Goal: Book appointment/travel/reservation

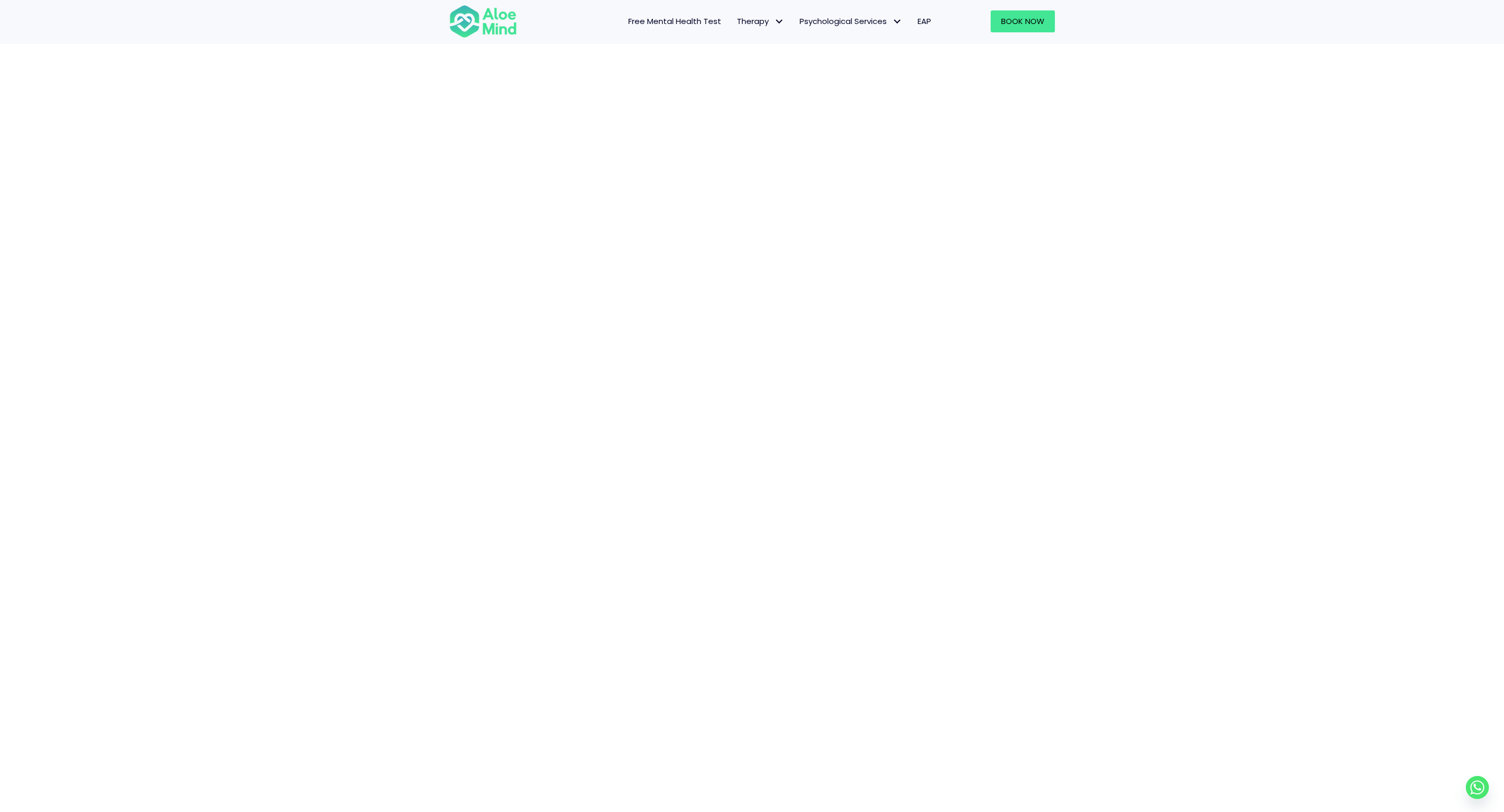
scroll to position [172, 0]
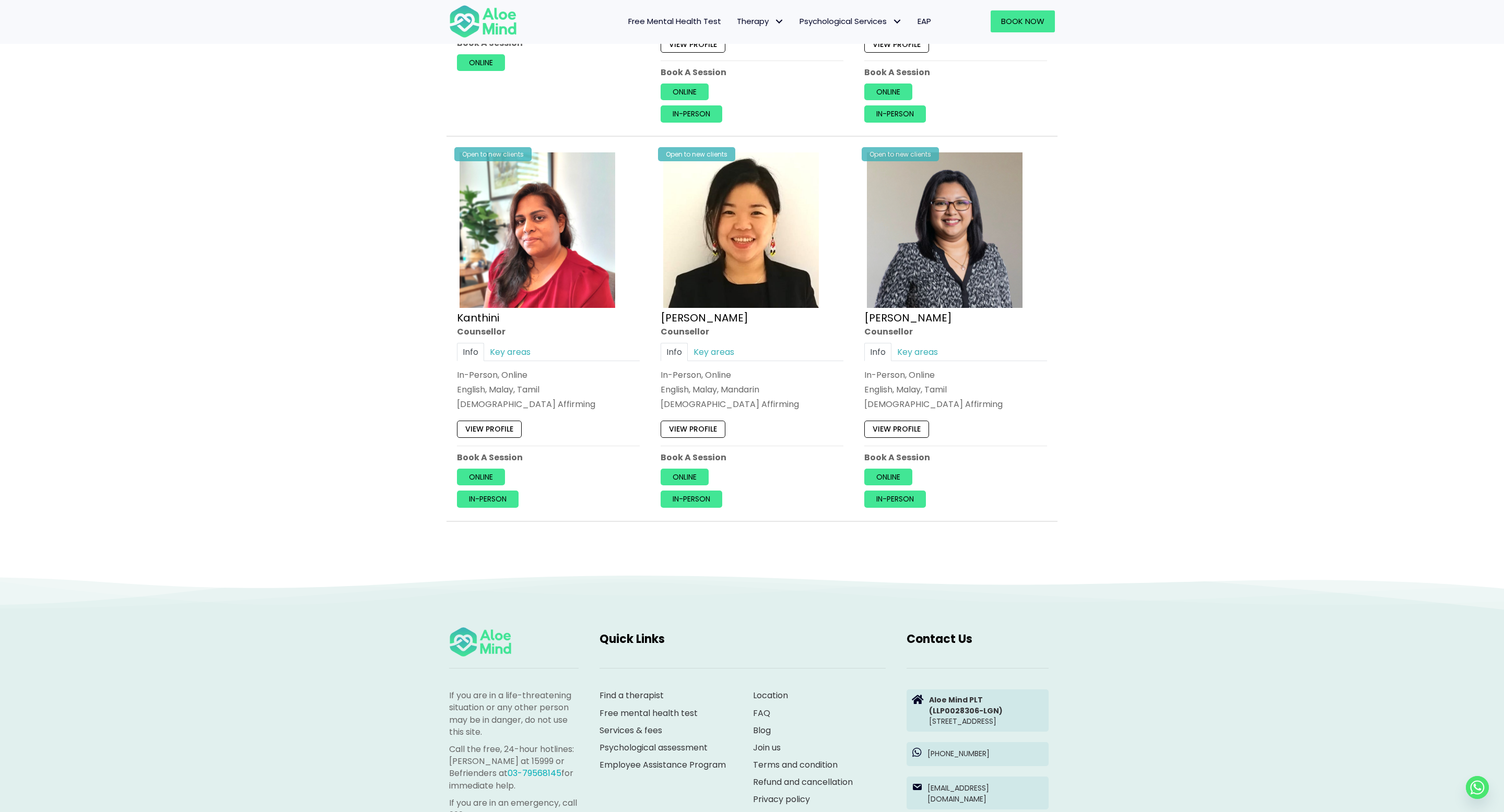
scroll to position [297, 0]
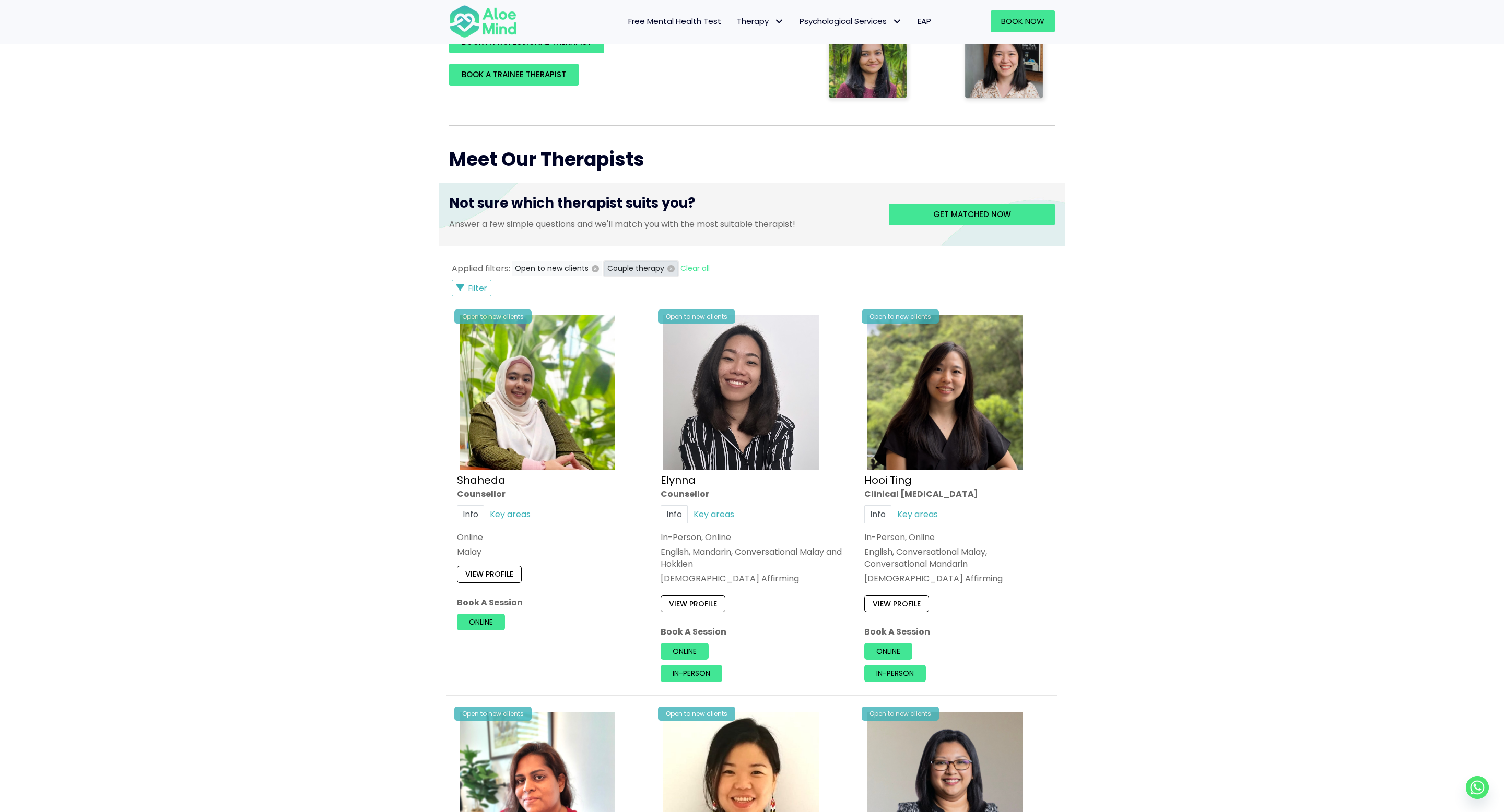
click at [669, 270] on icon "button" at bounding box center [671, 269] width 7 height 7
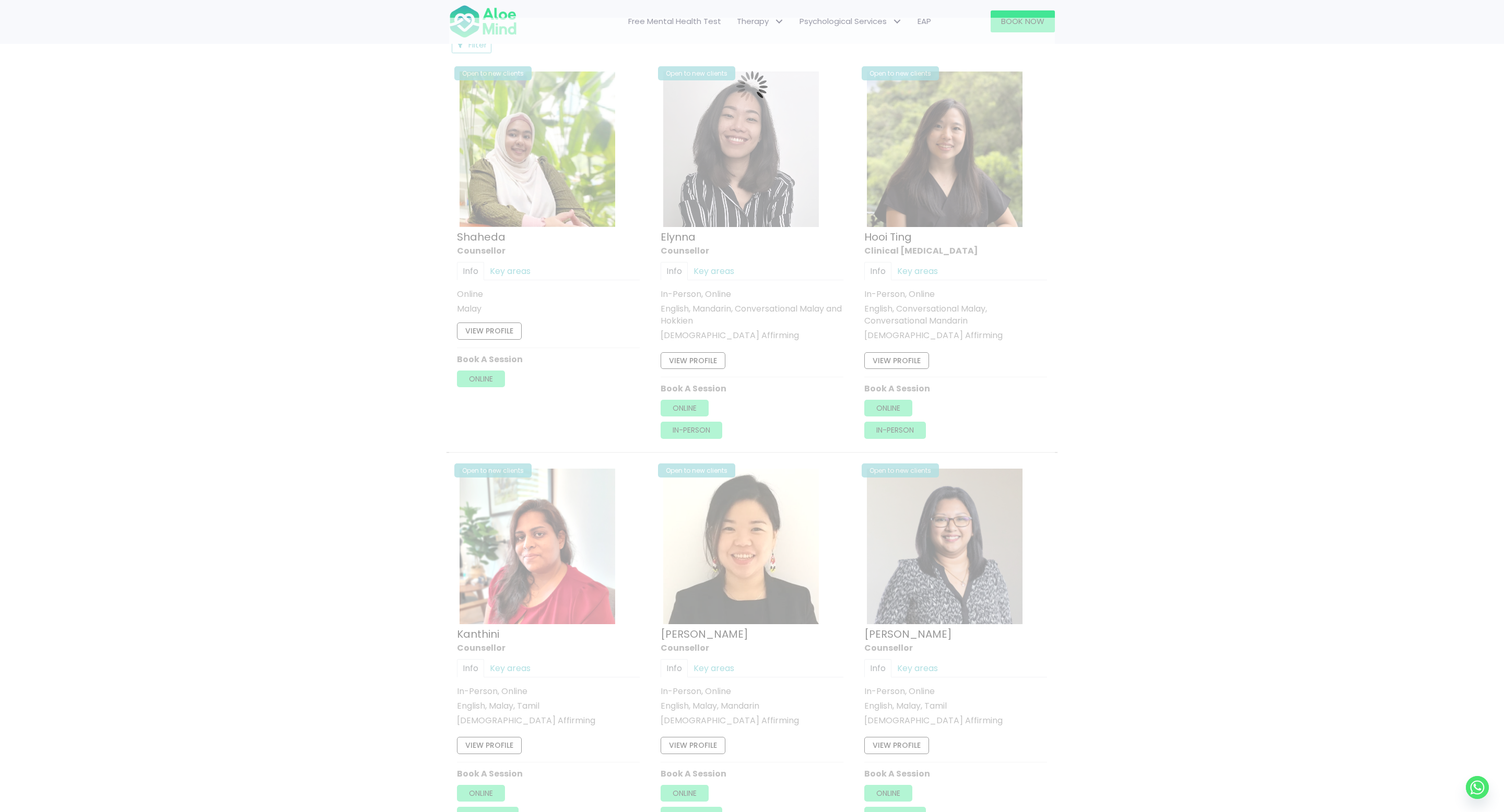
scroll to position [558, 0]
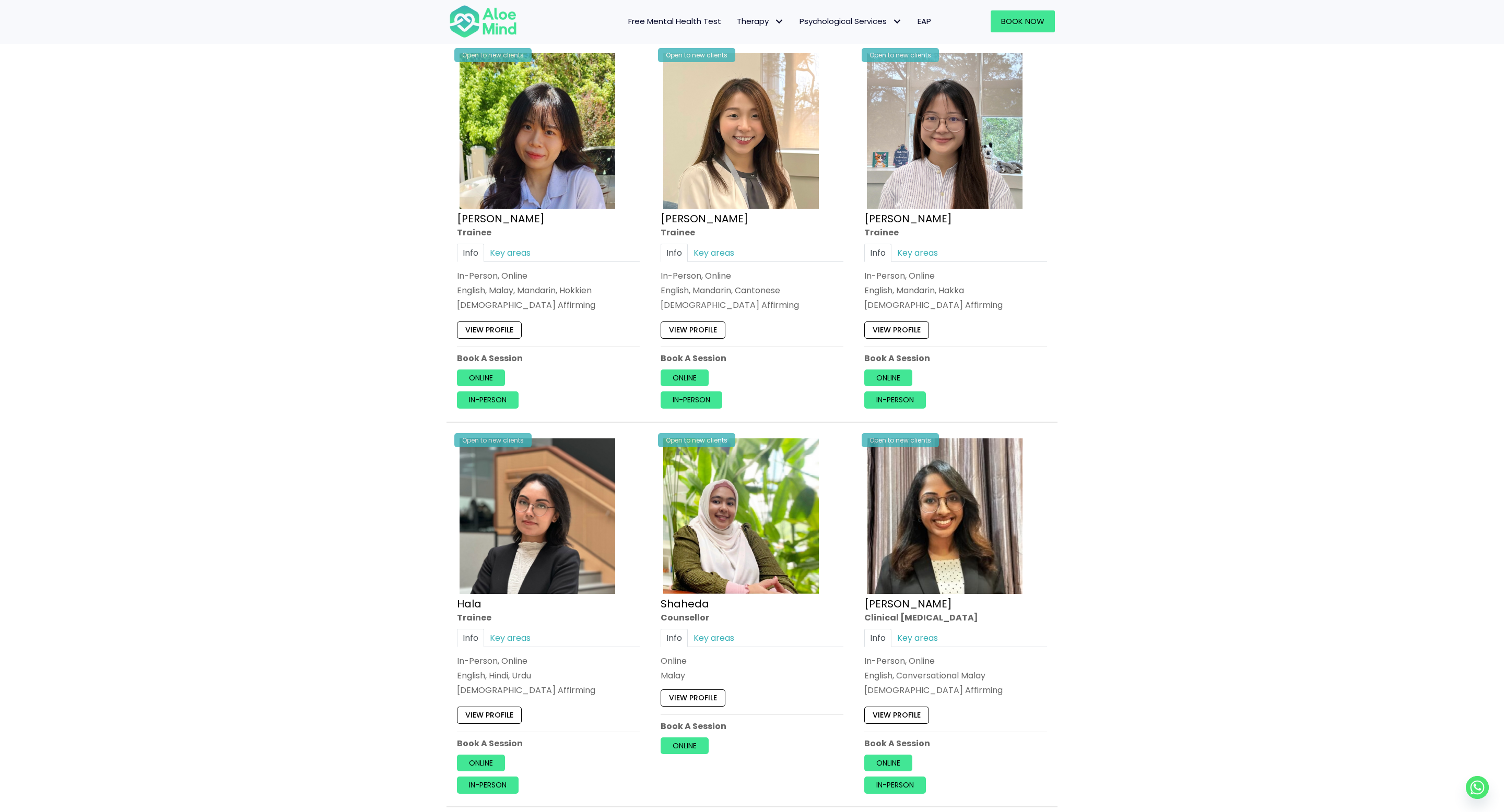
scroll to position [1541, 0]
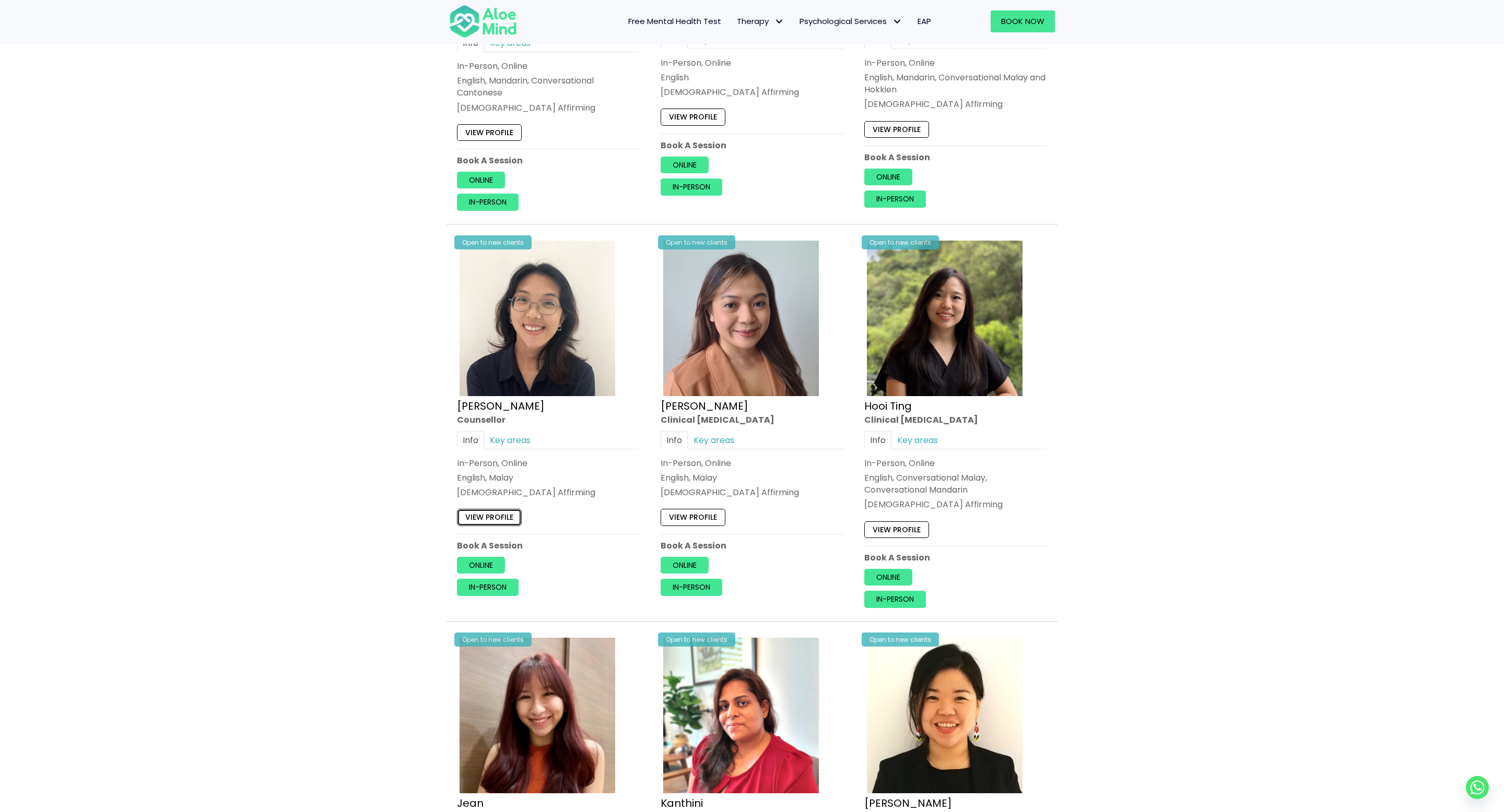
click at [495, 517] on link "View profile" at bounding box center [489, 518] width 65 height 17
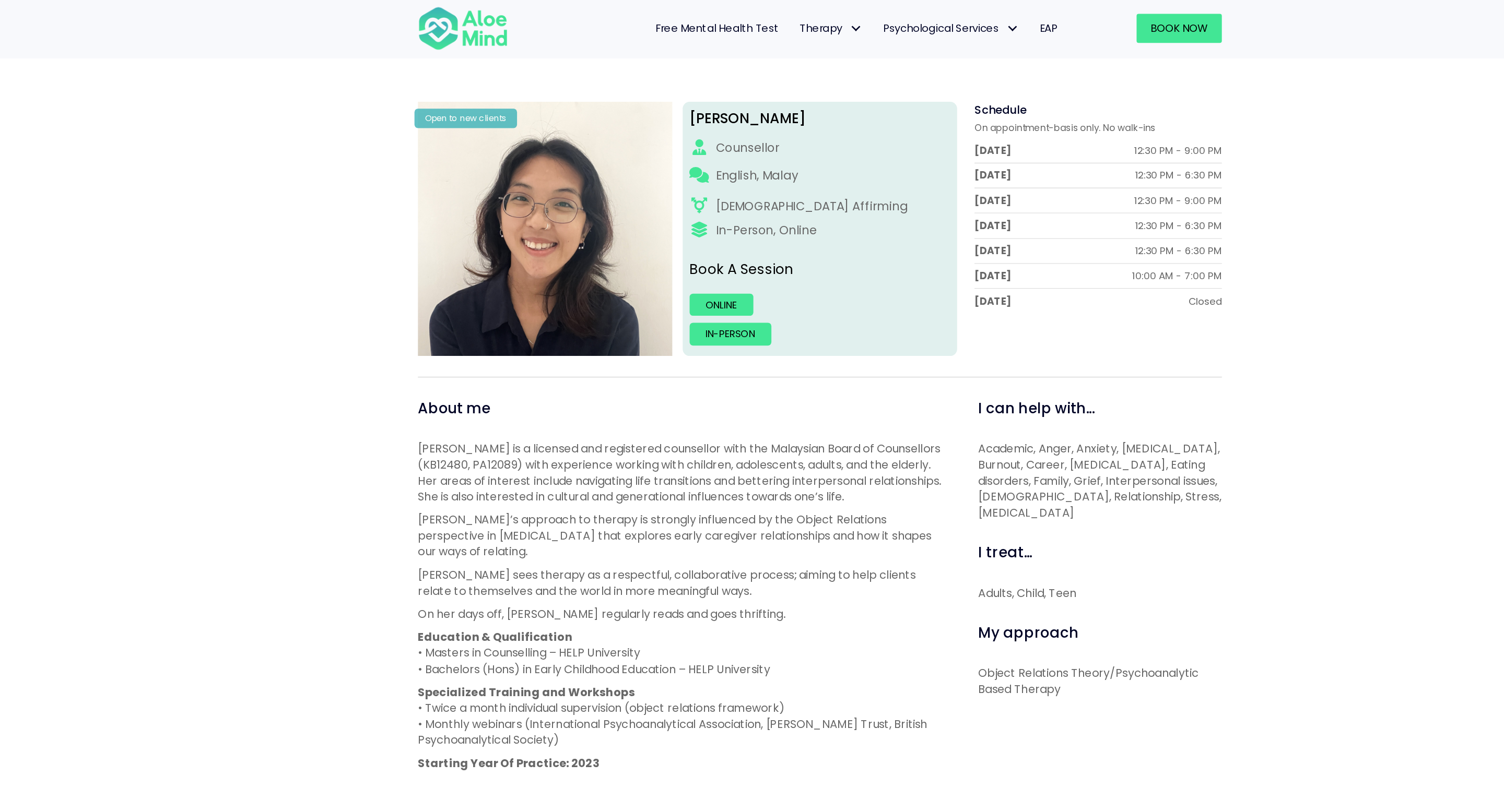
scroll to position [106, 0]
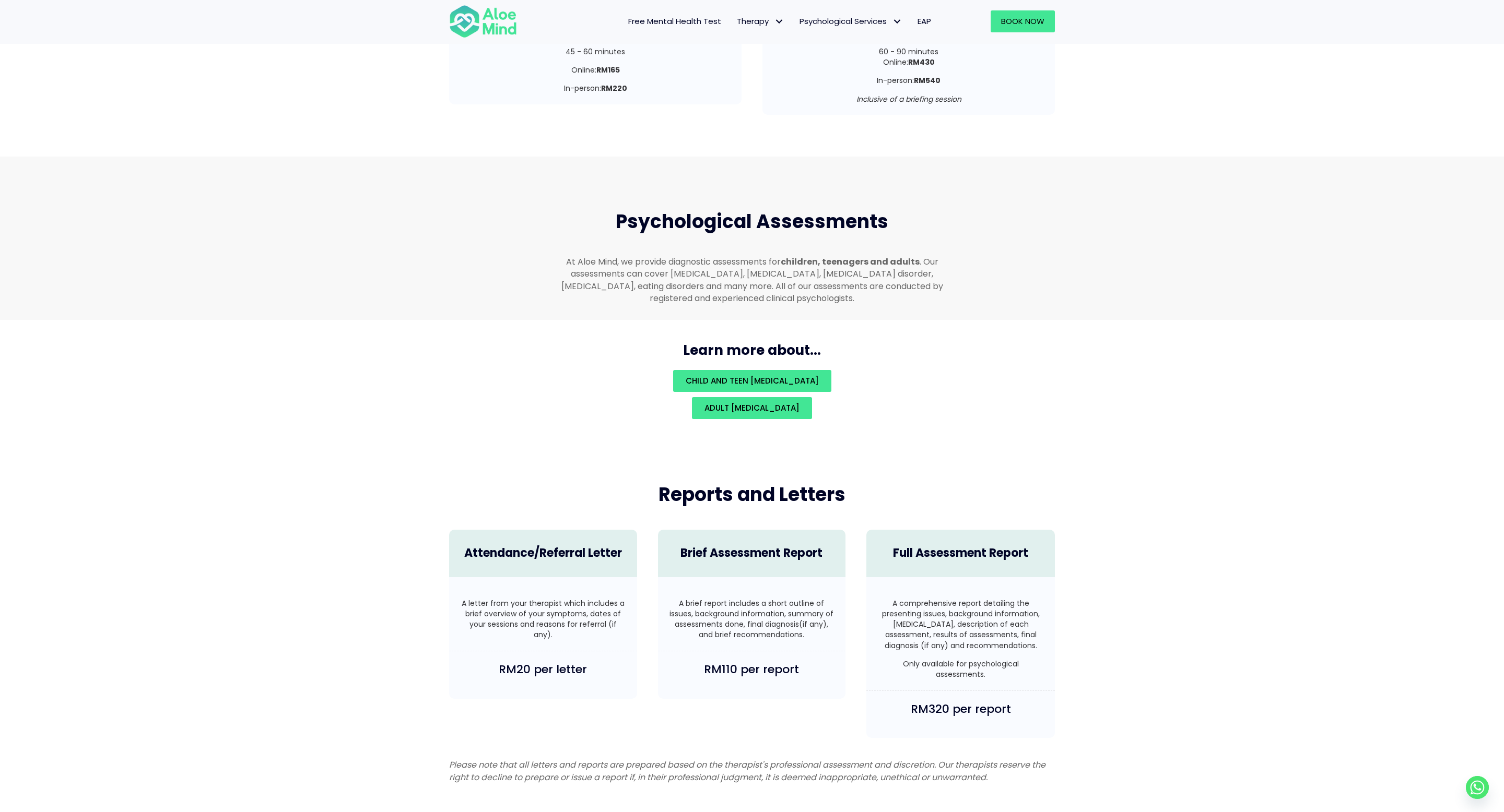
scroll to position [1848, 0]
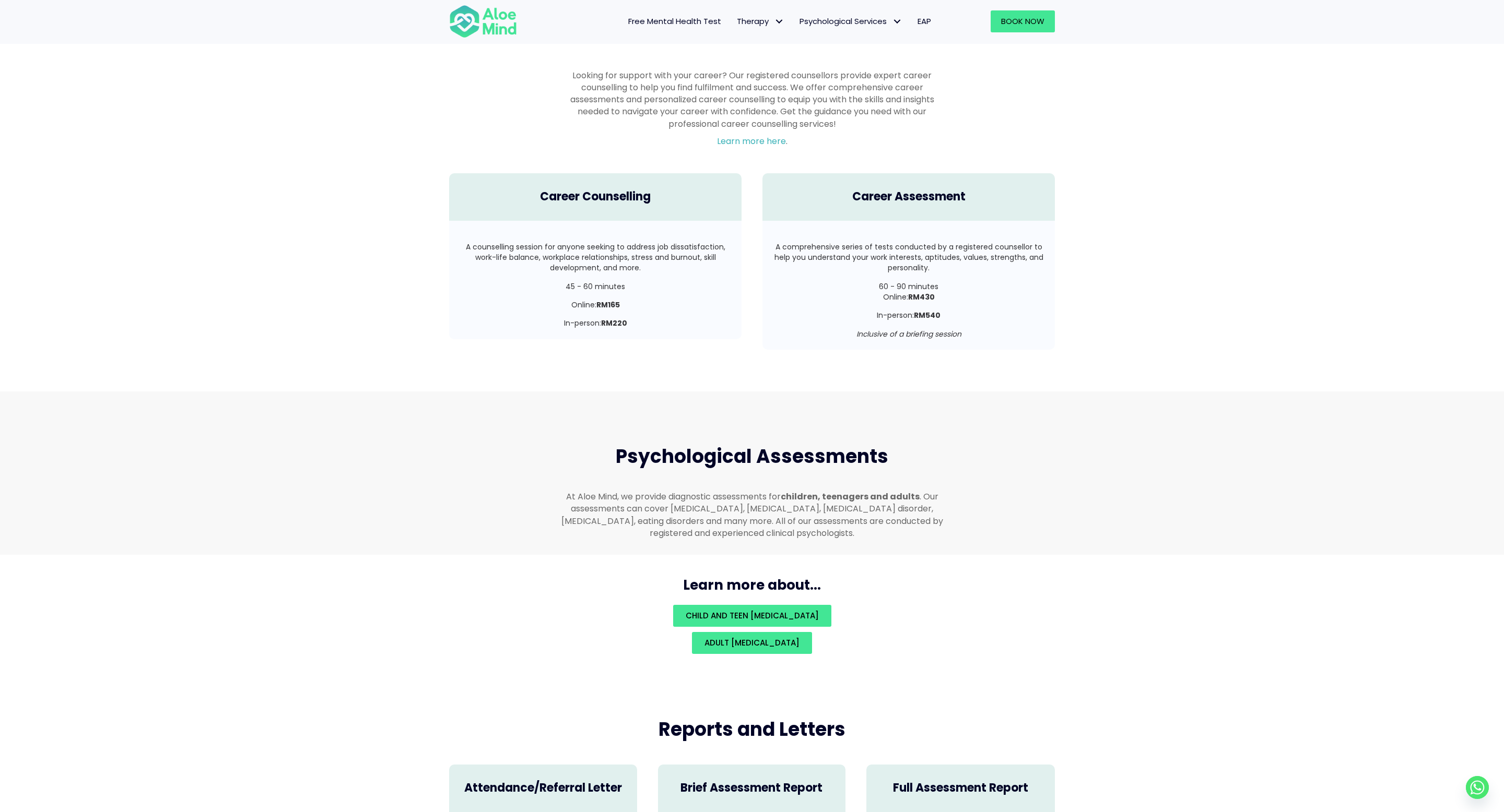
click at [747, 491] on p "At Aloe Mind, we provide diagnostic assessments for children, teenagers and adu…" at bounding box center [752, 515] width 392 height 48
click at [777, 610] on span "Child and teen psychological assessment" at bounding box center [753, 616] width 134 height 11
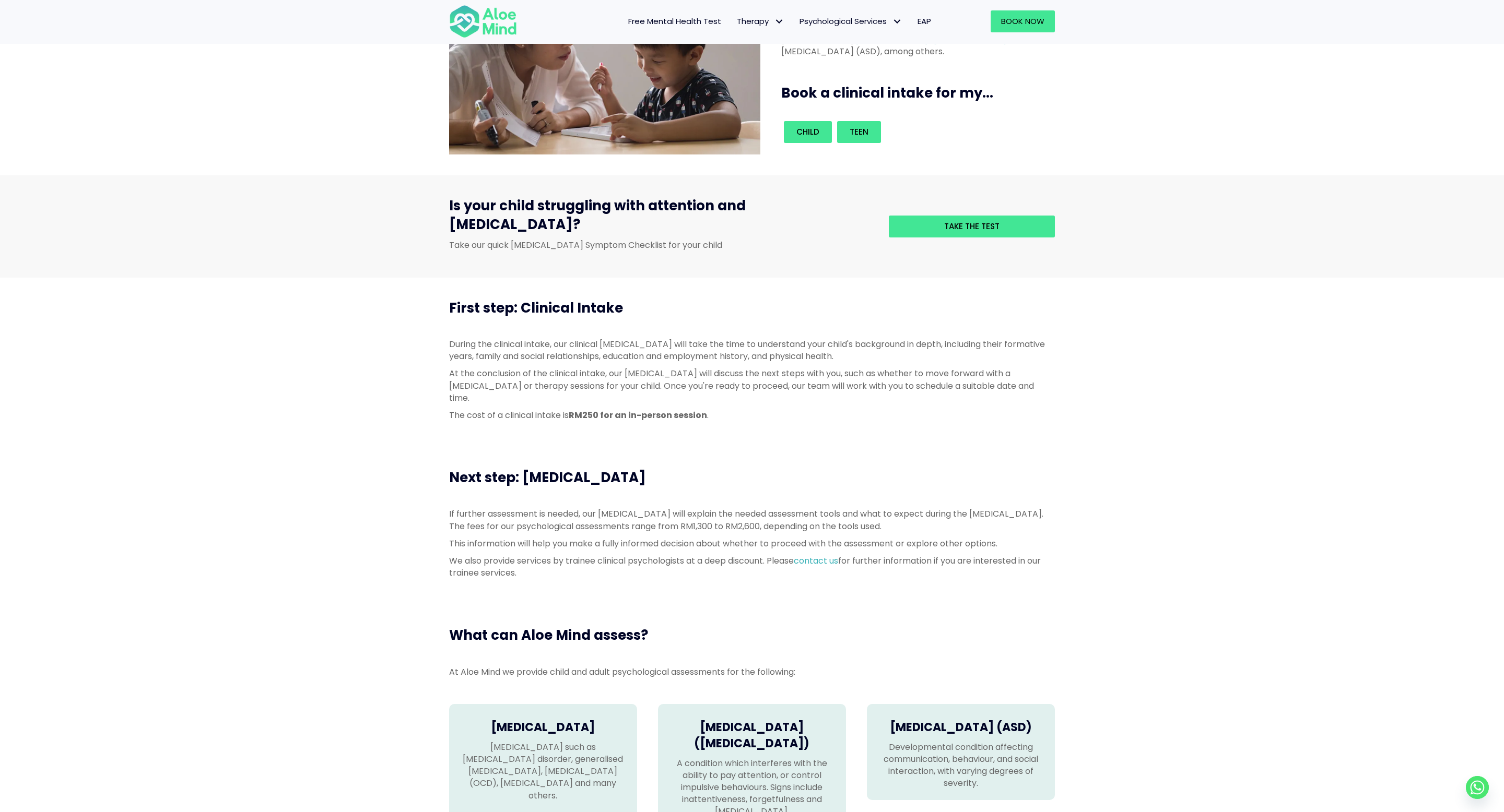
scroll to position [31, 0]
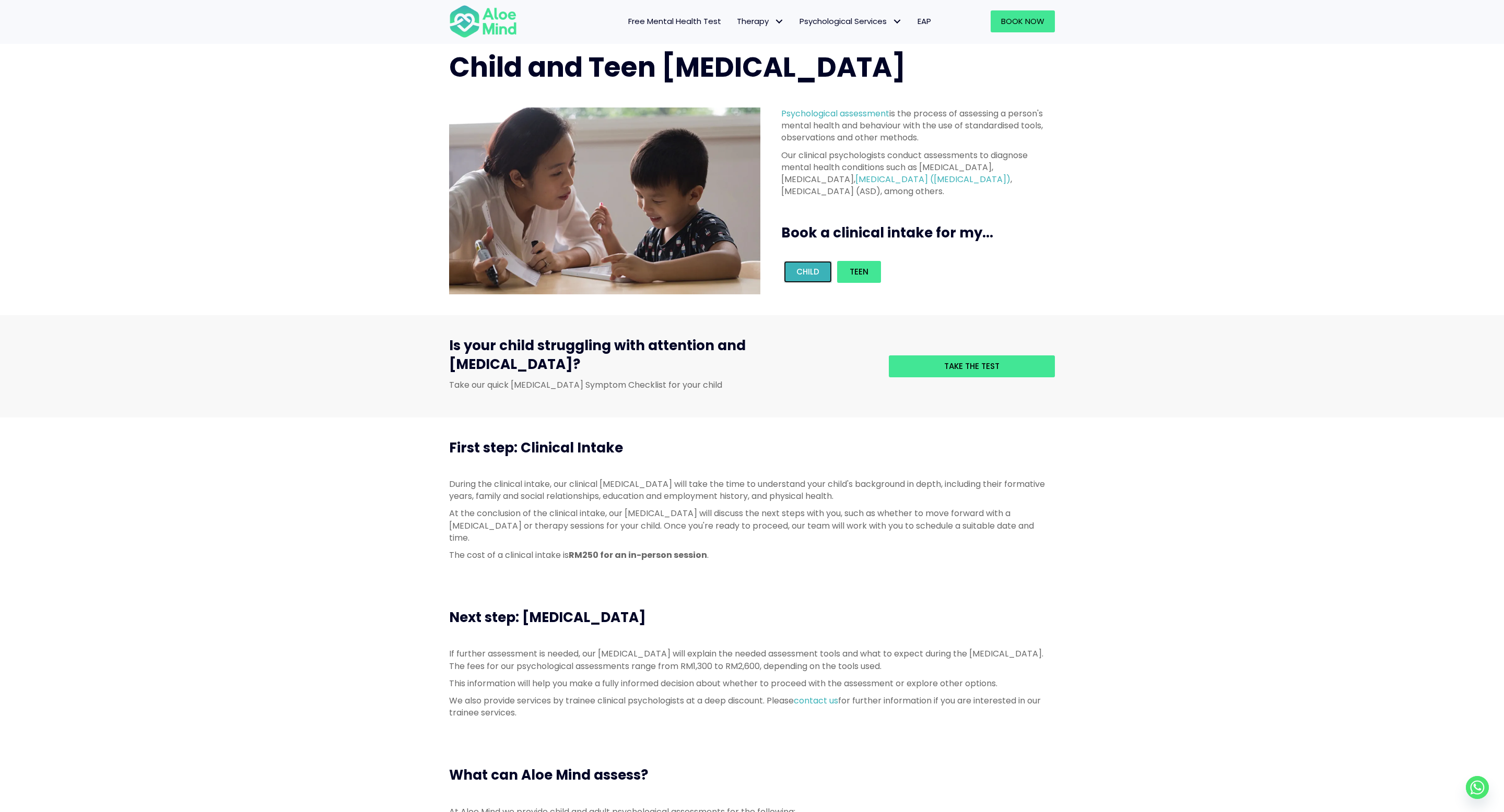
click at [805, 265] on link "Child" at bounding box center [808, 272] width 48 height 22
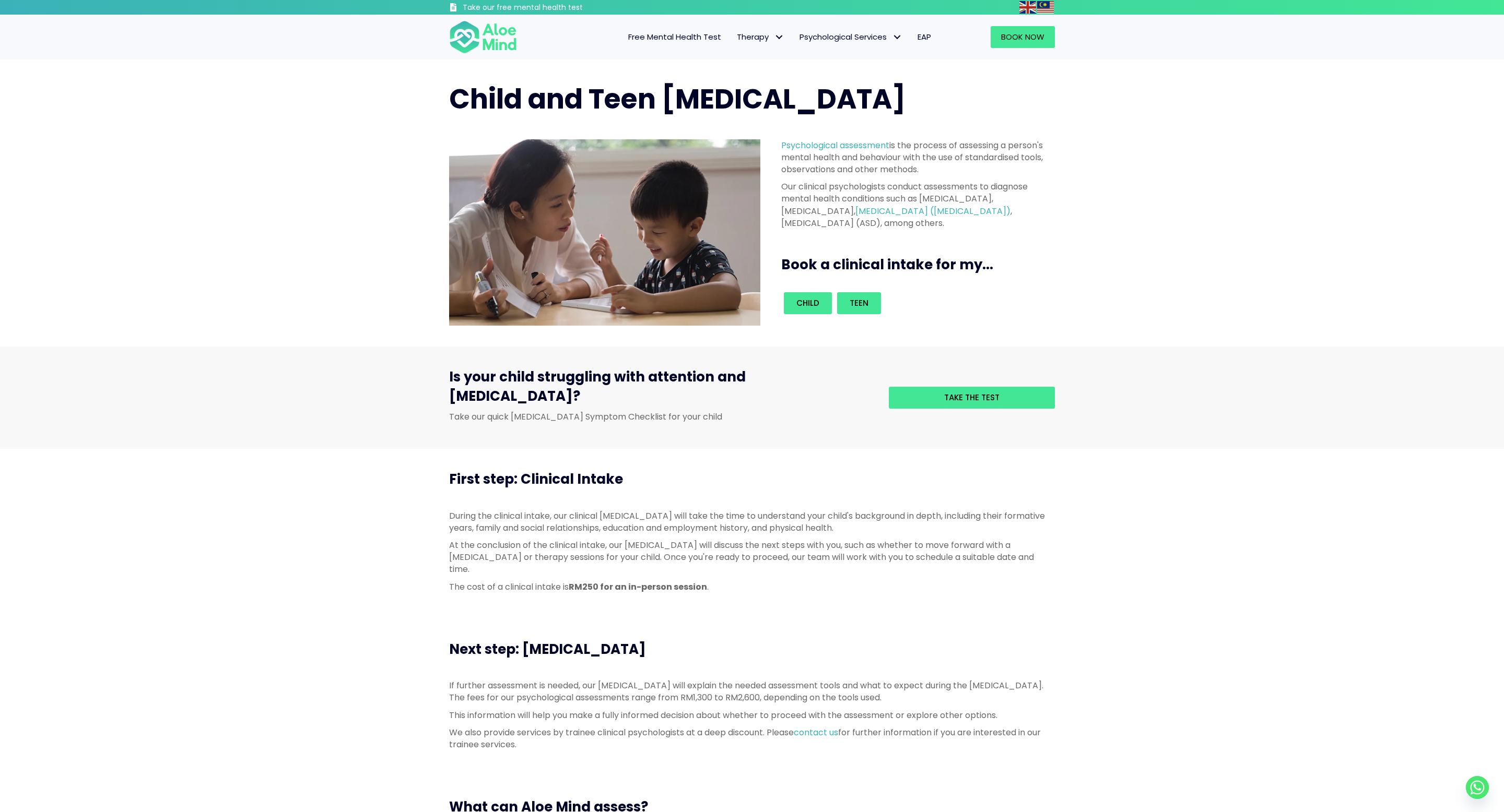
click at [1132, 197] on div "Child and Teen Psychological Assessment Psychological assessment is the process…" at bounding box center [752, 203] width 1504 height 287
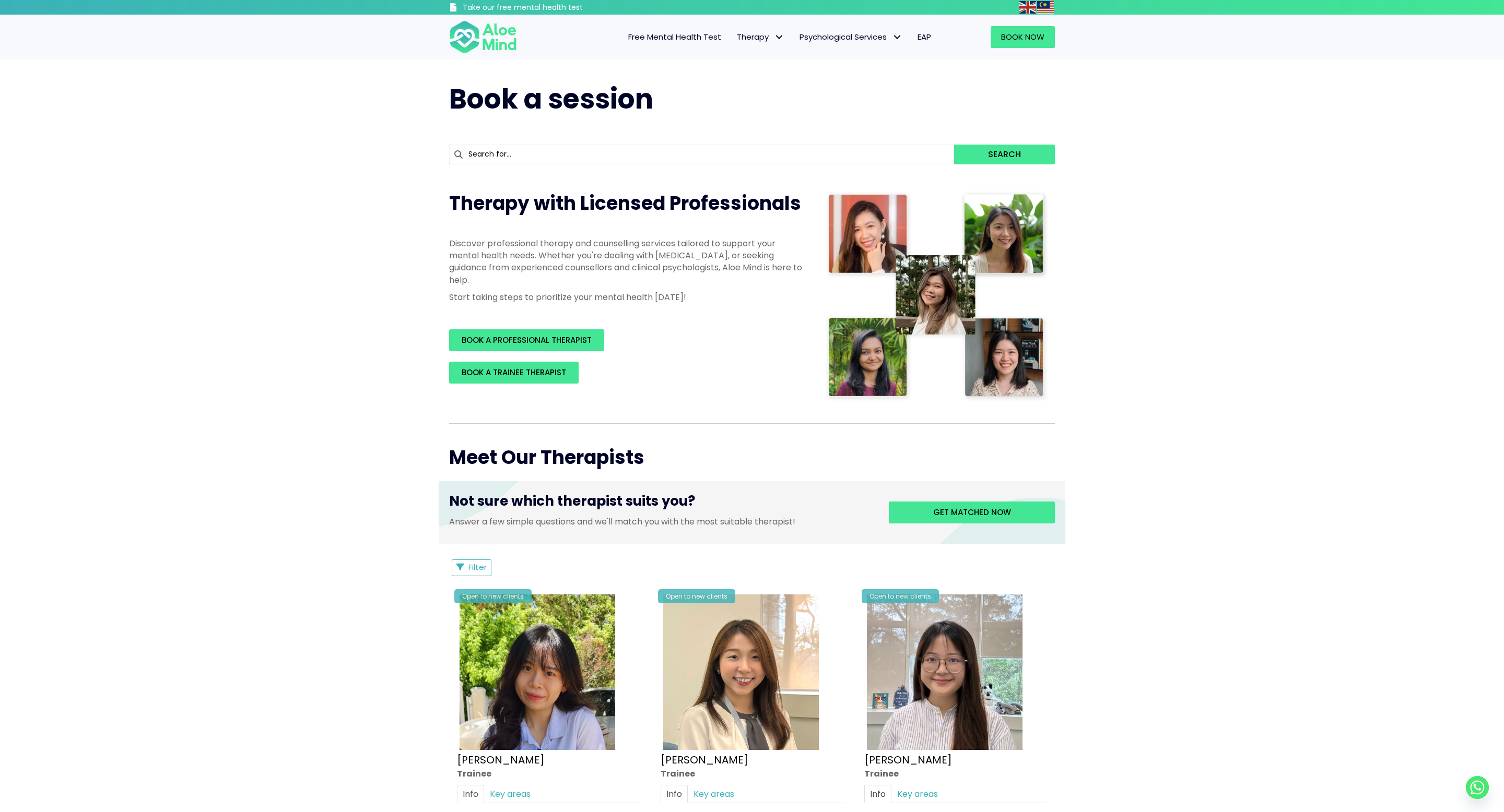
scroll to position [48, 0]
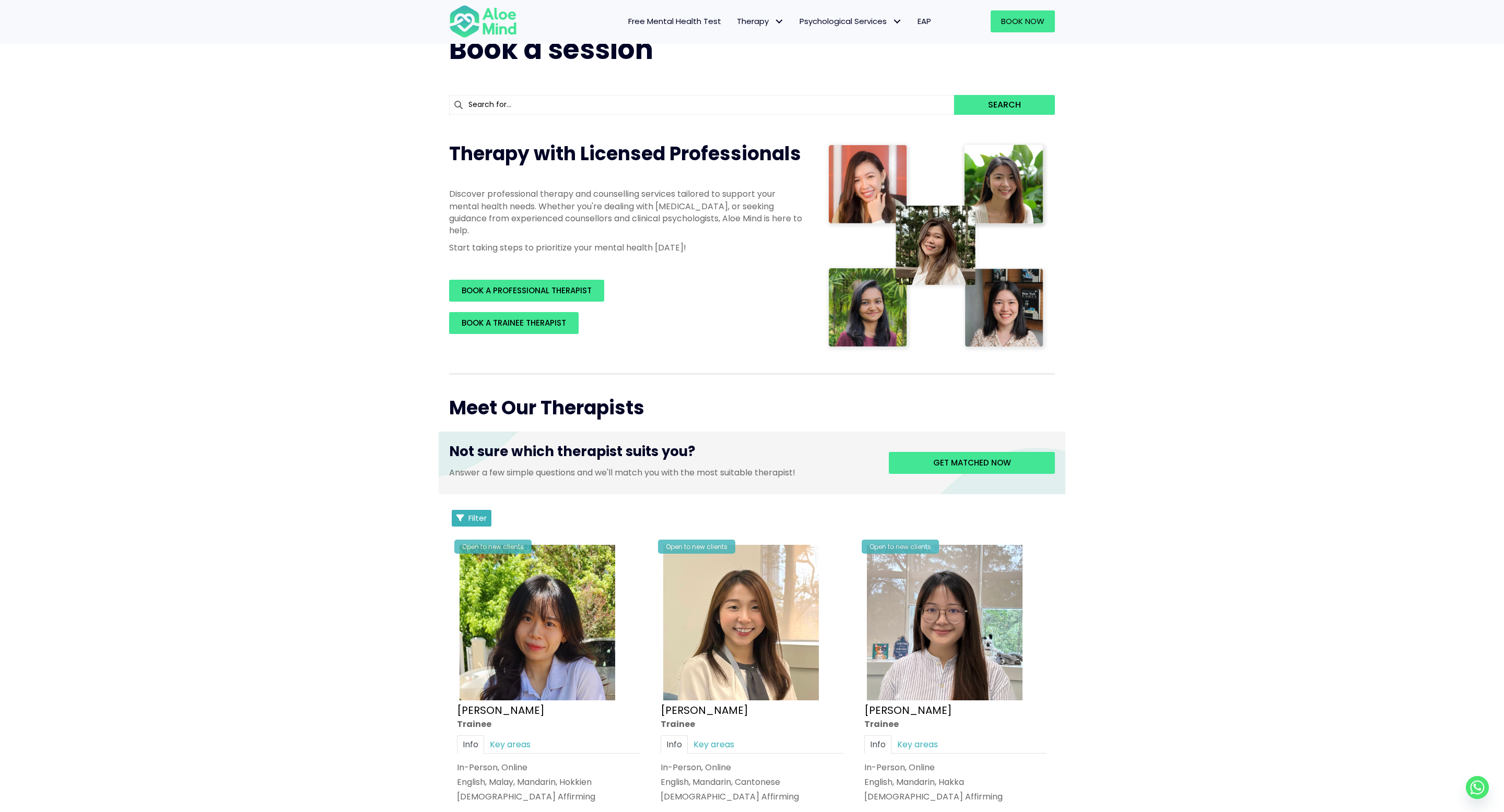
click at [483, 520] on span "Filter" at bounding box center [478, 519] width 18 height 11
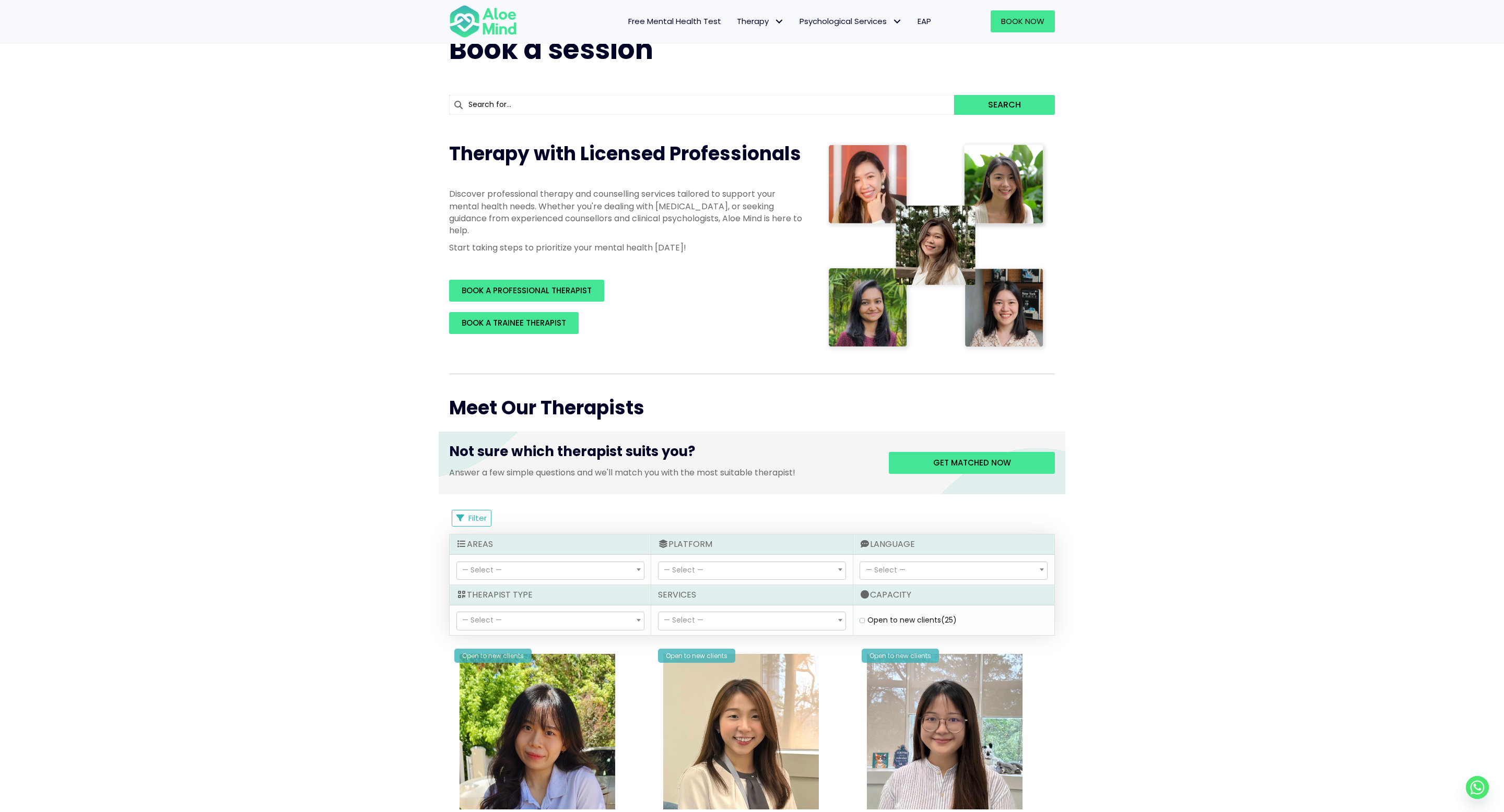
select select "150"
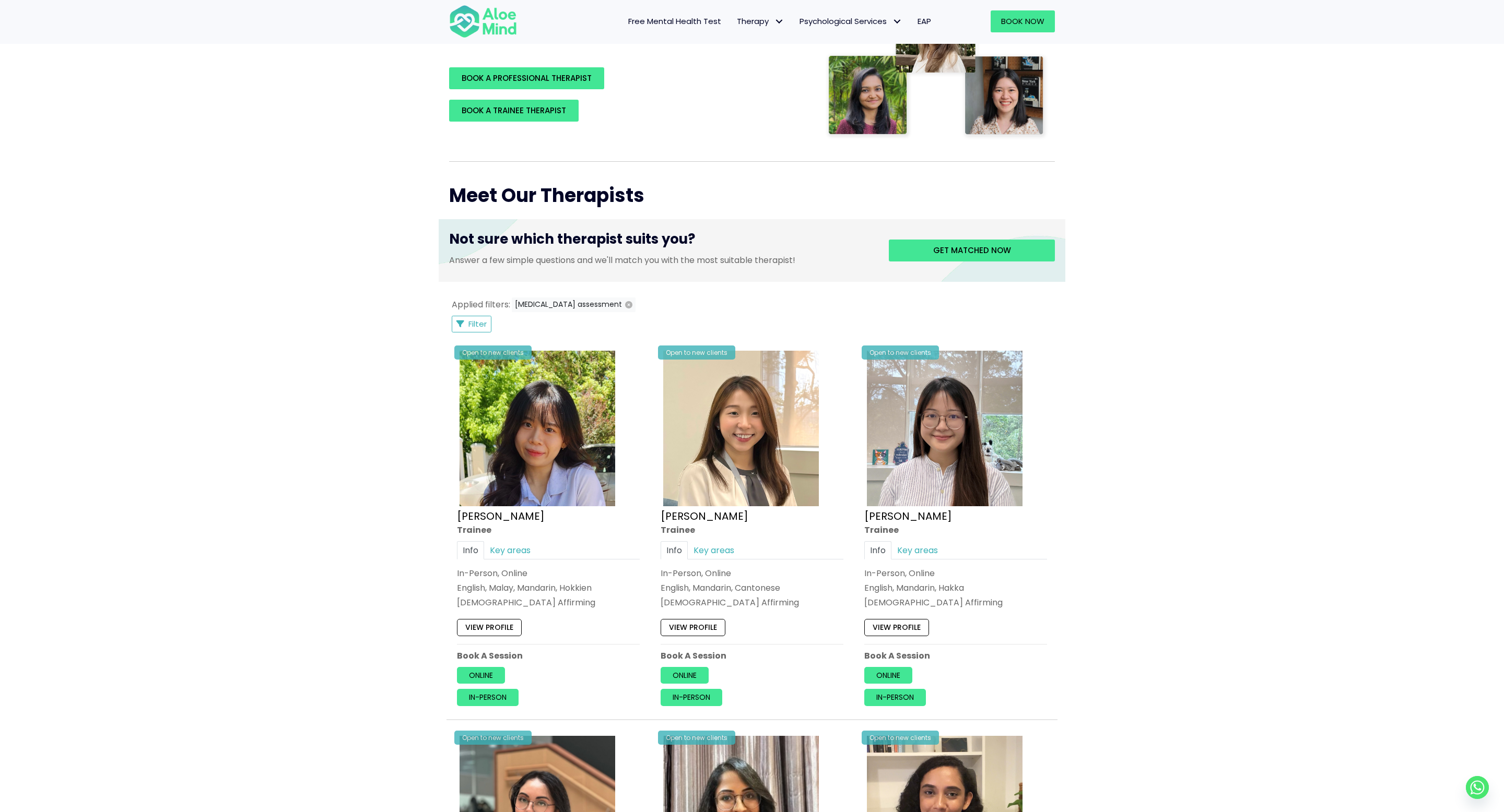
scroll to position [130, 0]
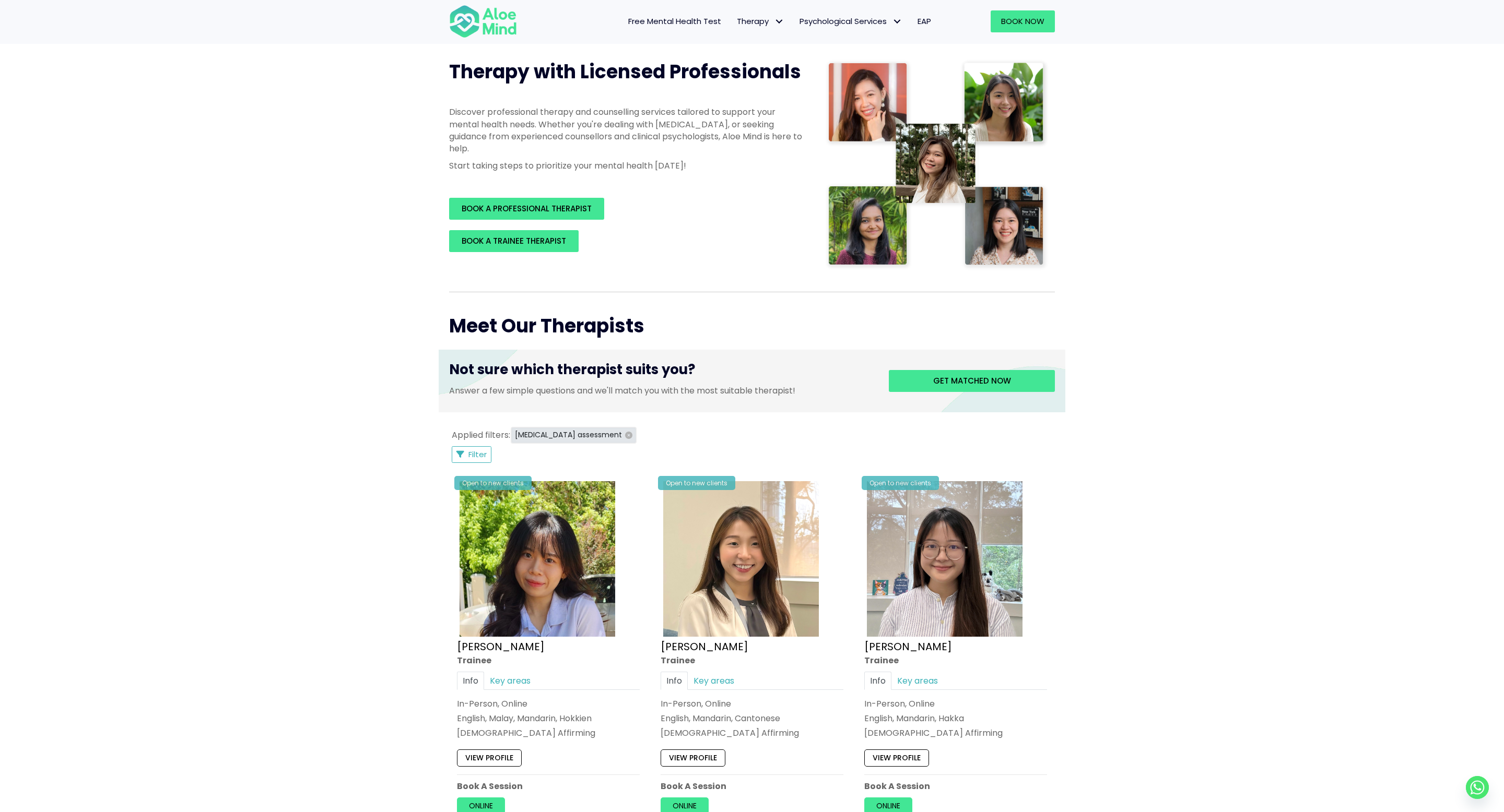
click at [625, 436] on icon "button" at bounding box center [628, 435] width 7 height 7
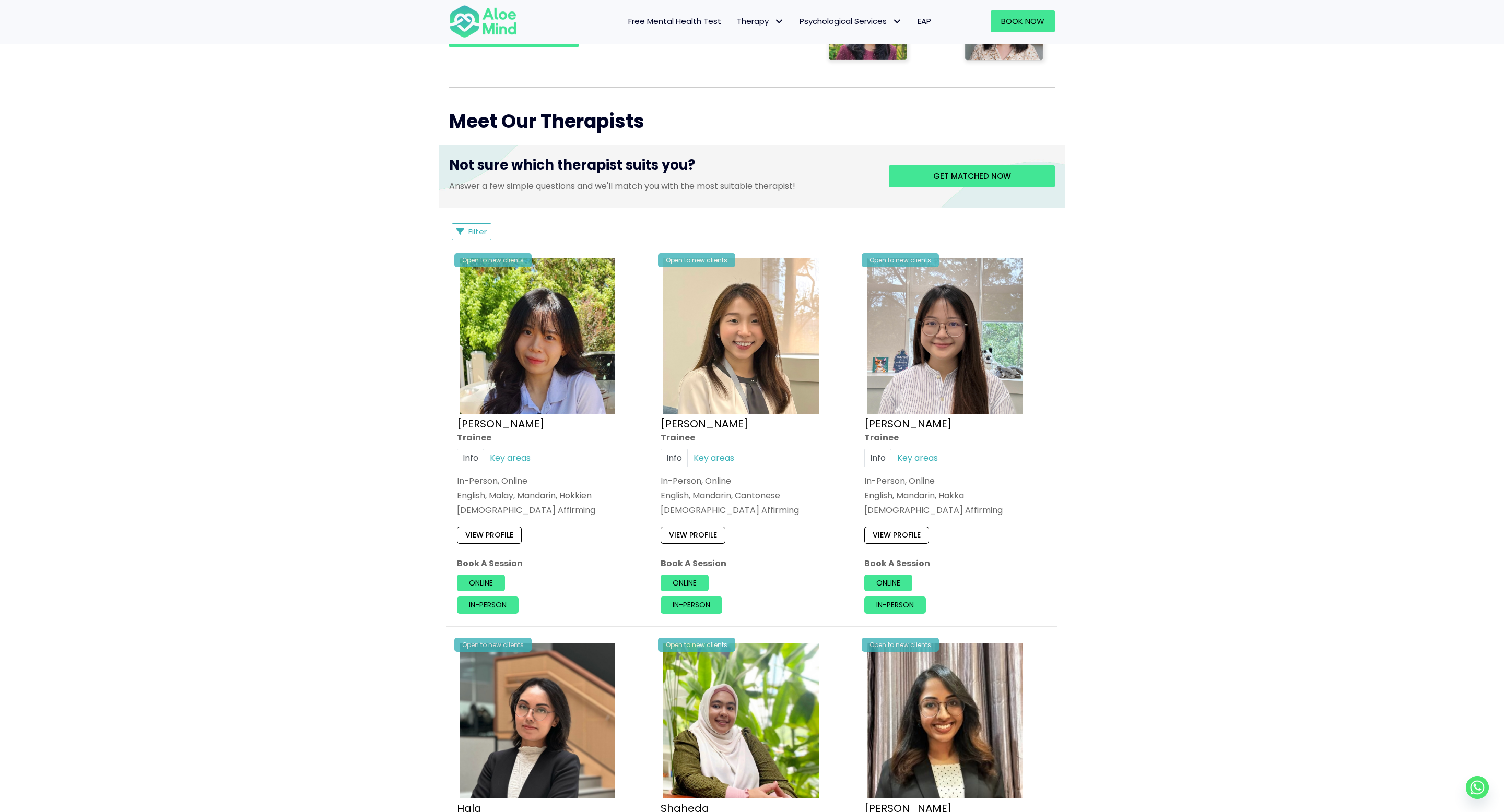
scroll to position [334, 0]
click at [478, 233] on span "Filter" at bounding box center [478, 232] width 18 height 11
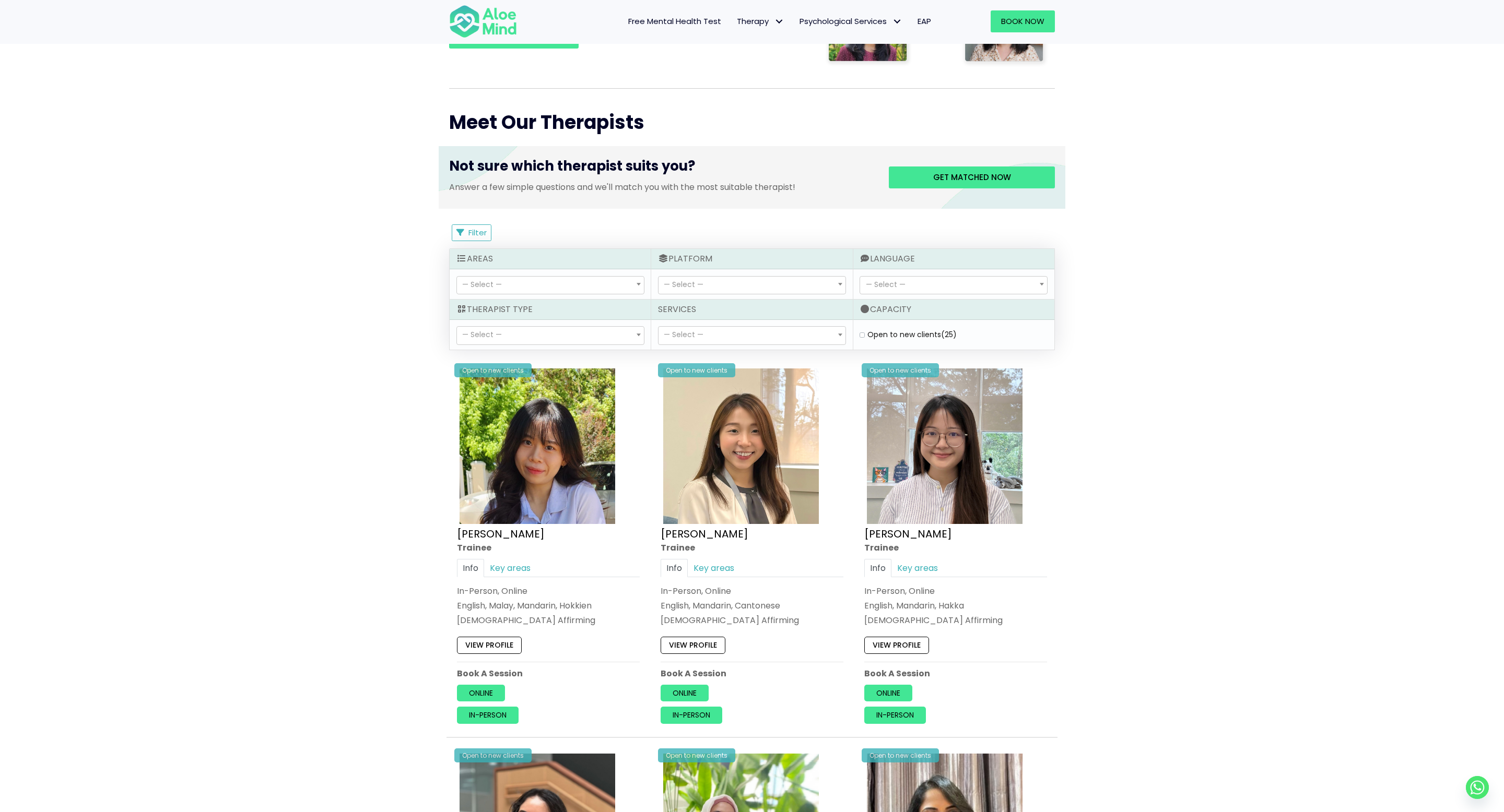
select select "150"
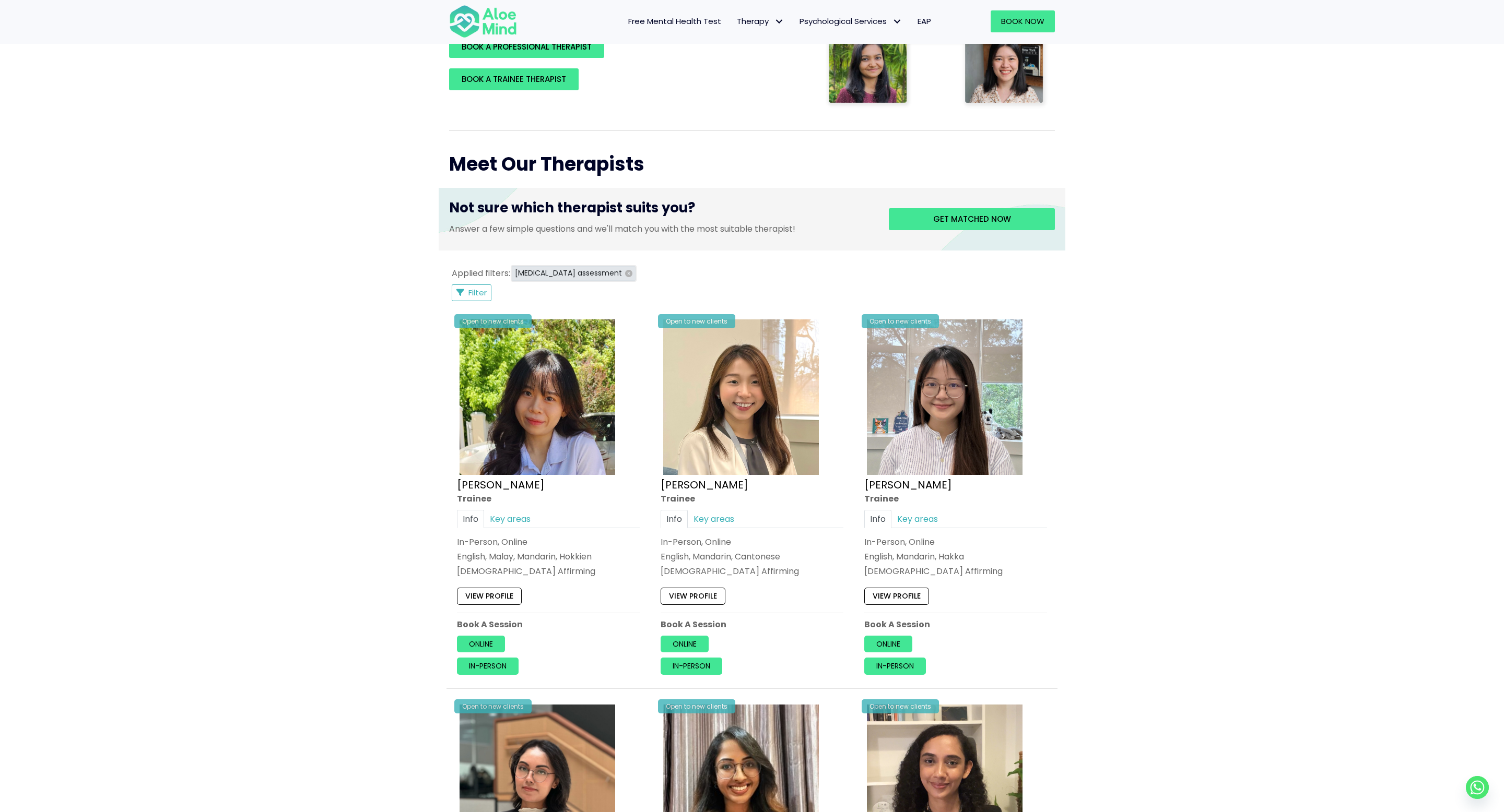
click at [590, 268] on button "ADHD assessment" at bounding box center [573, 273] width 124 height 14
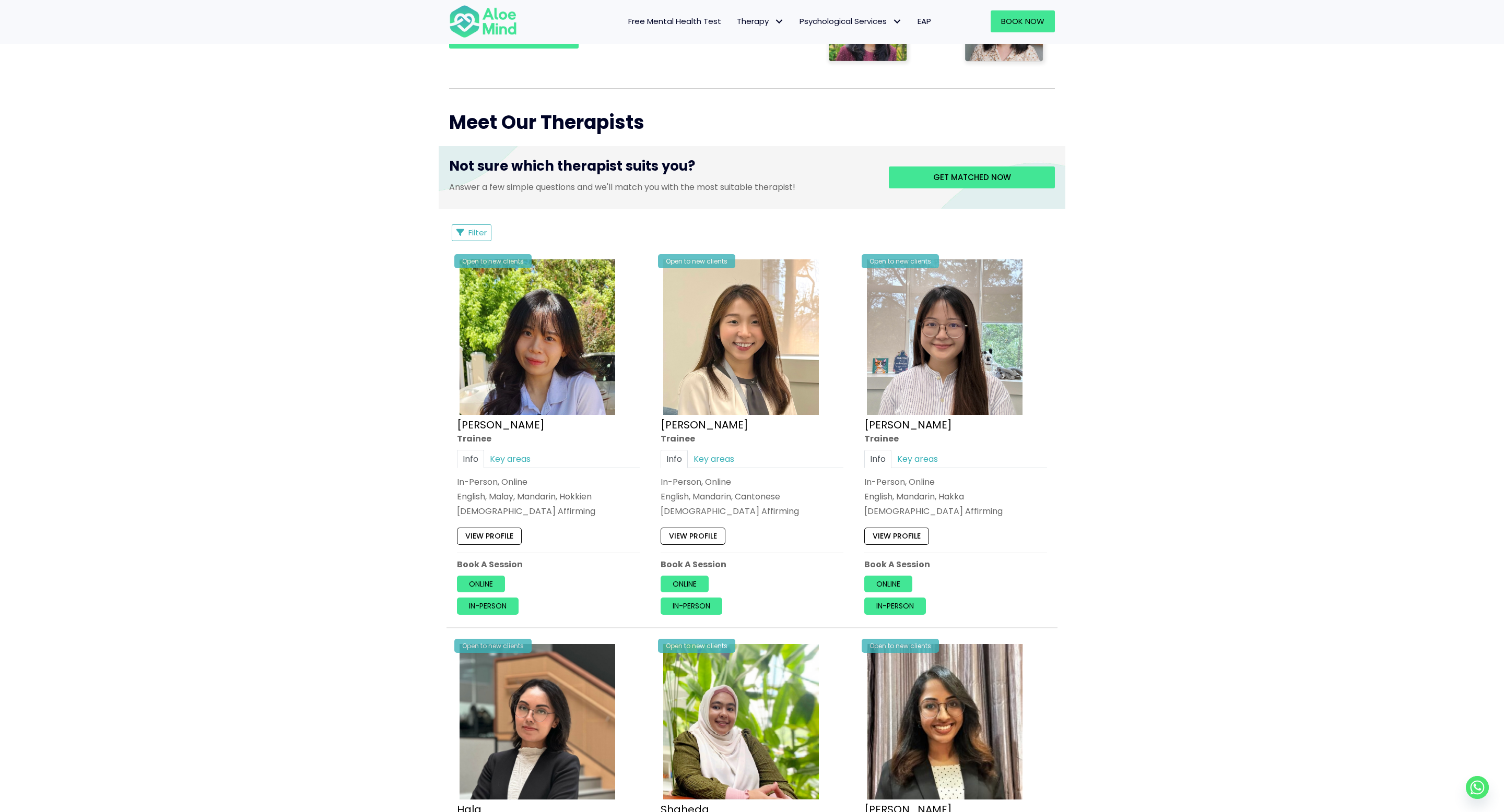
scroll to position [318, 0]
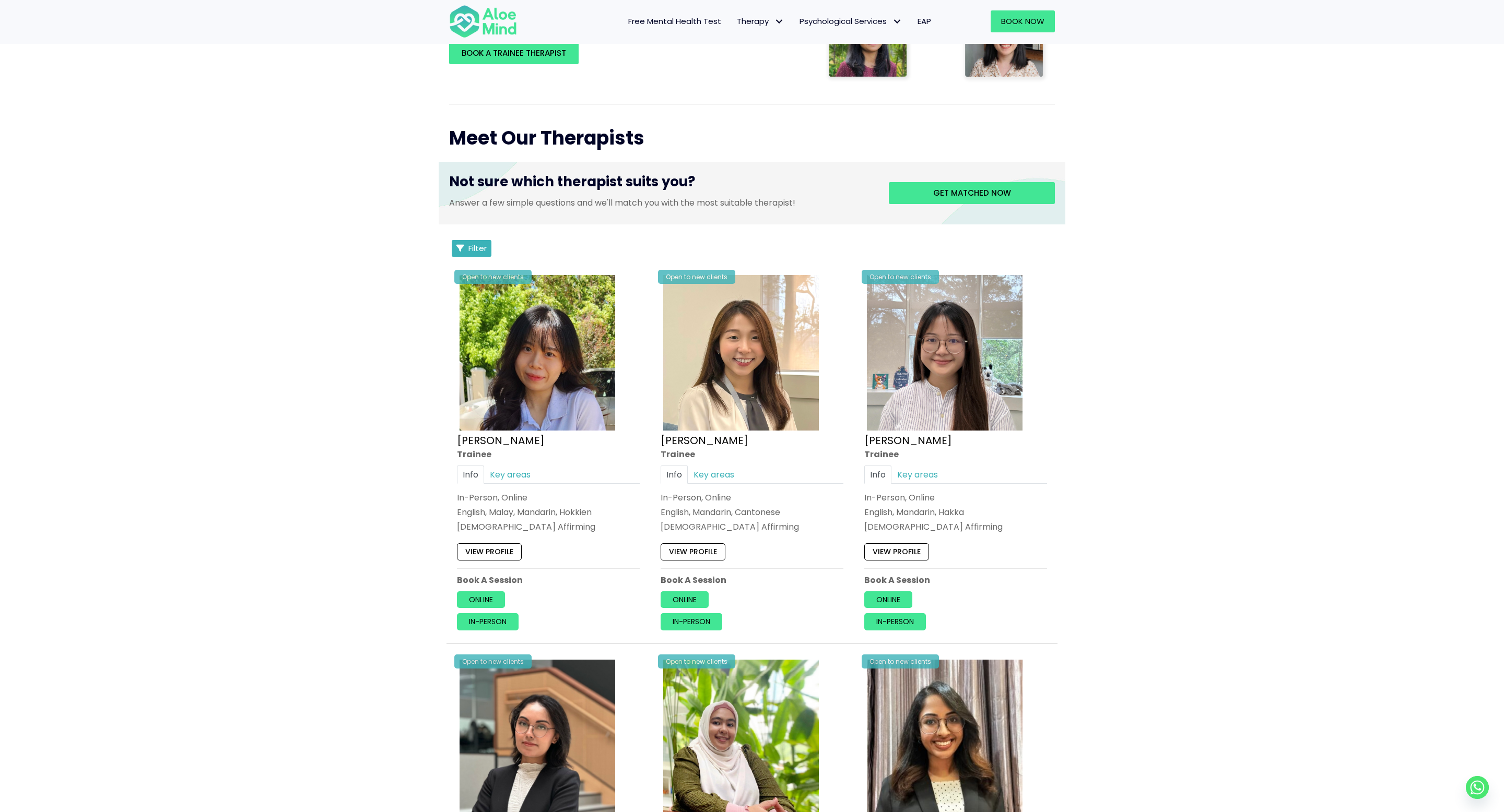
click at [476, 244] on span "Filter" at bounding box center [478, 248] width 18 height 11
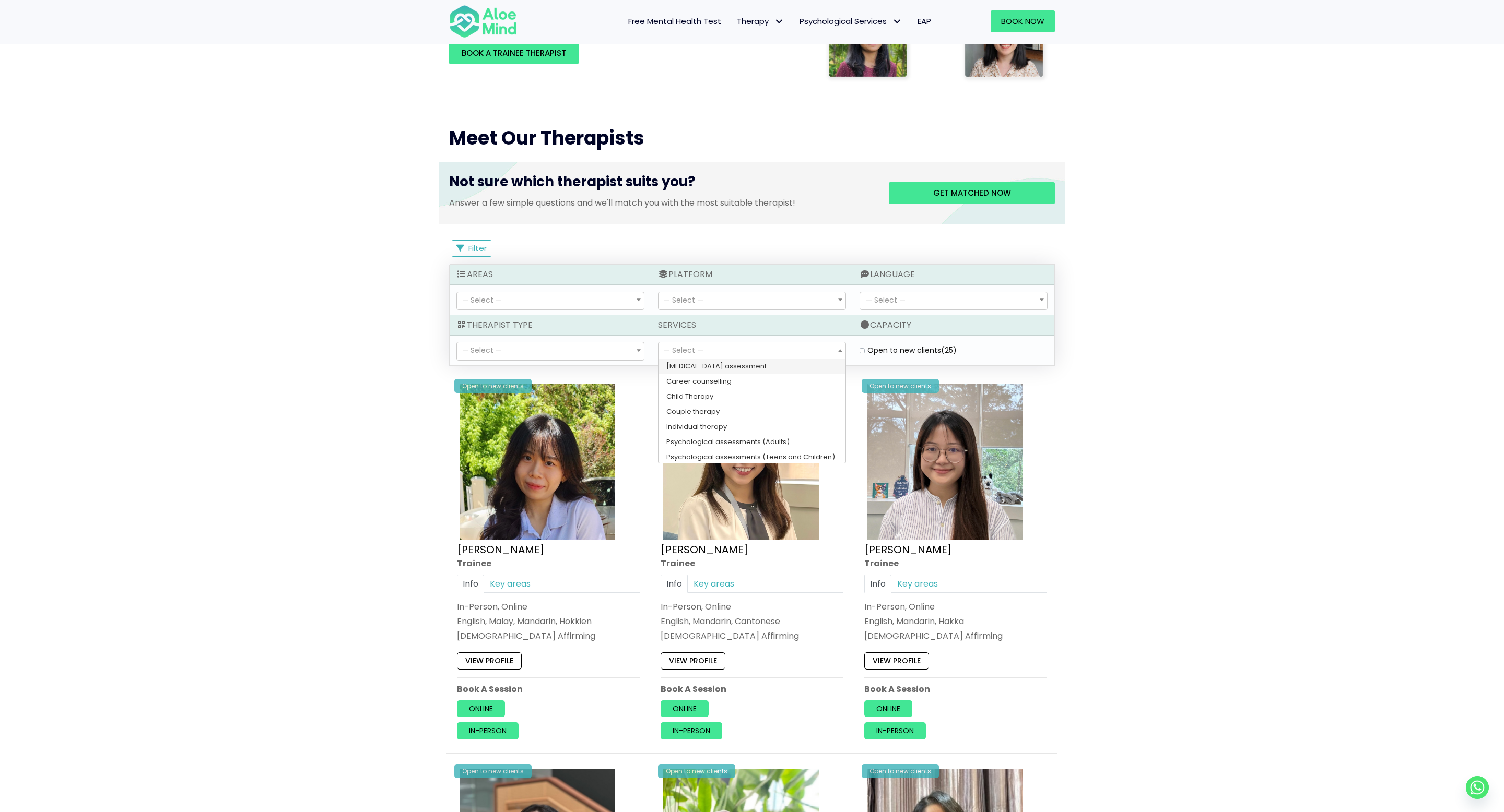
click at [691, 350] on span "— Select —" at bounding box center [683, 350] width 39 height 10
select select "177"
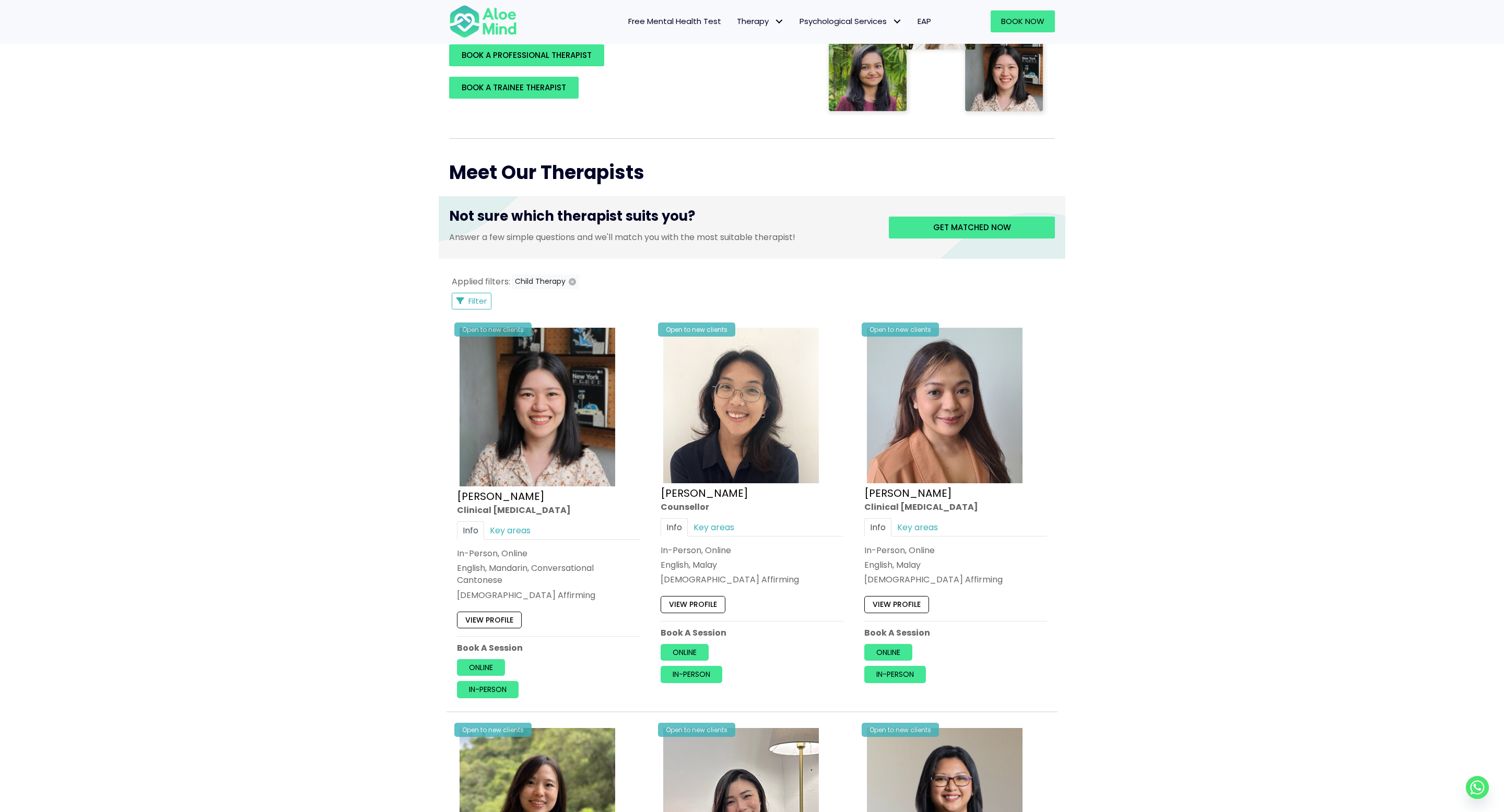
scroll to position [282, 0]
click at [462, 299] on icon "Filter Listings" at bounding box center [461, 302] width 8 height 8
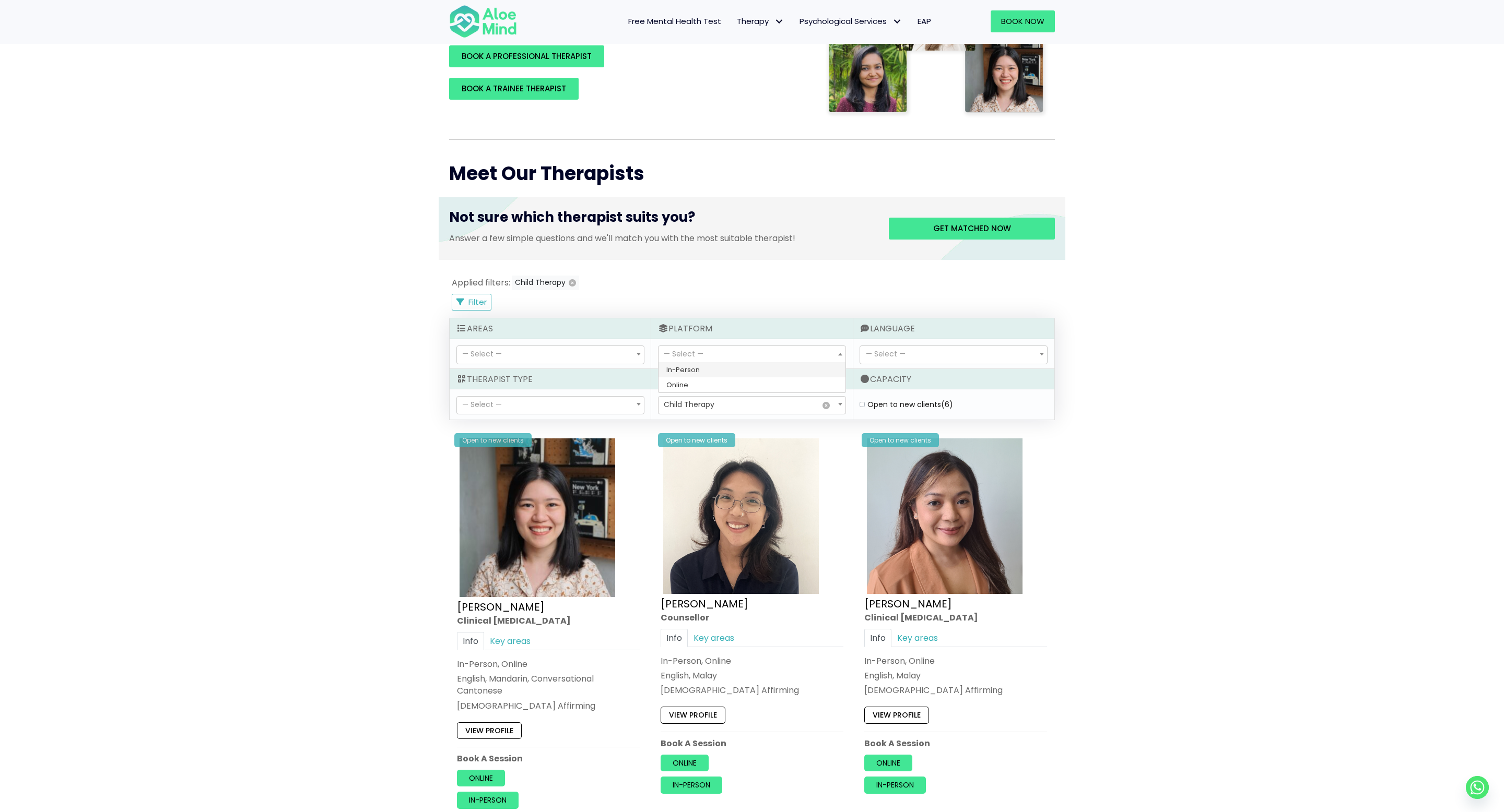
click at [701, 349] on span "— Select —" at bounding box center [683, 354] width 39 height 10
select select "71"
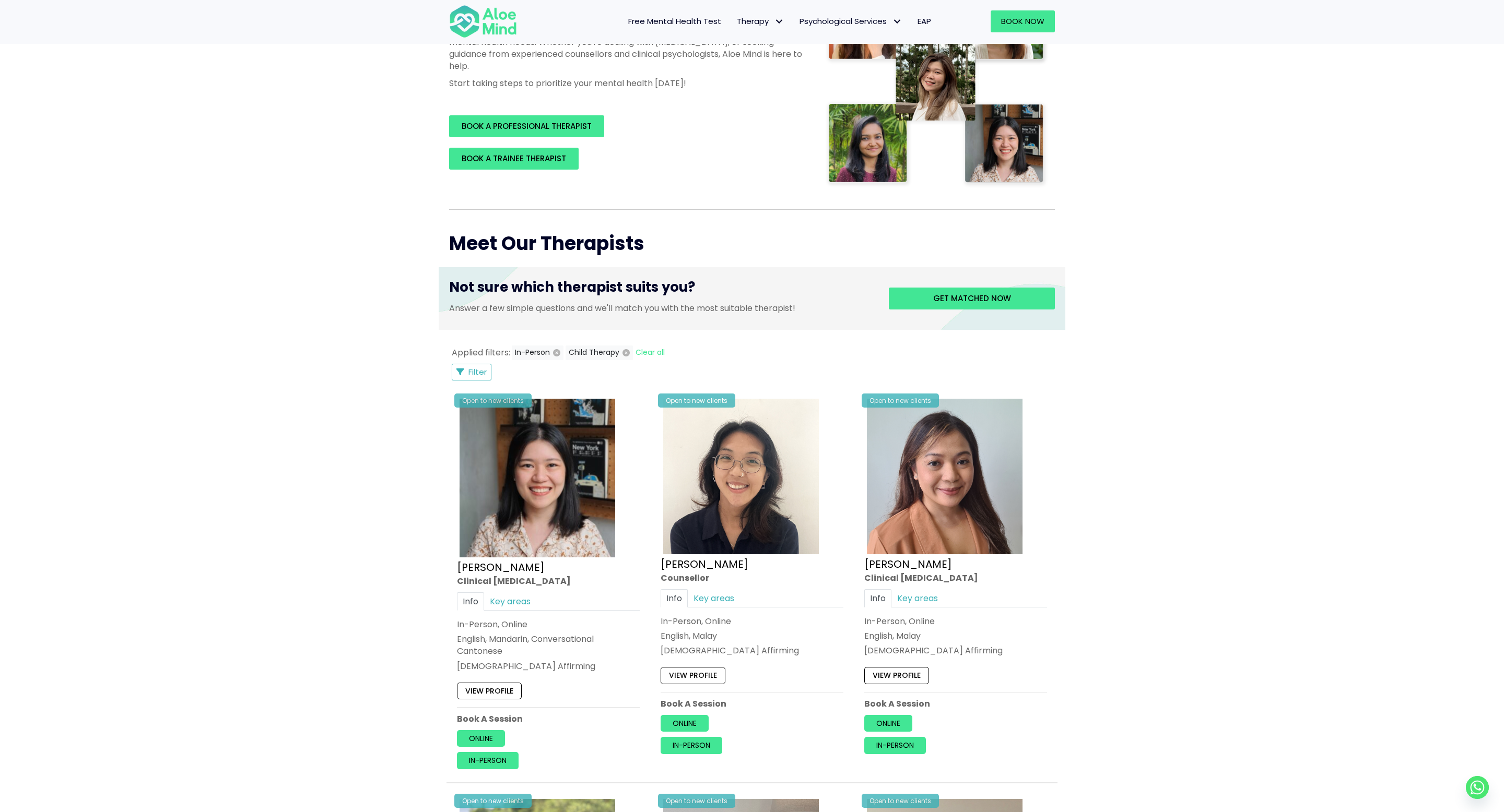
scroll to position [174, 0]
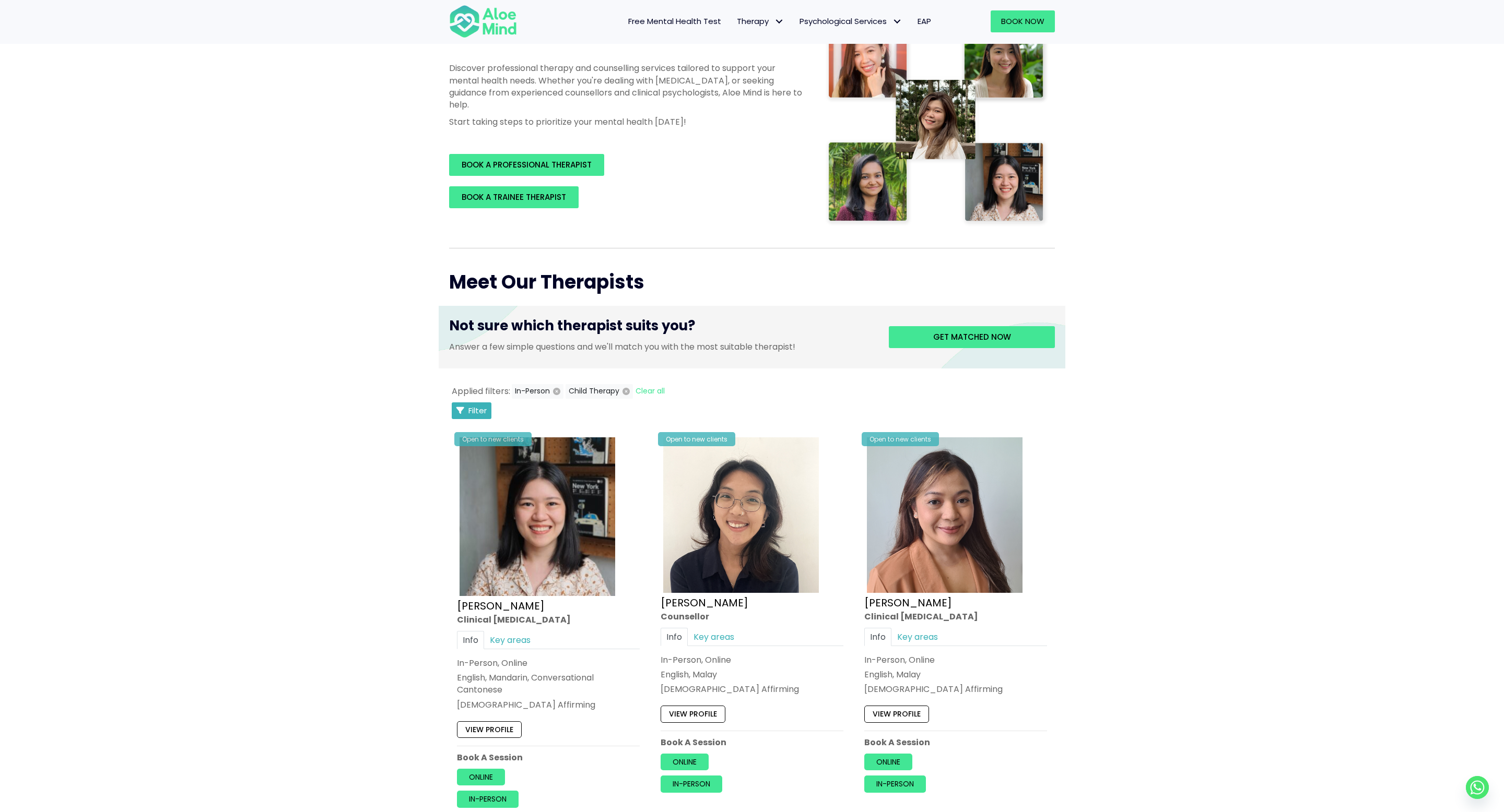
click at [467, 408] on button "Filter" at bounding box center [471, 411] width 39 height 17
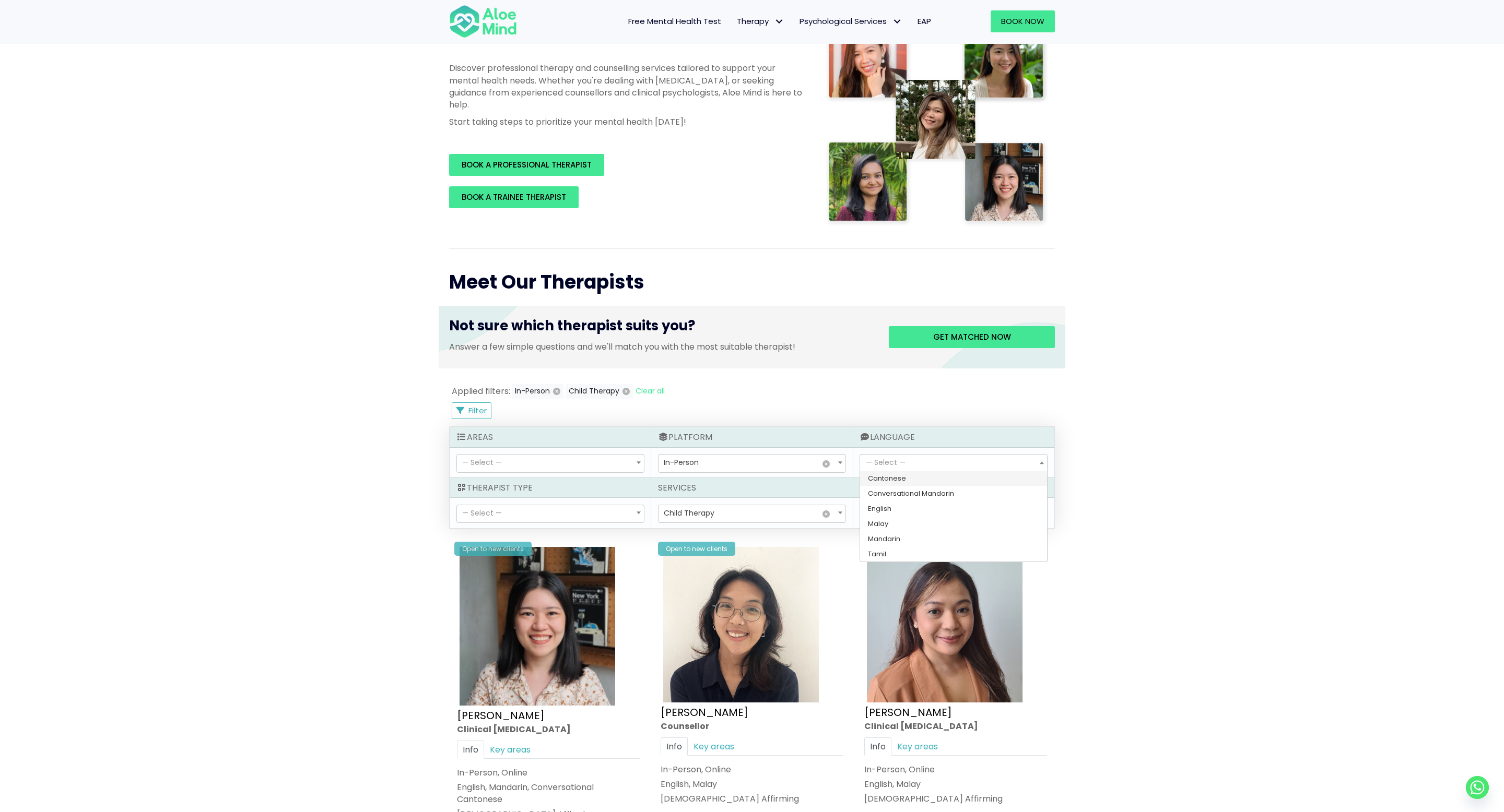
click at [947, 469] on span "— Select —" at bounding box center [954, 464] width 187 height 18
select select "142"
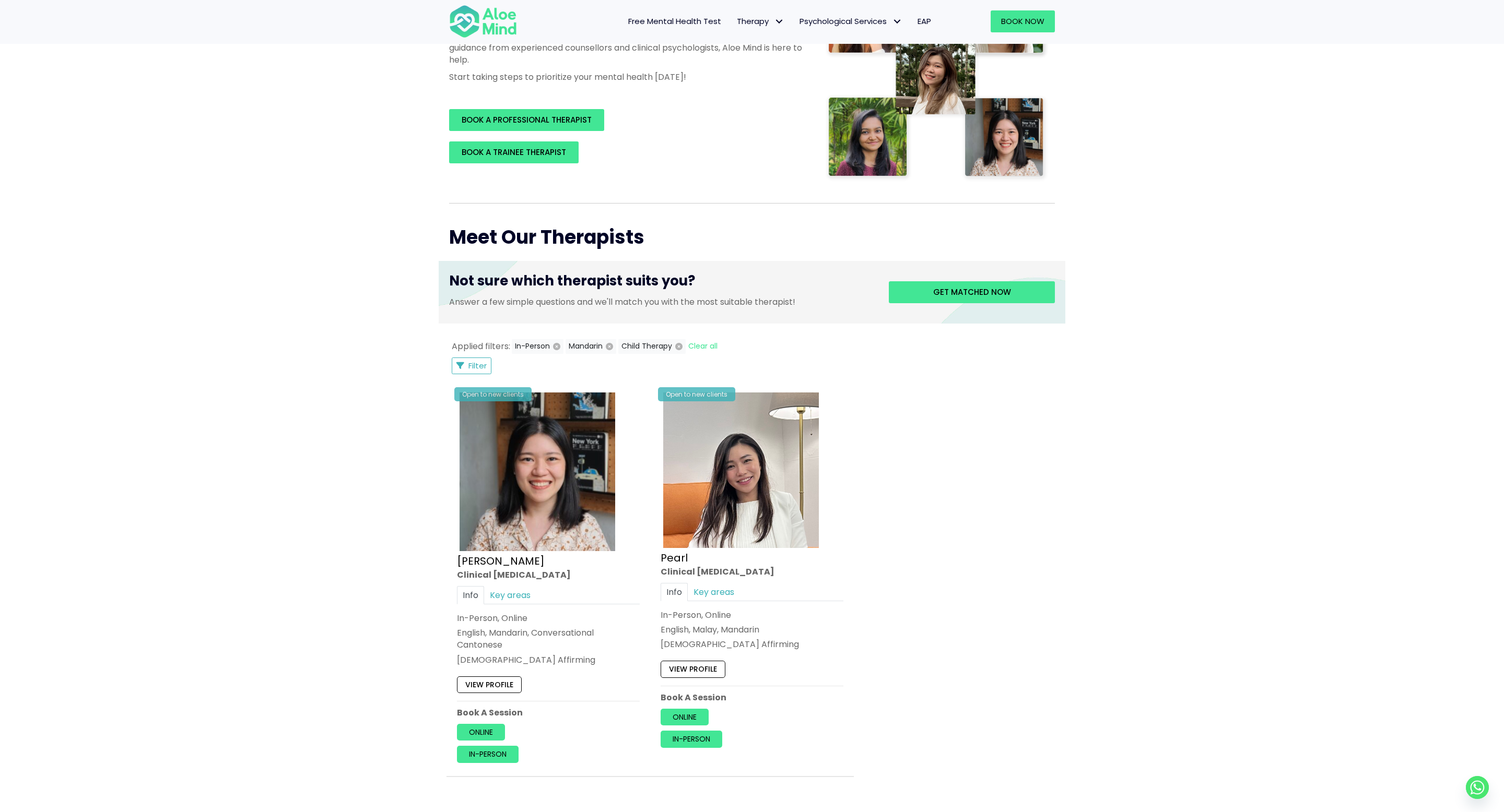
scroll to position [223, 0]
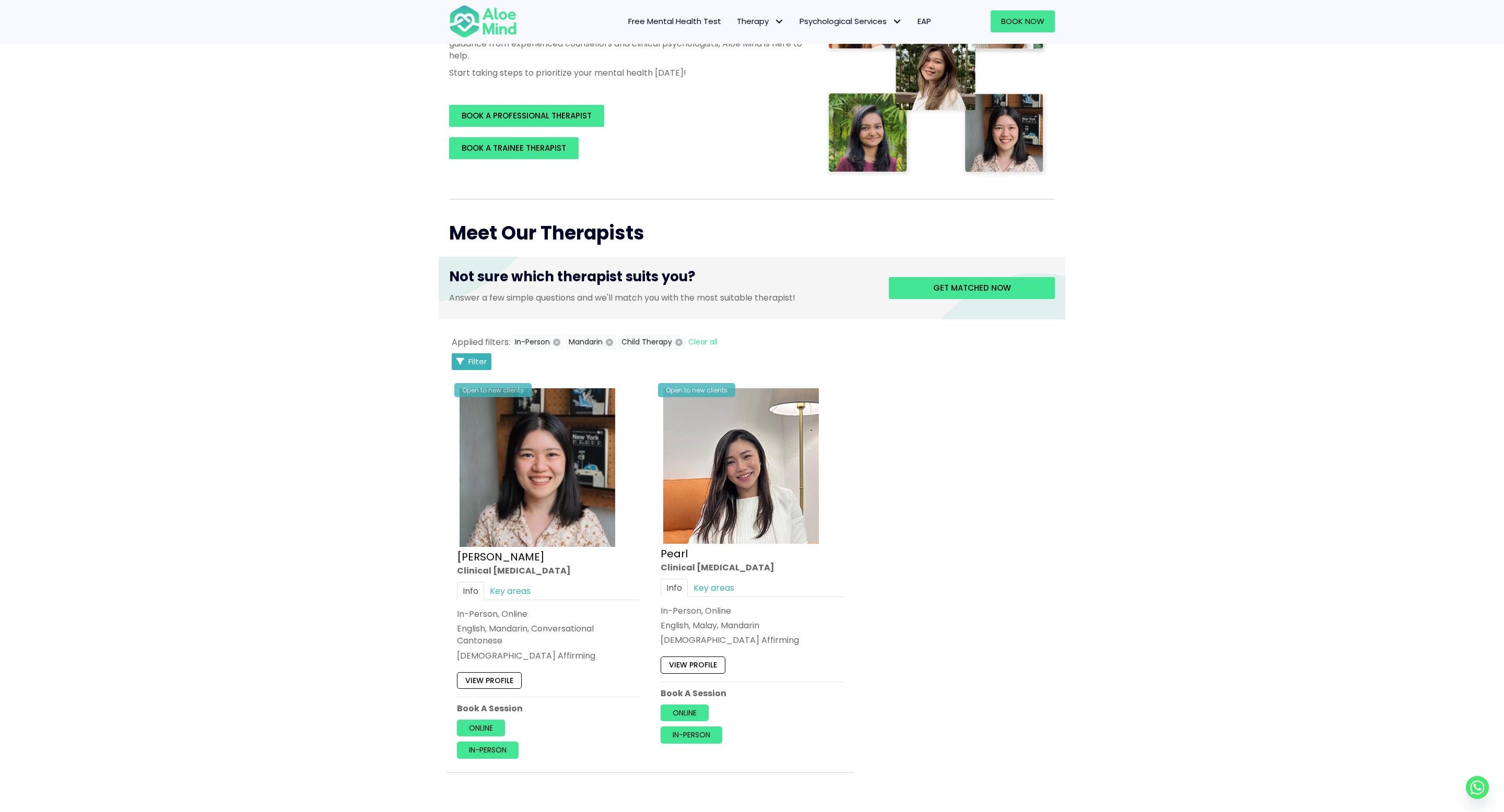
click at [487, 359] on button "Filter" at bounding box center [471, 362] width 39 height 17
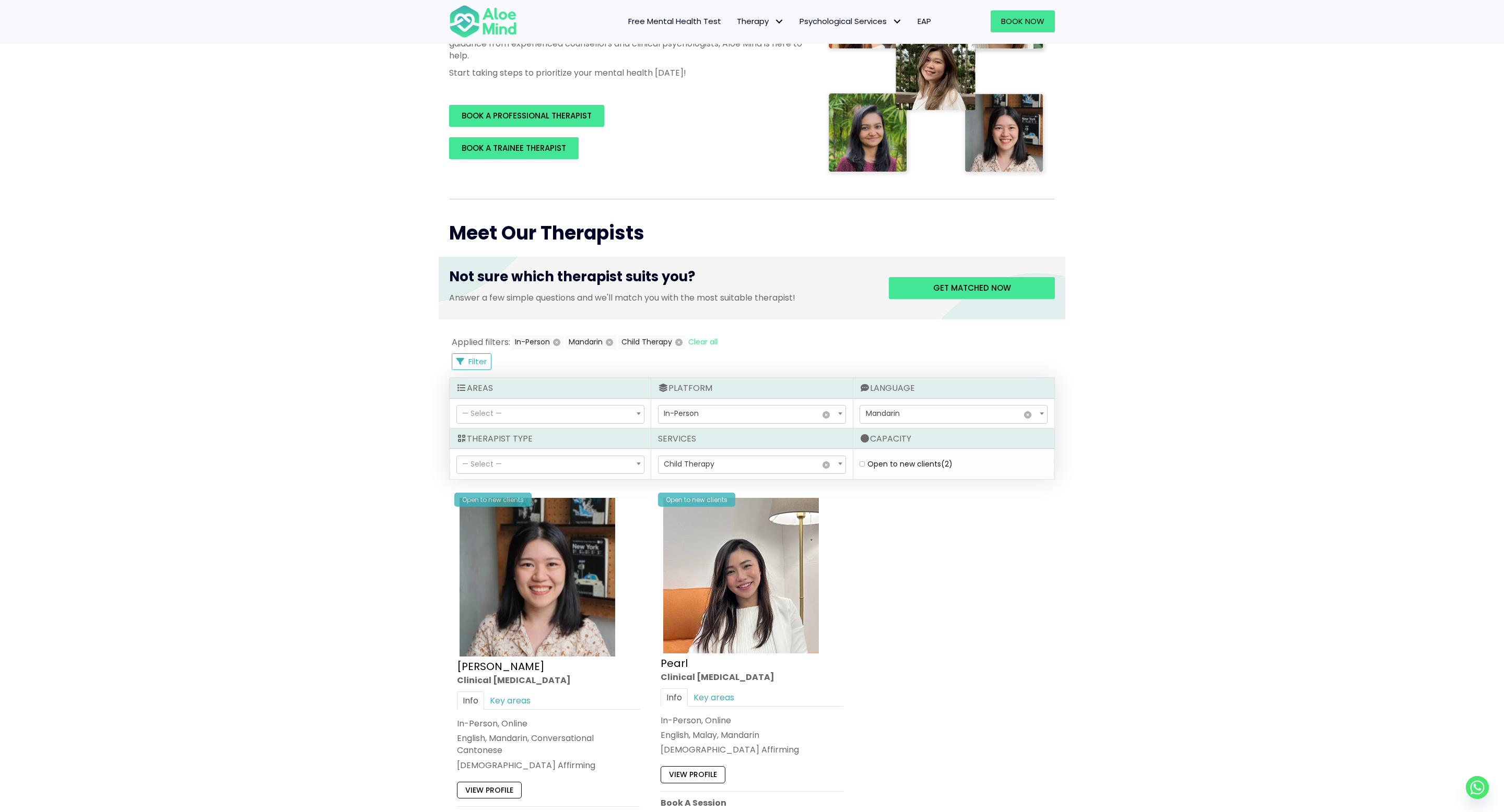
click at [897, 413] on span "Mandarin" at bounding box center [883, 413] width 34 height 10
click at [935, 586] on div "Open to new clients Chen Wen Clinical psychologist Info Key areas In-Person, On…" at bounding box center [752, 688] width 611 height 400
click at [480, 365] on span "Filter" at bounding box center [478, 362] width 18 height 11
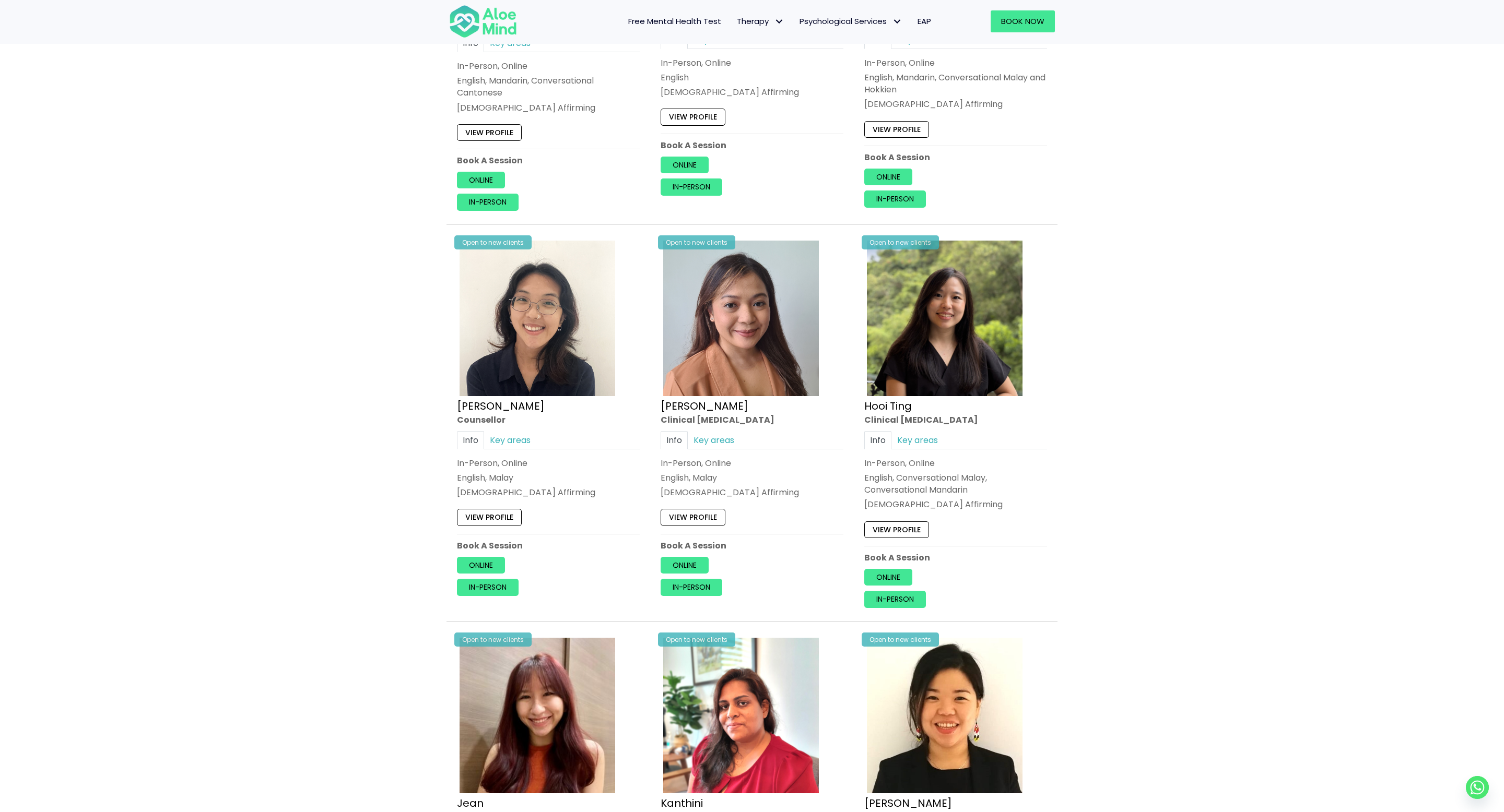
scroll to position [756, 0]
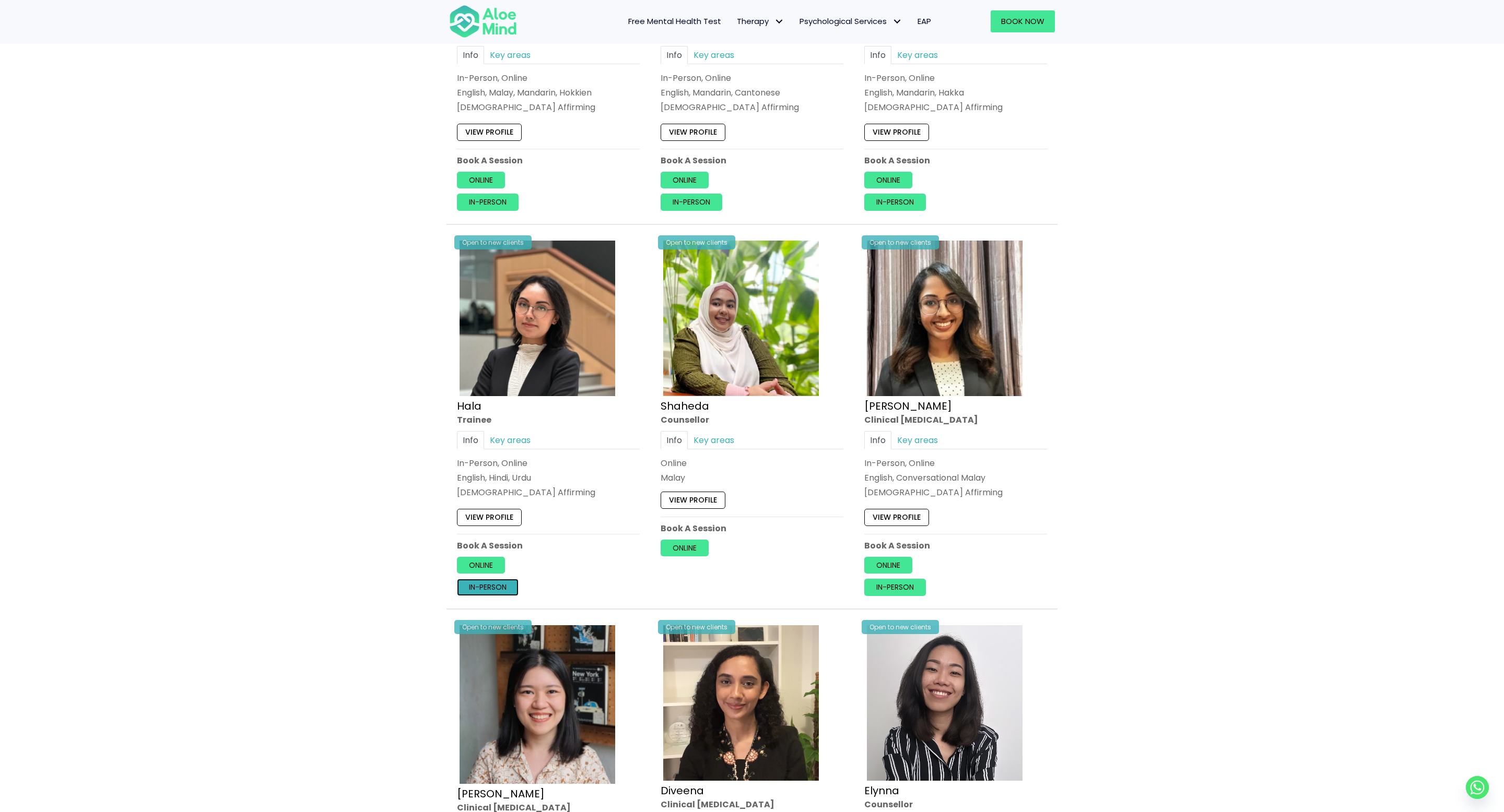
click at [484, 587] on link "In-person" at bounding box center [487, 587] width 62 height 17
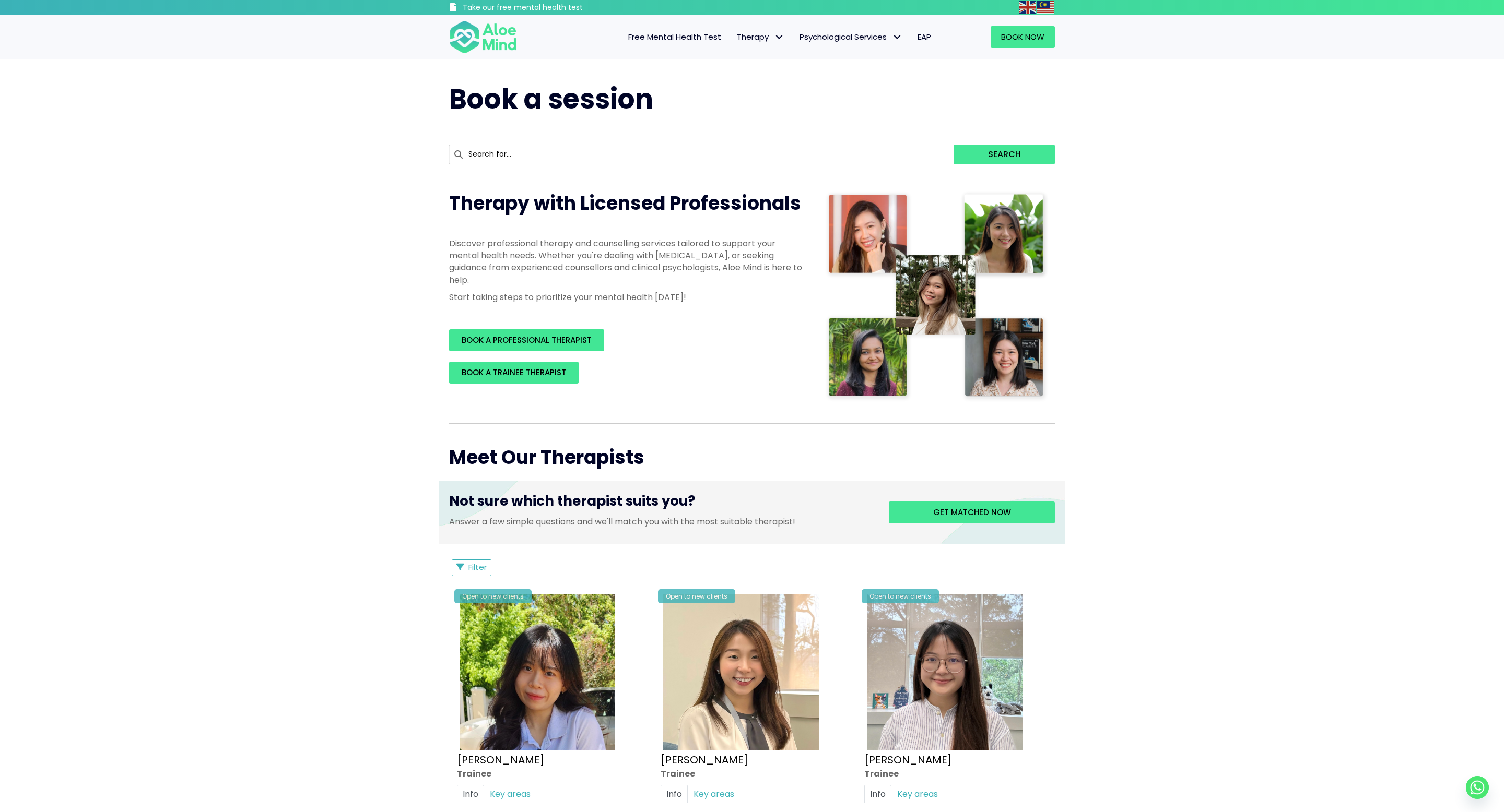
click at [481, 567] on span "Filter" at bounding box center [478, 568] width 18 height 11
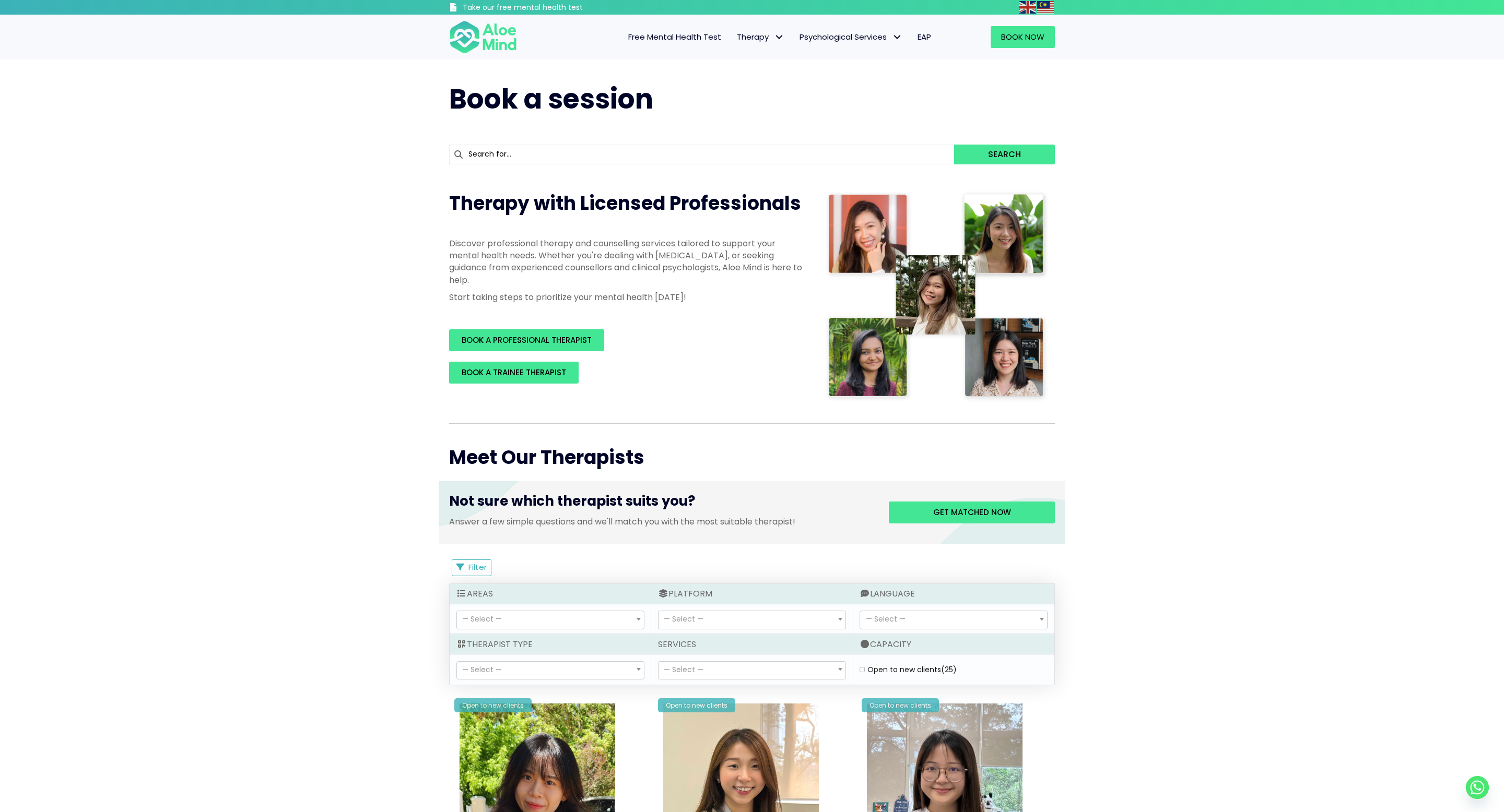
click at [700, 670] on span "— Select —" at bounding box center [683, 670] width 39 height 10
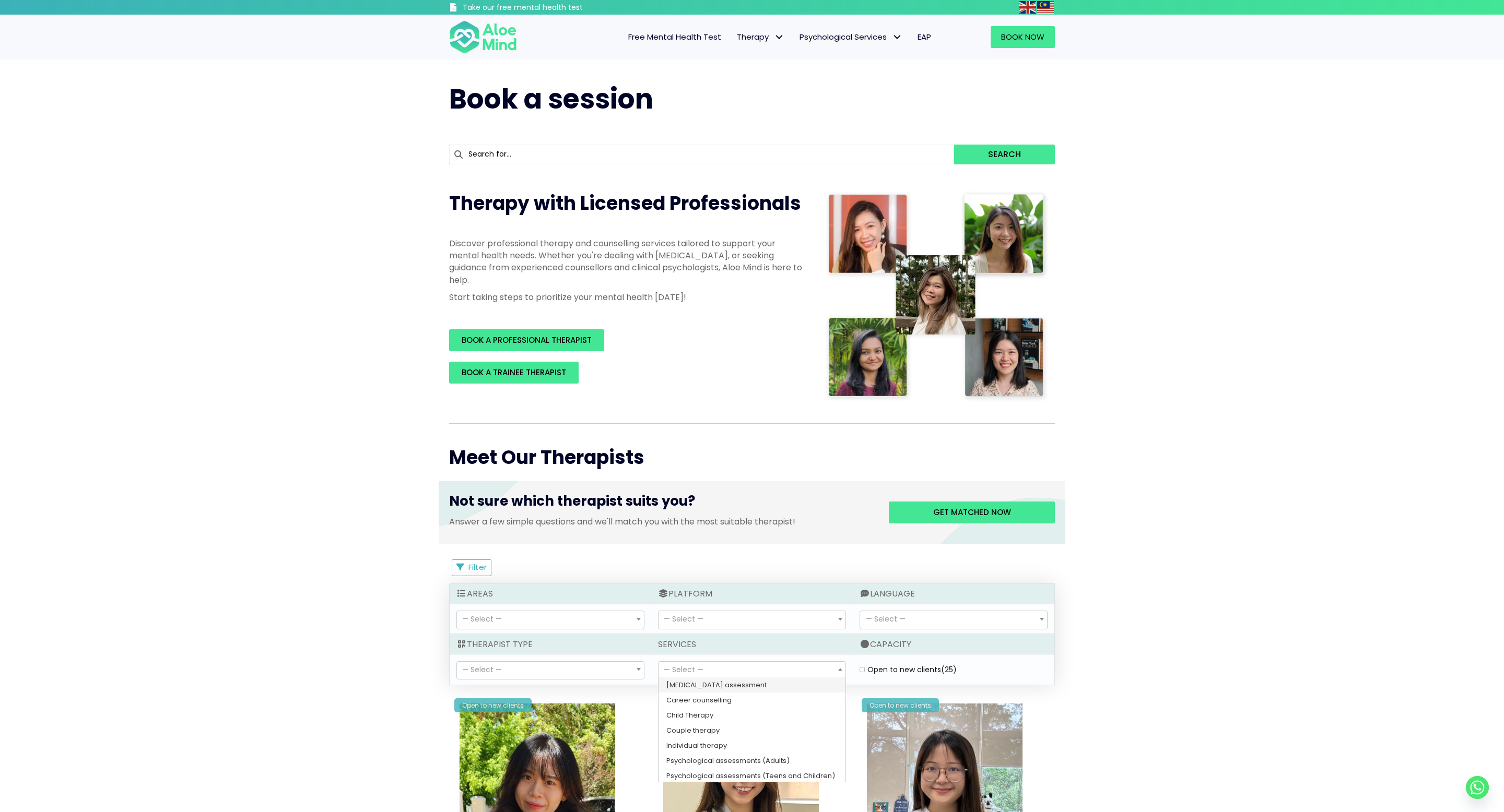
click at [700, 670] on span "— Select —" at bounding box center [683, 670] width 39 height 10
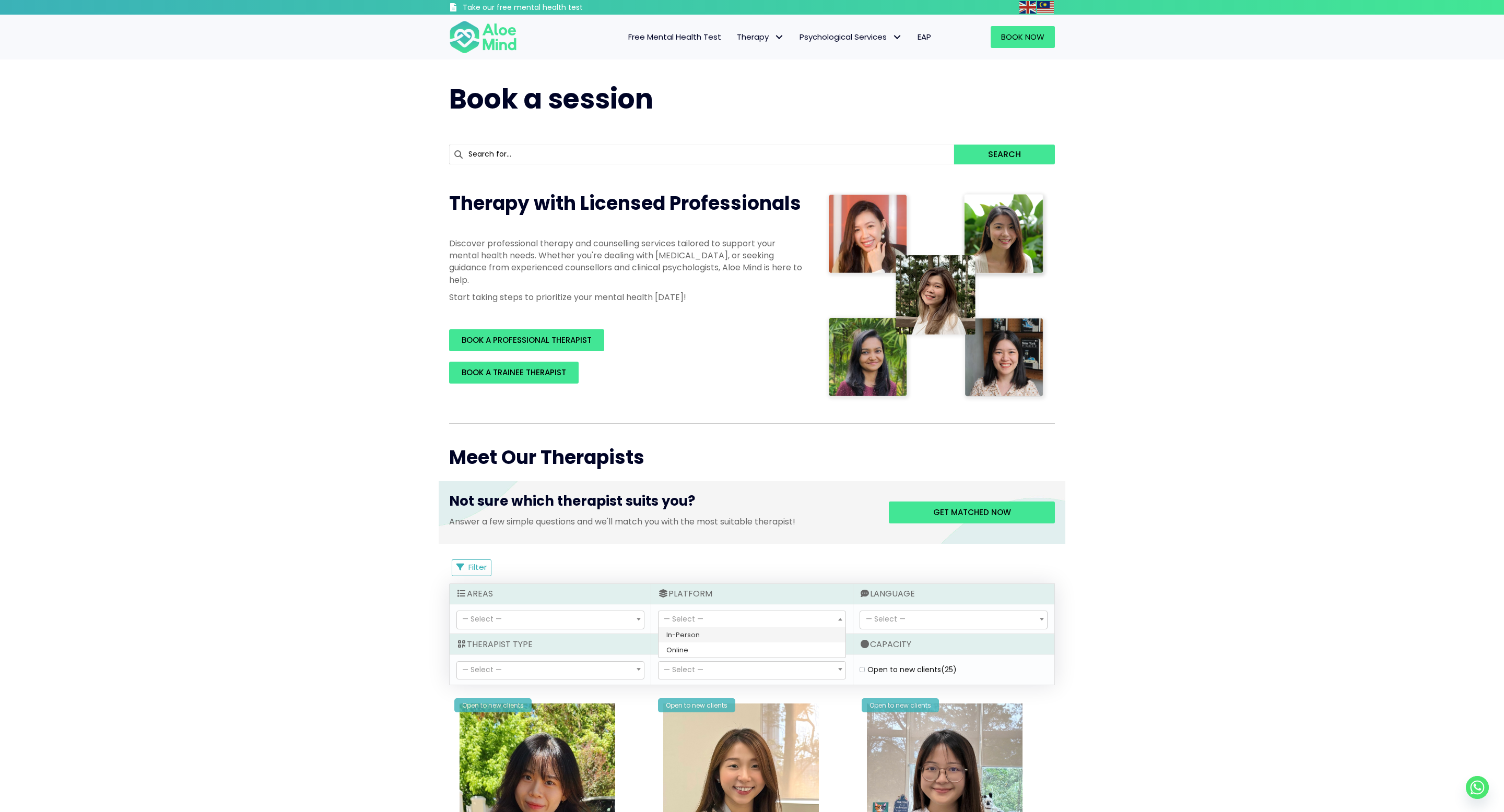
click at [695, 617] on span "— Select —" at bounding box center [683, 619] width 39 height 10
select select "72"
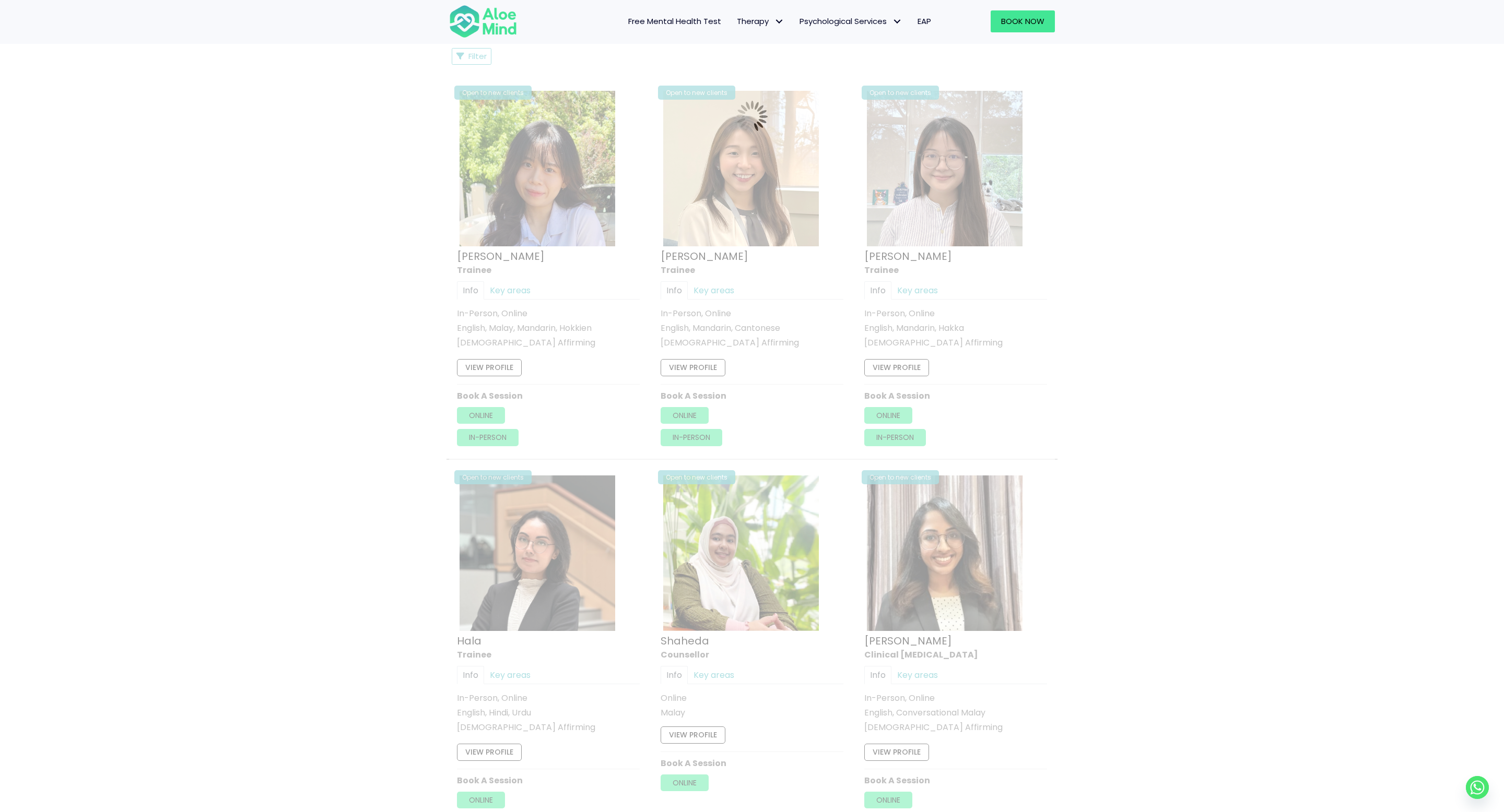
scroll to position [560, 0]
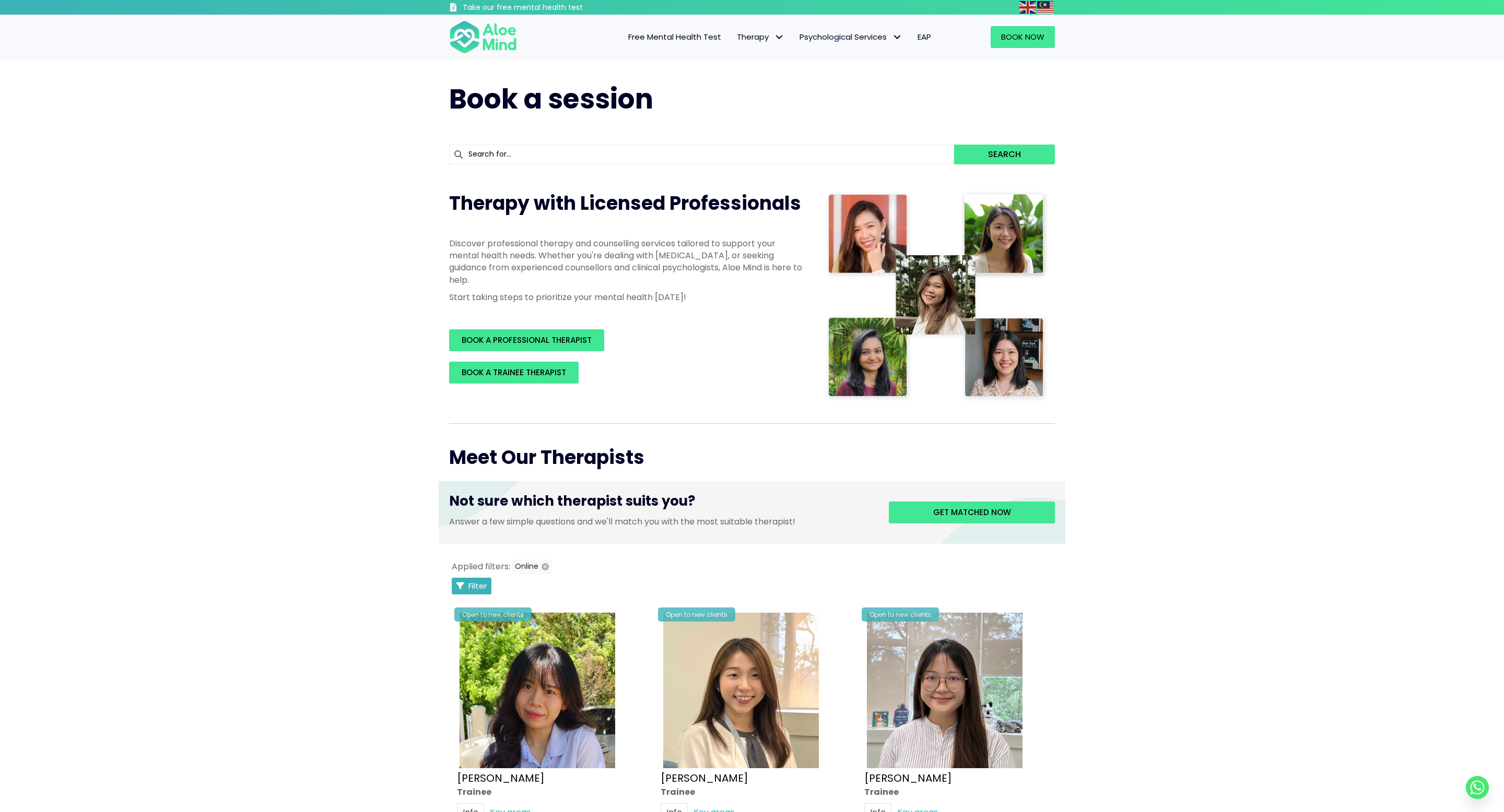
click at [475, 589] on span "Filter" at bounding box center [478, 586] width 18 height 11
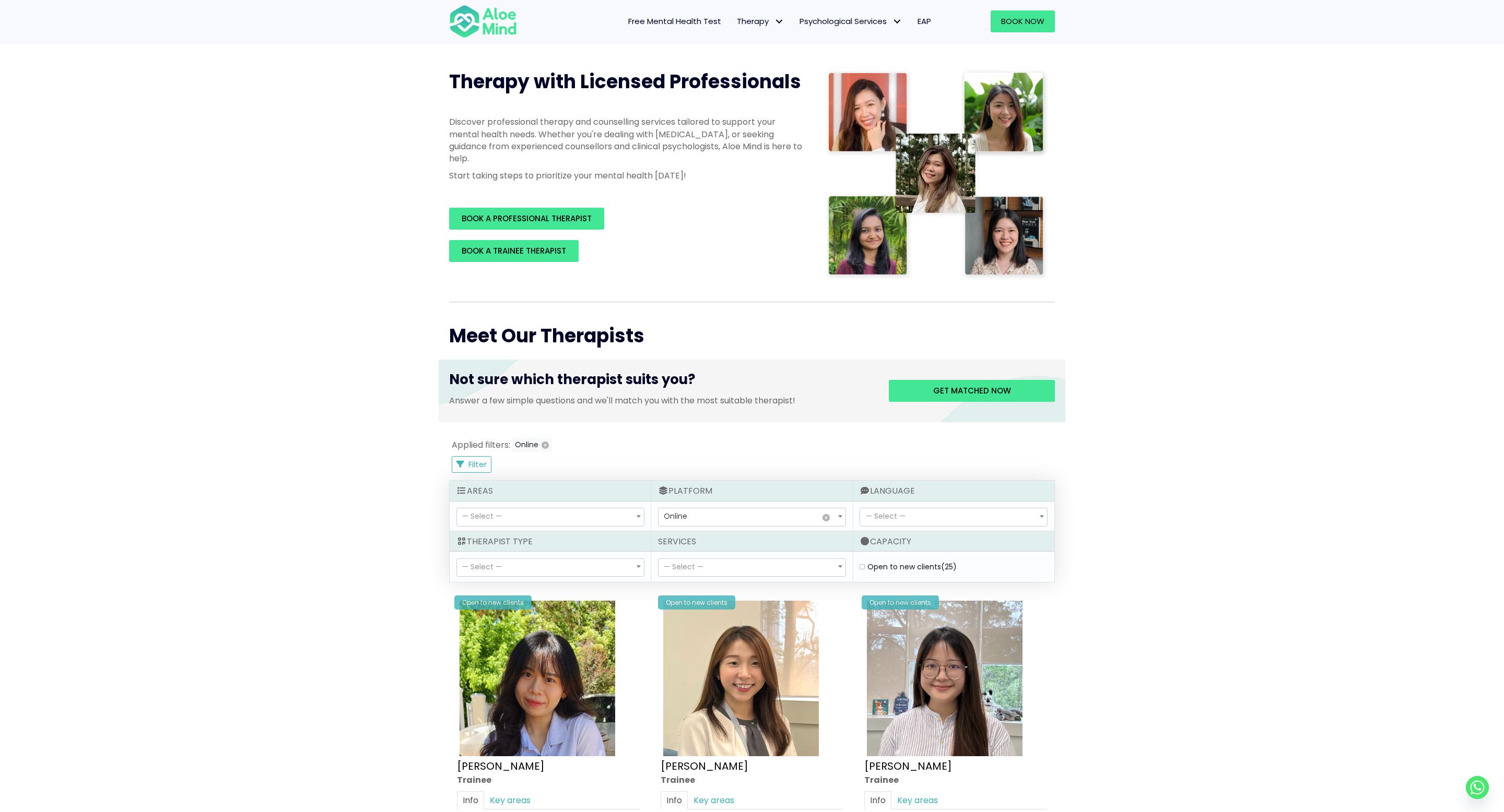
scroll to position [137, 0]
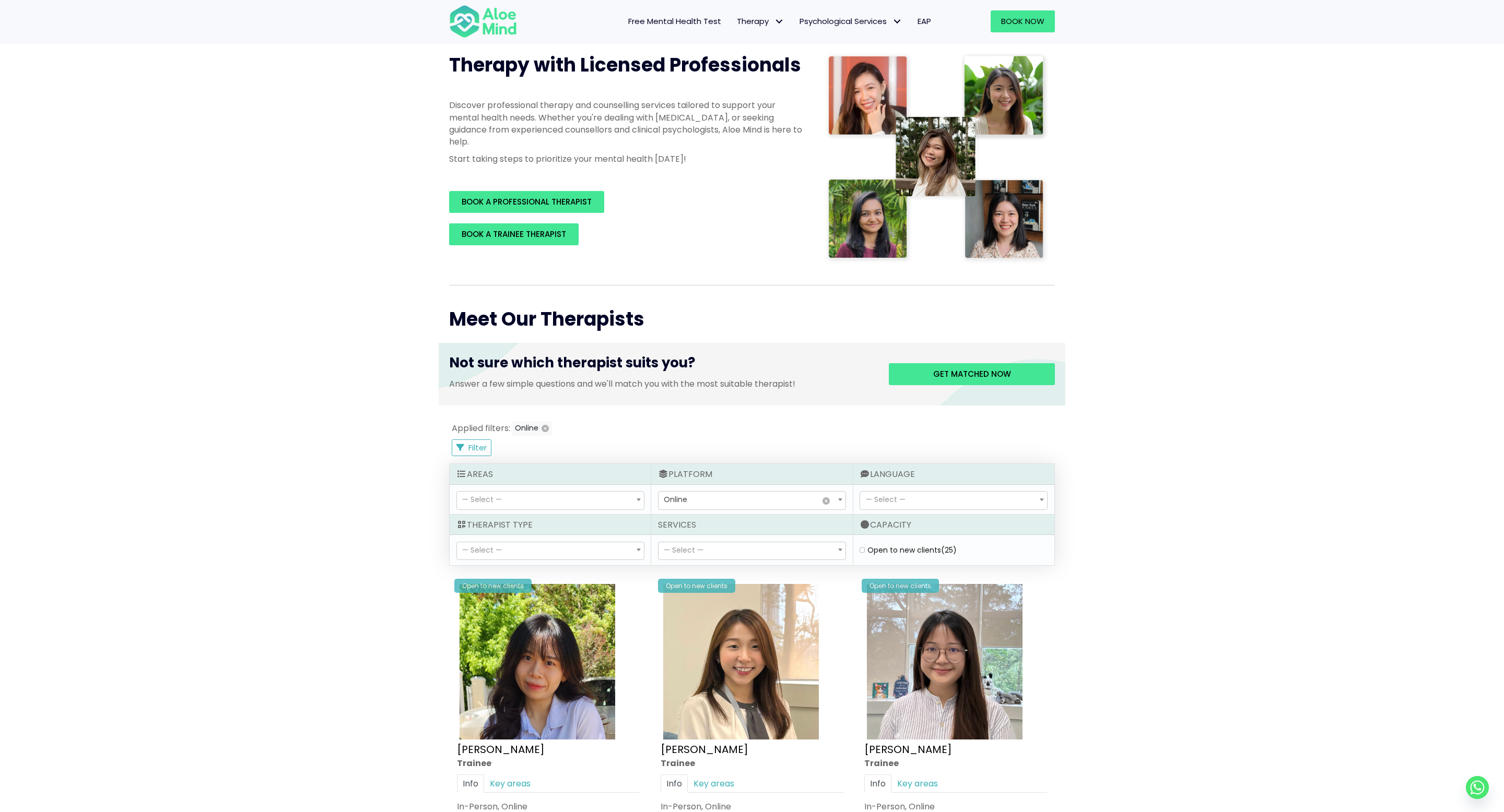
click at [588, 499] on span "— Select —" at bounding box center [550, 501] width 187 height 18
select select "46"
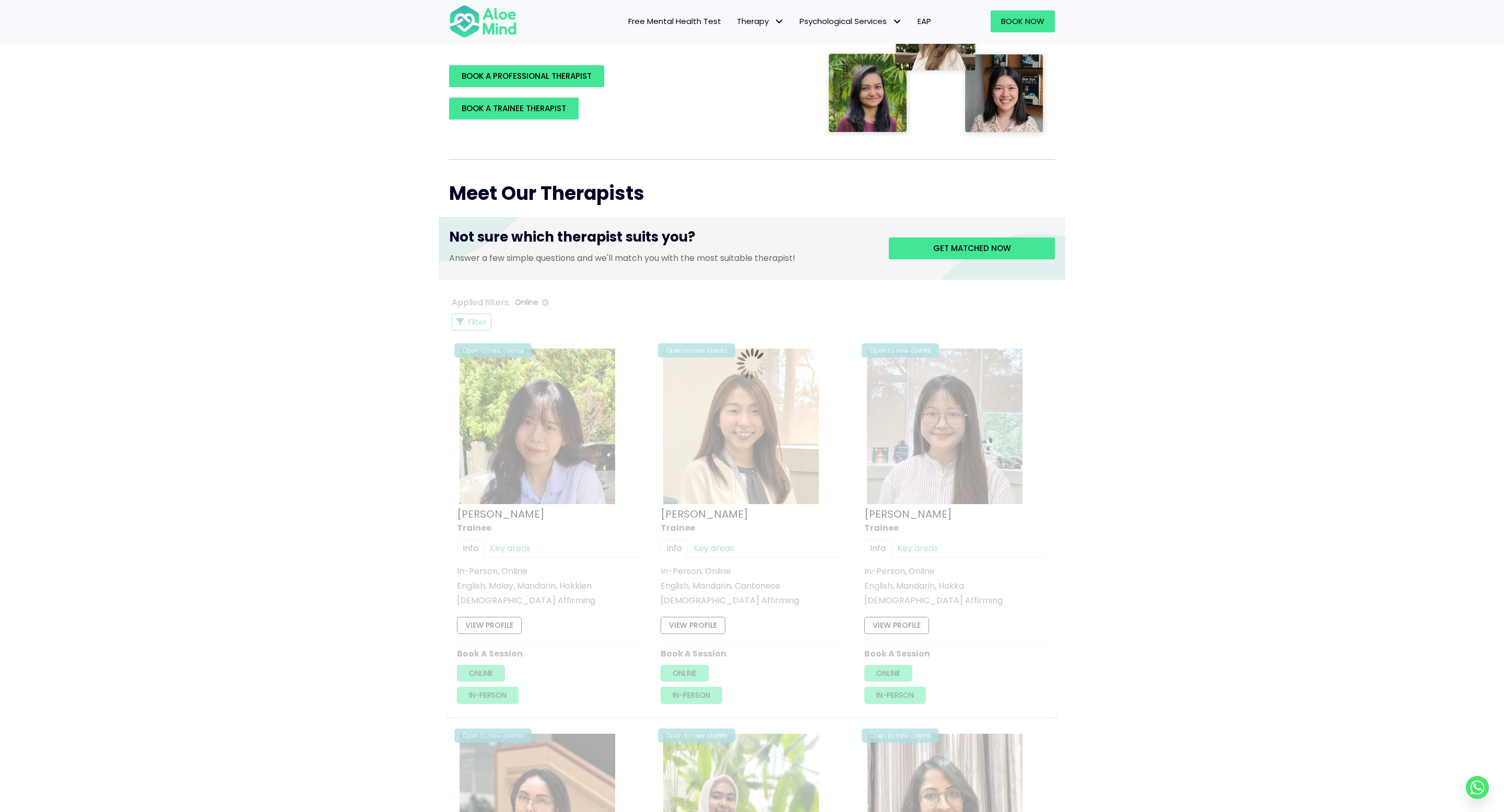
scroll to position [247, 0]
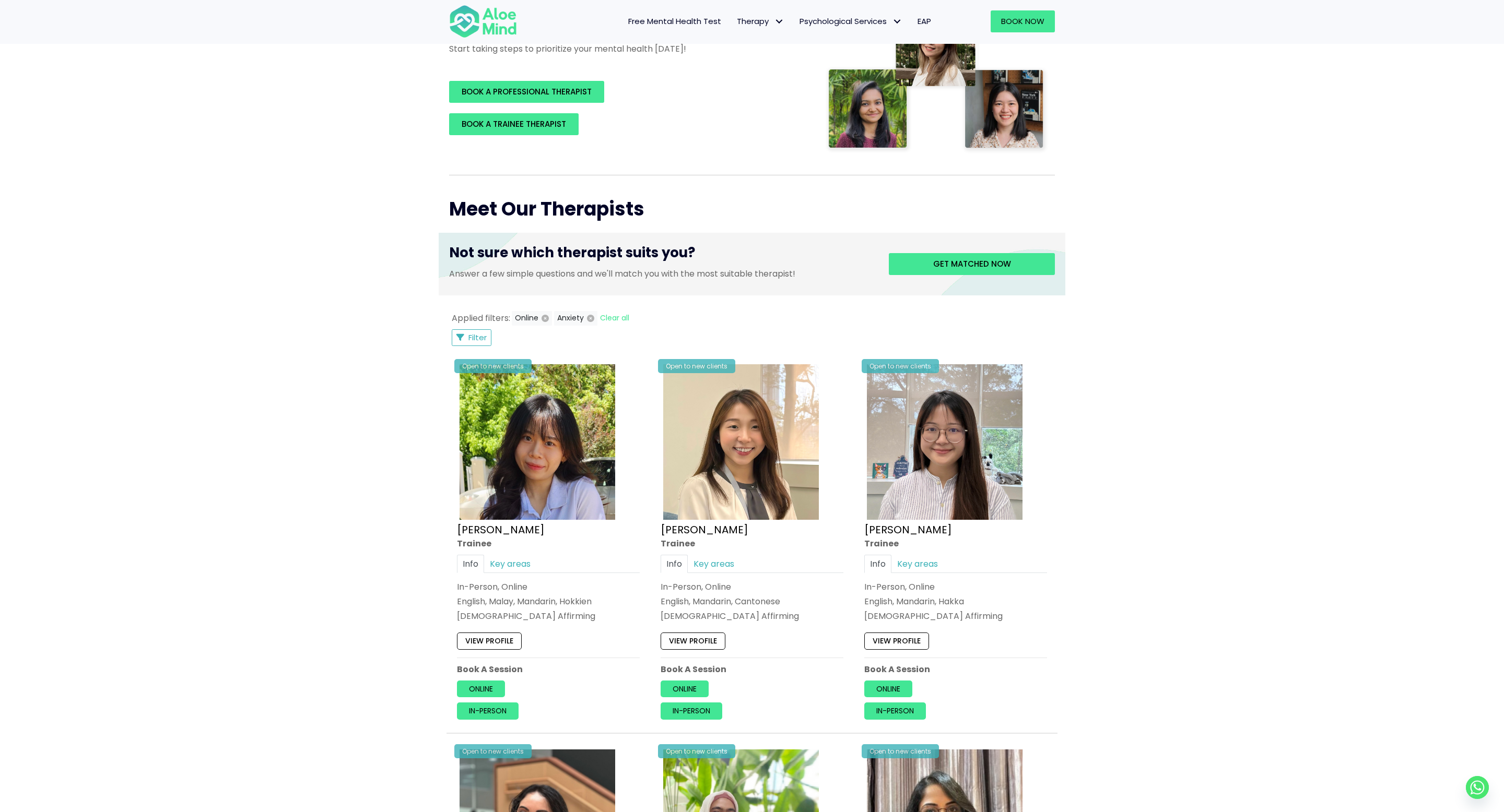
click at [464, 328] on div "Applied filters: Online Anxiety Clear all Filter Filter Sort by: Newclient (des…" at bounding box center [751, 329] width 606 height 35
click at [464, 339] on button "Filter" at bounding box center [471, 338] width 39 height 17
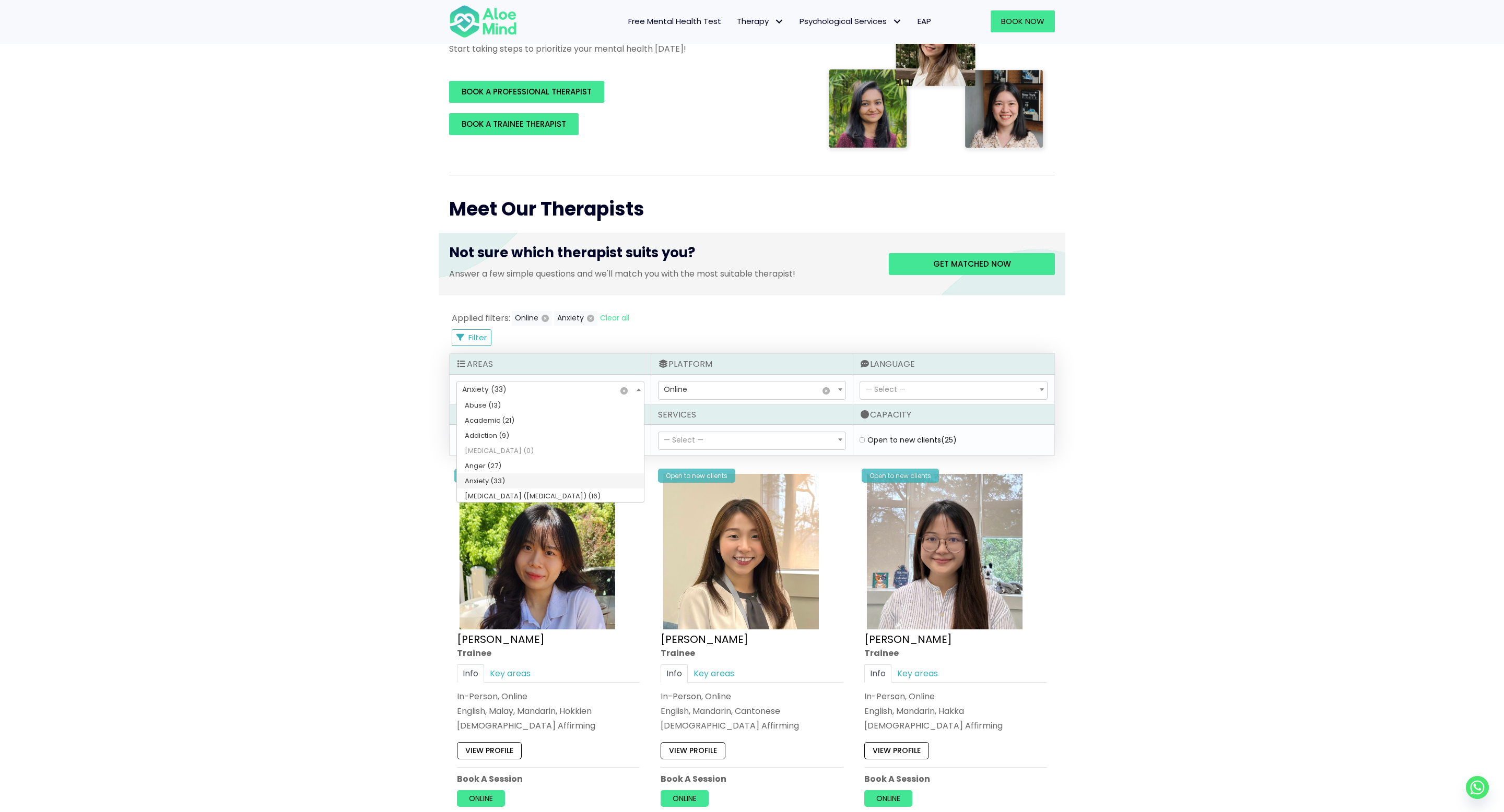
click at [511, 396] on span "× Anxiety (33)" at bounding box center [550, 391] width 187 height 18
select select "45"
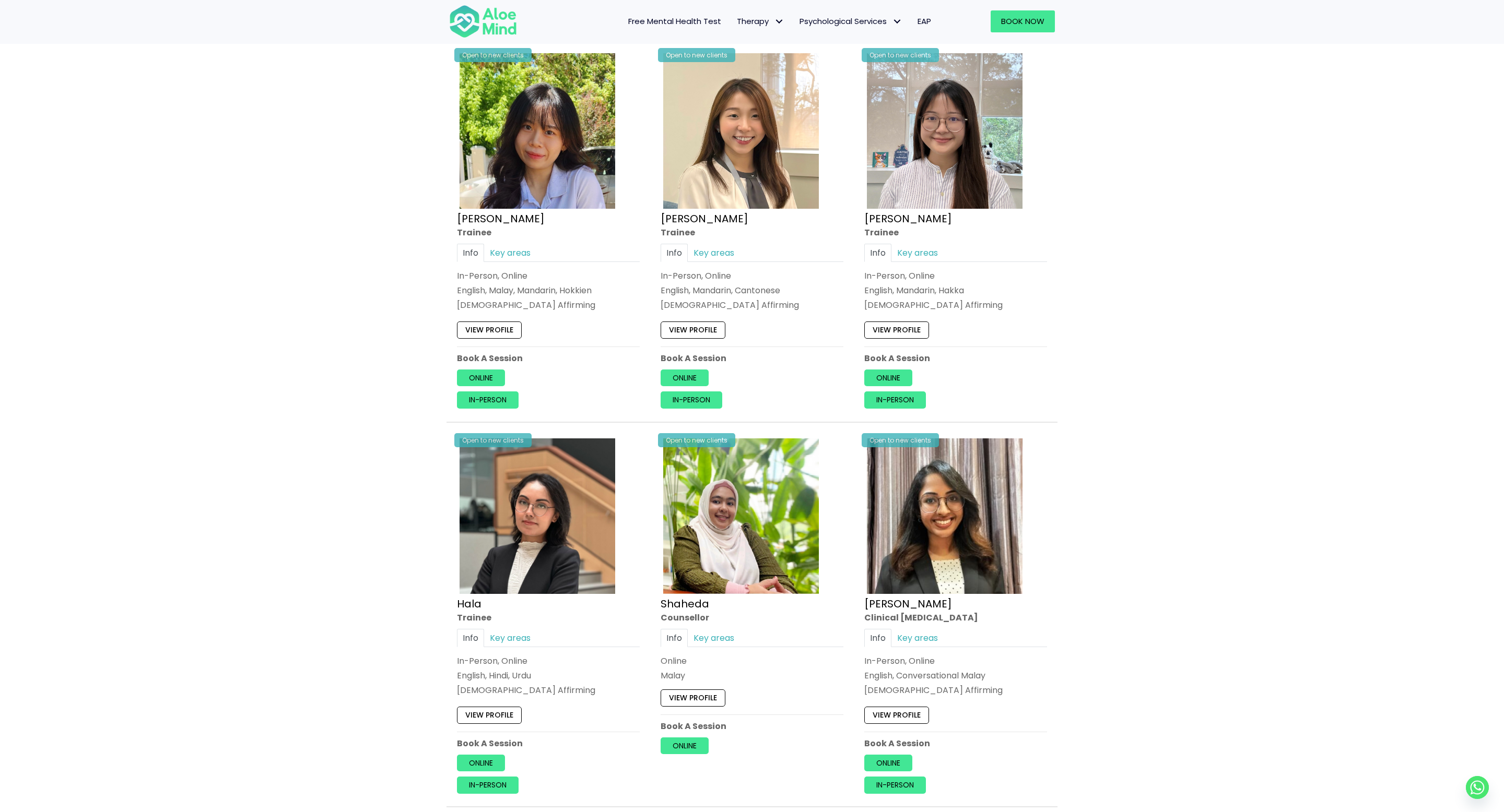
scroll to position [233, 0]
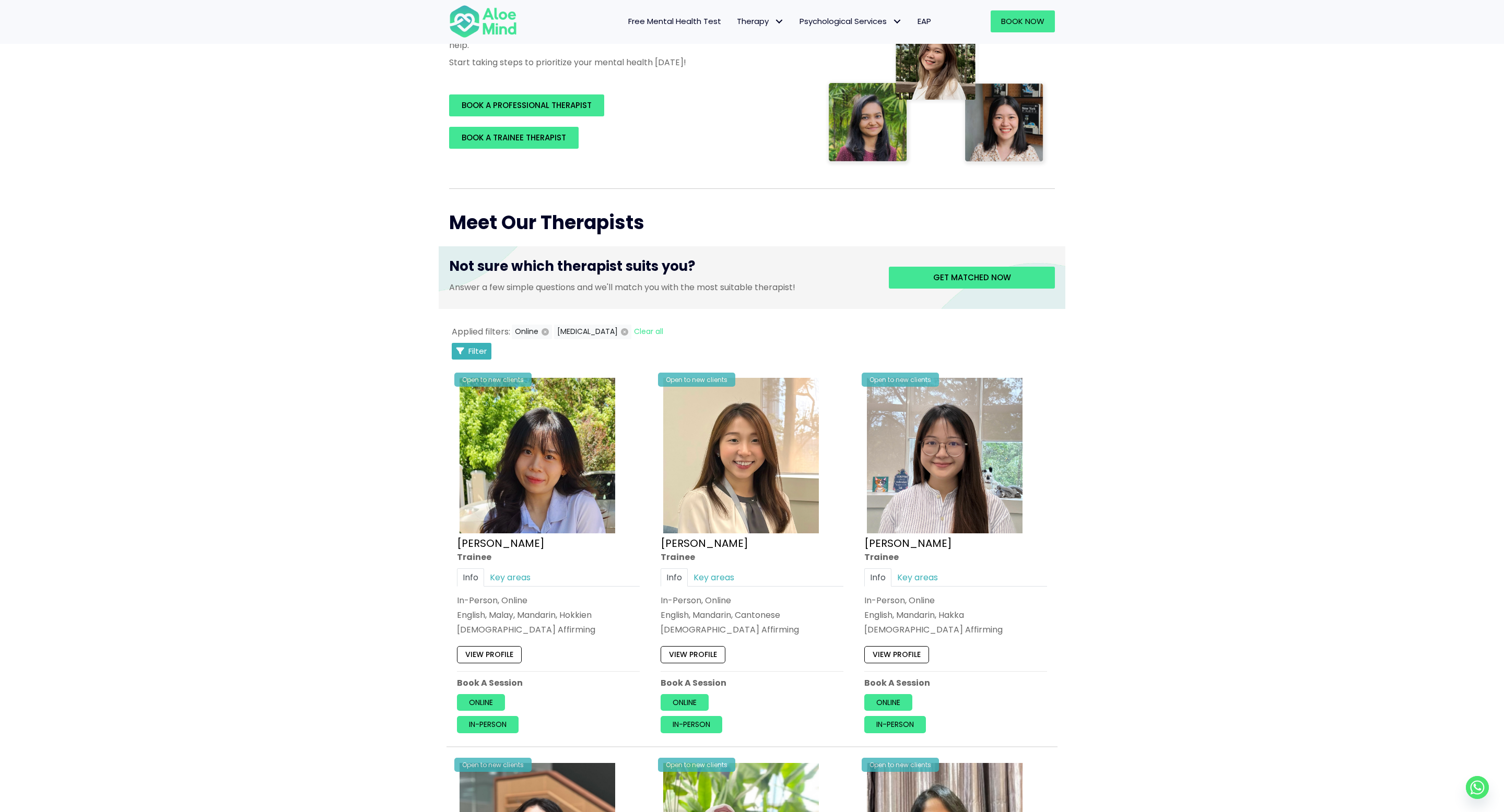
click at [481, 349] on span "Filter" at bounding box center [478, 351] width 18 height 11
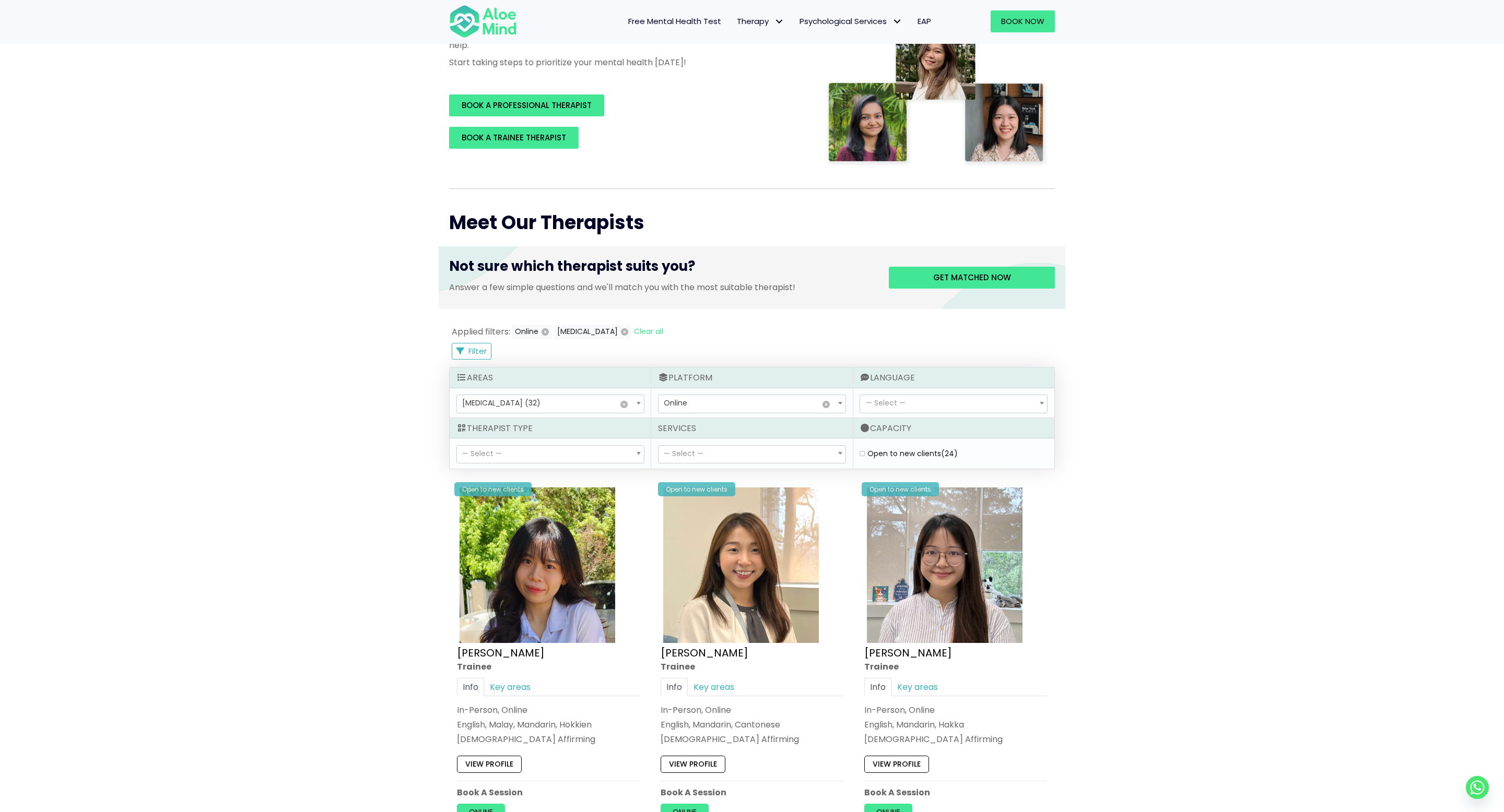
click at [549, 396] on span "× Depression (32)" at bounding box center [550, 404] width 187 height 18
click at [566, 401] on span "× Depression (32)" at bounding box center [550, 404] width 187 height 18
click at [532, 397] on span "× Depression (32)" at bounding box center [550, 404] width 187 height 18
select select "46"
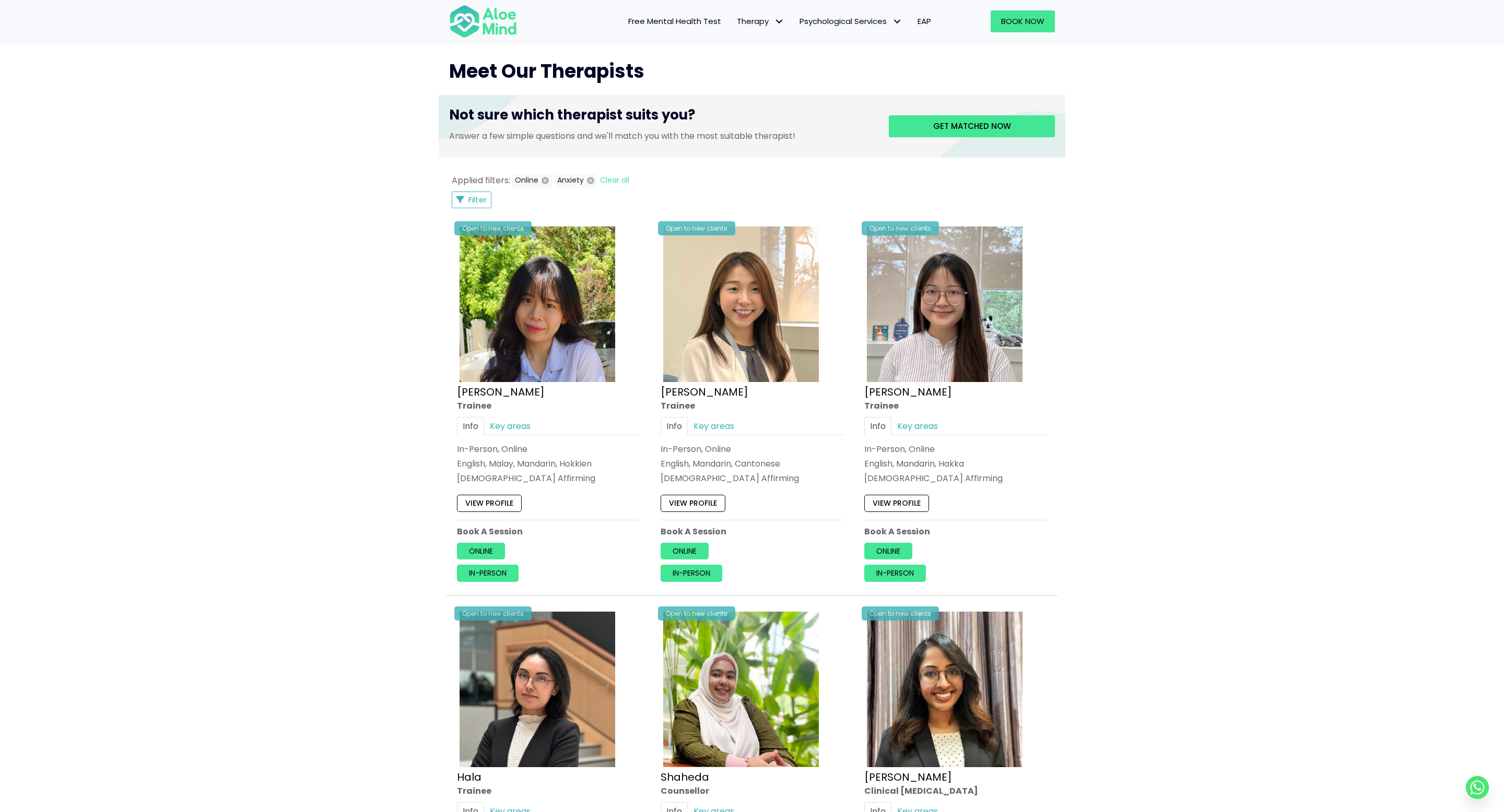
scroll to position [172, 0]
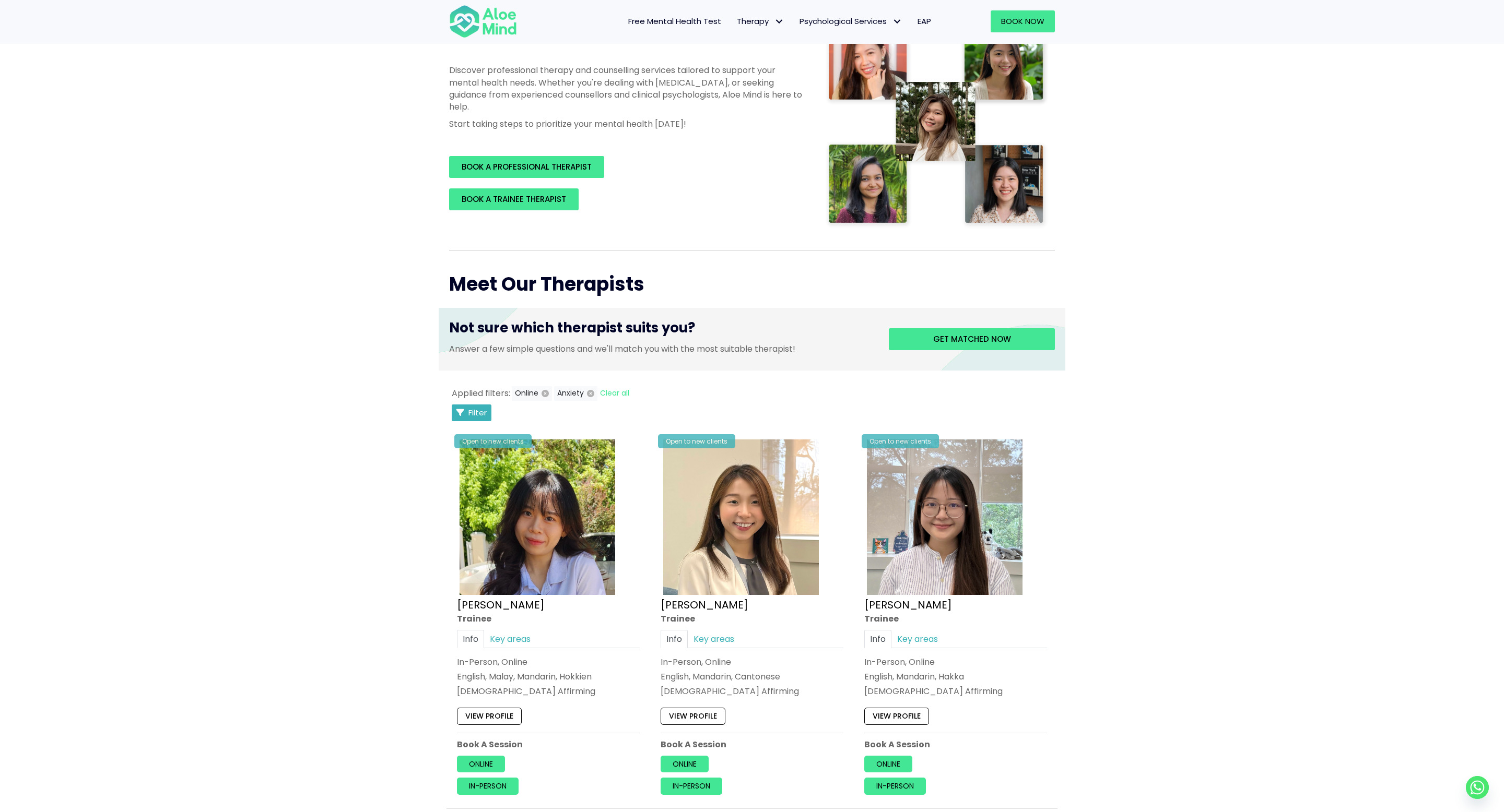
click at [476, 416] on span "Filter" at bounding box center [478, 413] width 18 height 11
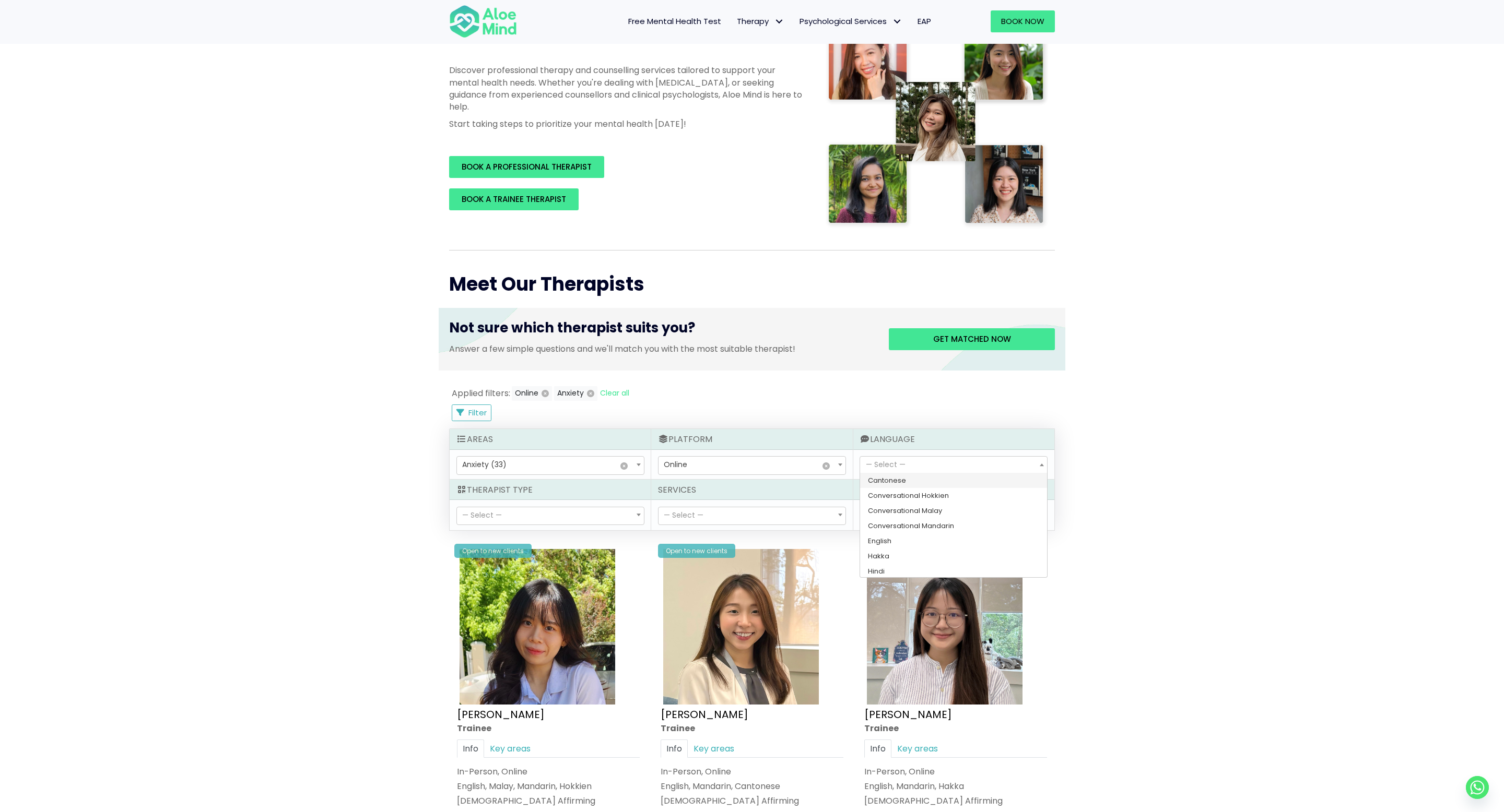
click at [888, 470] on span "— Select —" at bounding box center [886, 464] width 39 height 10
select select "142"
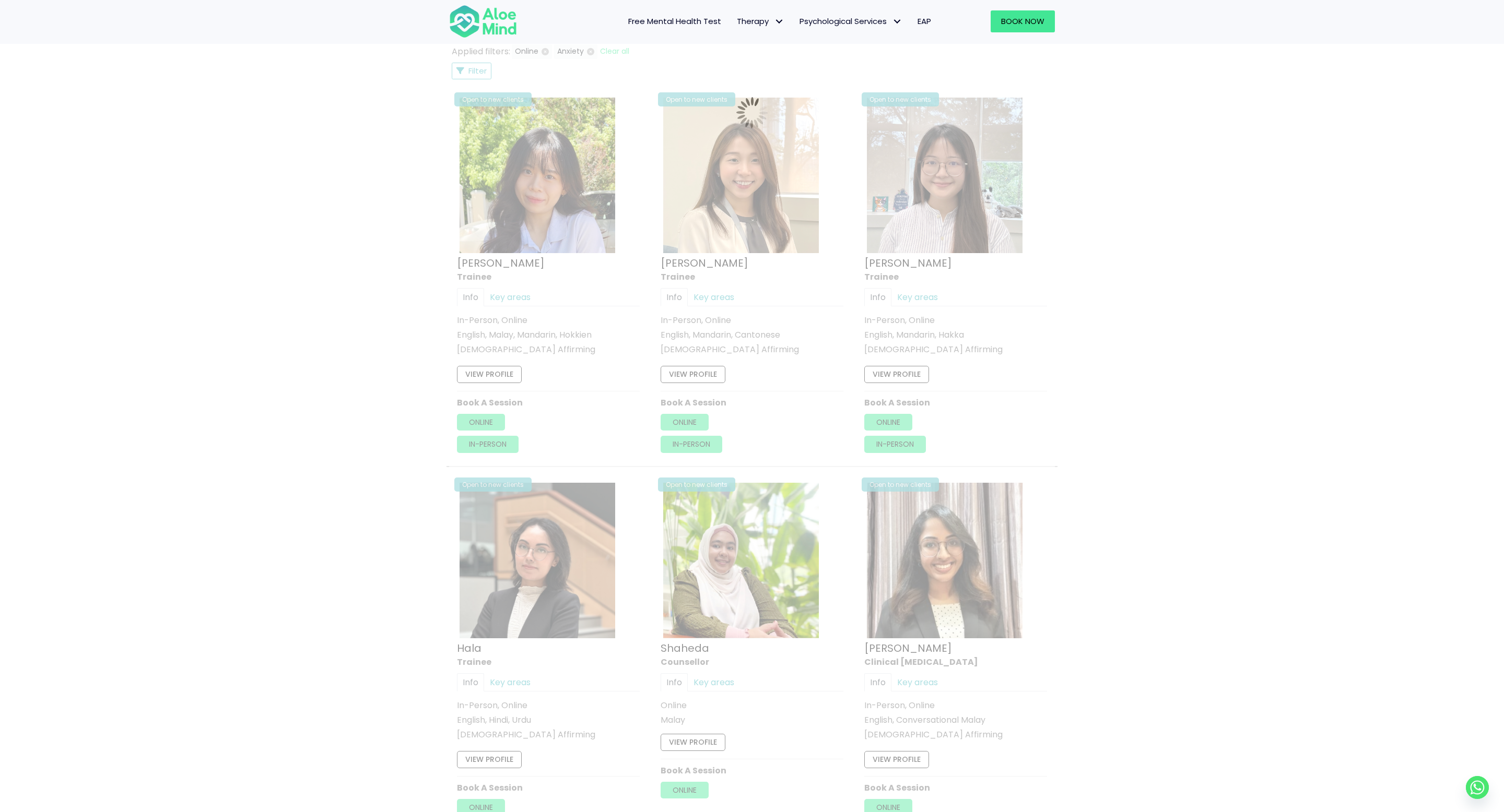
scroll to position [558, 0]
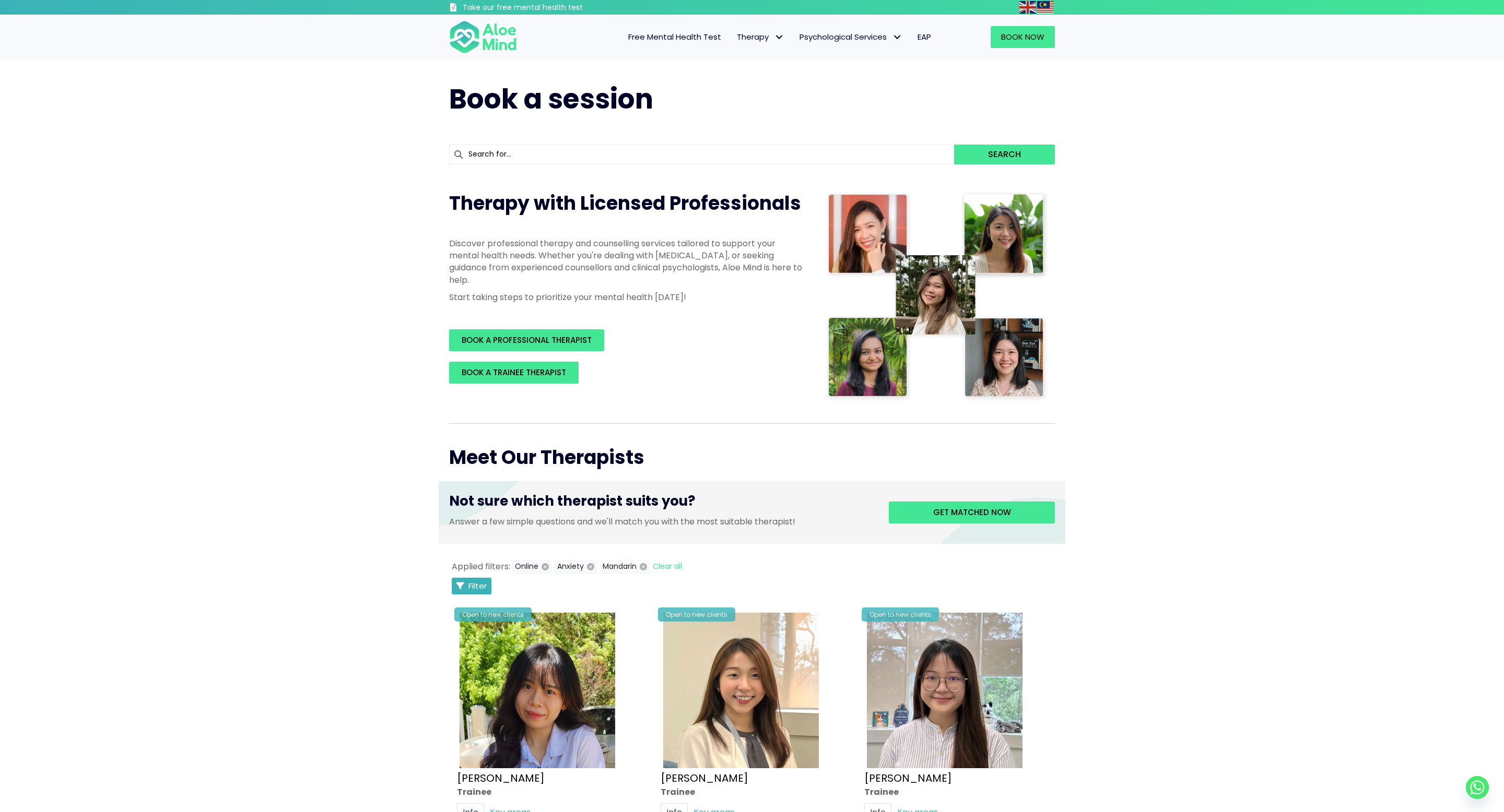
click at [475, 585] on span "Filter" at bounding box center [478, 586] width 18 height 11
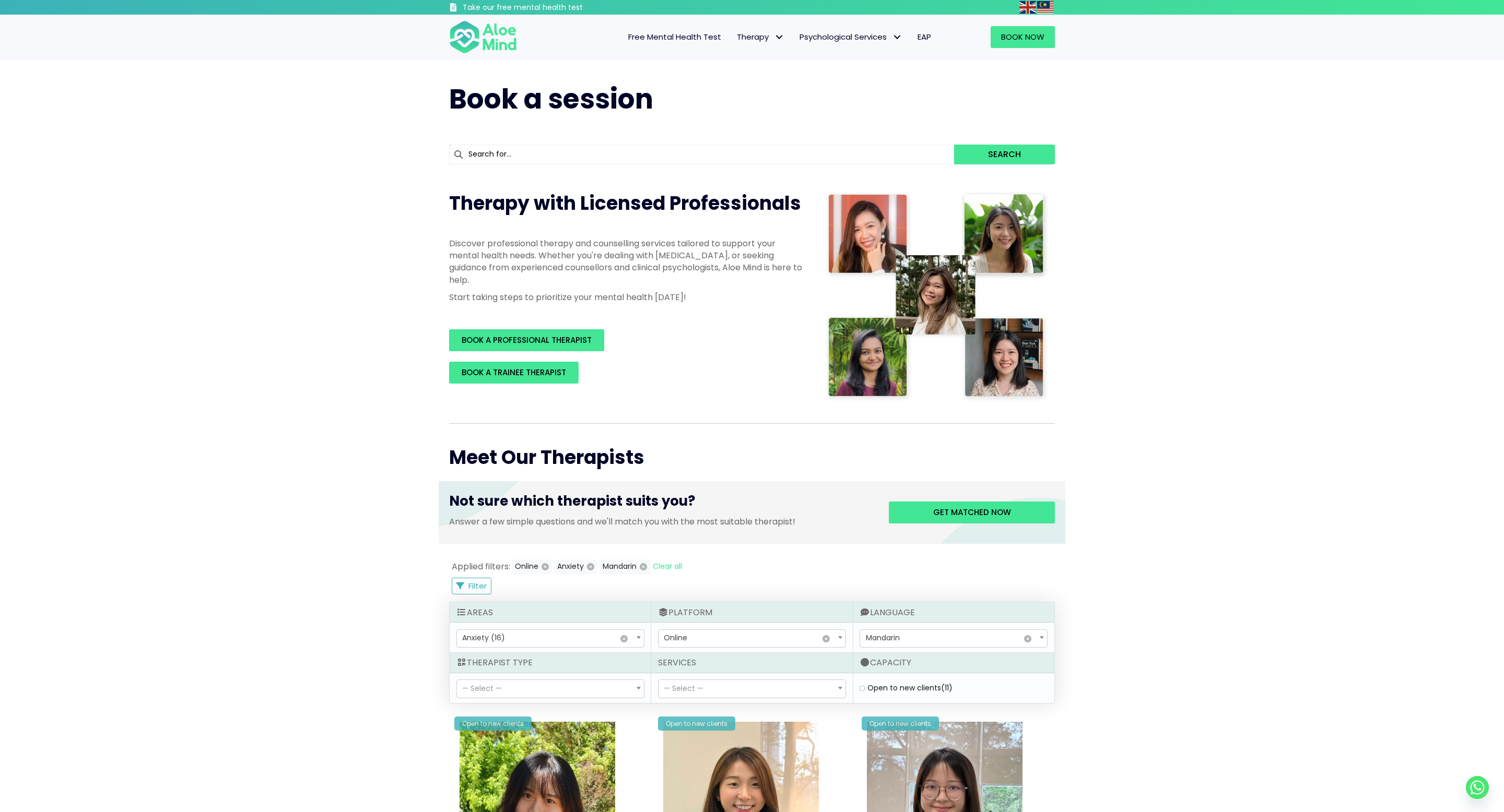
click at [868, 686] on label "Open to new clients (11)" at bounding box center [910, 687] width 85 height 10
click at [863, 686] on clients "Open to new clients (11)" at bounding box center [862, 688] width 5 height 6
checkbox clients "true"
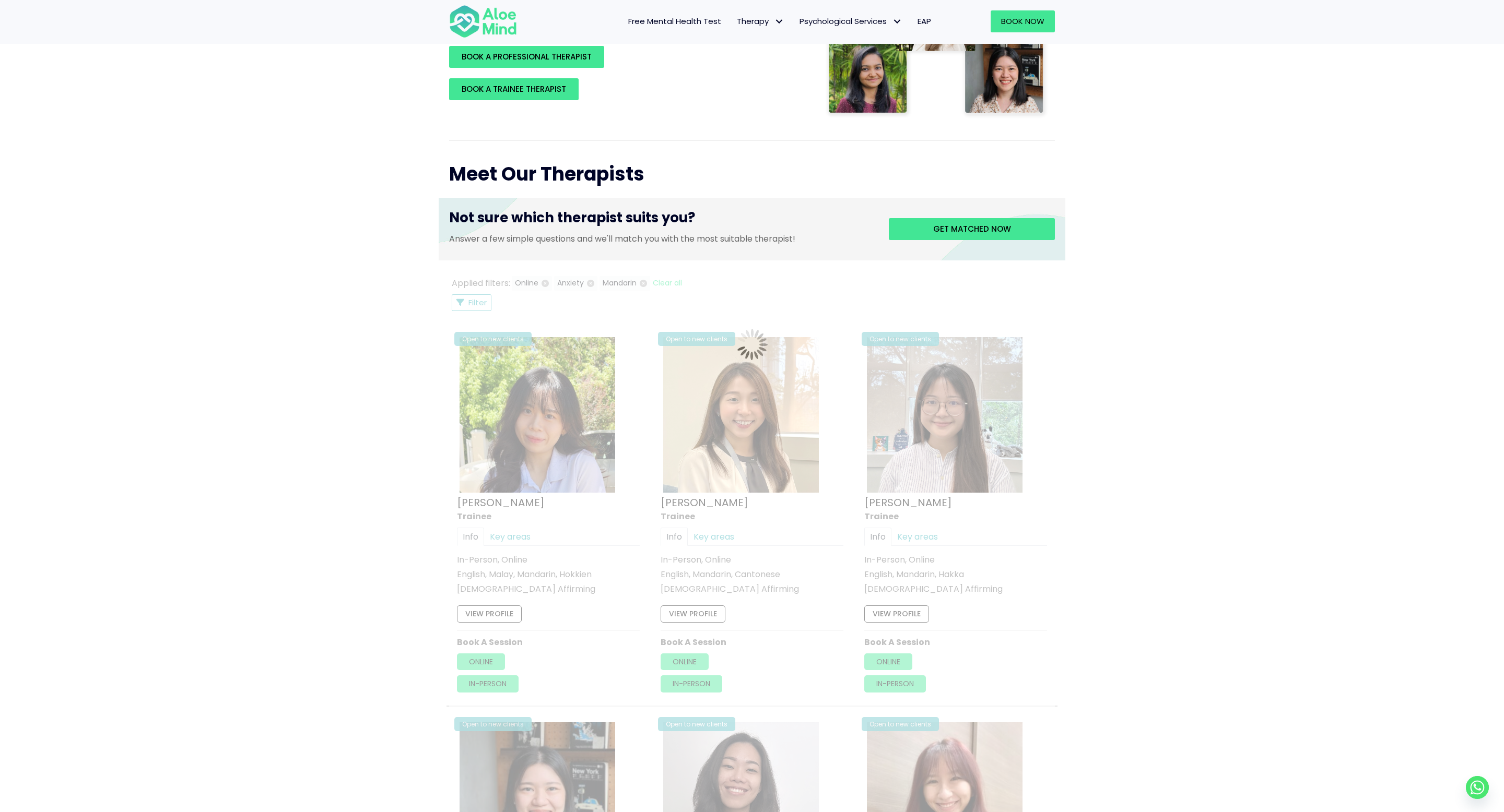
scroll to position [560, 0]
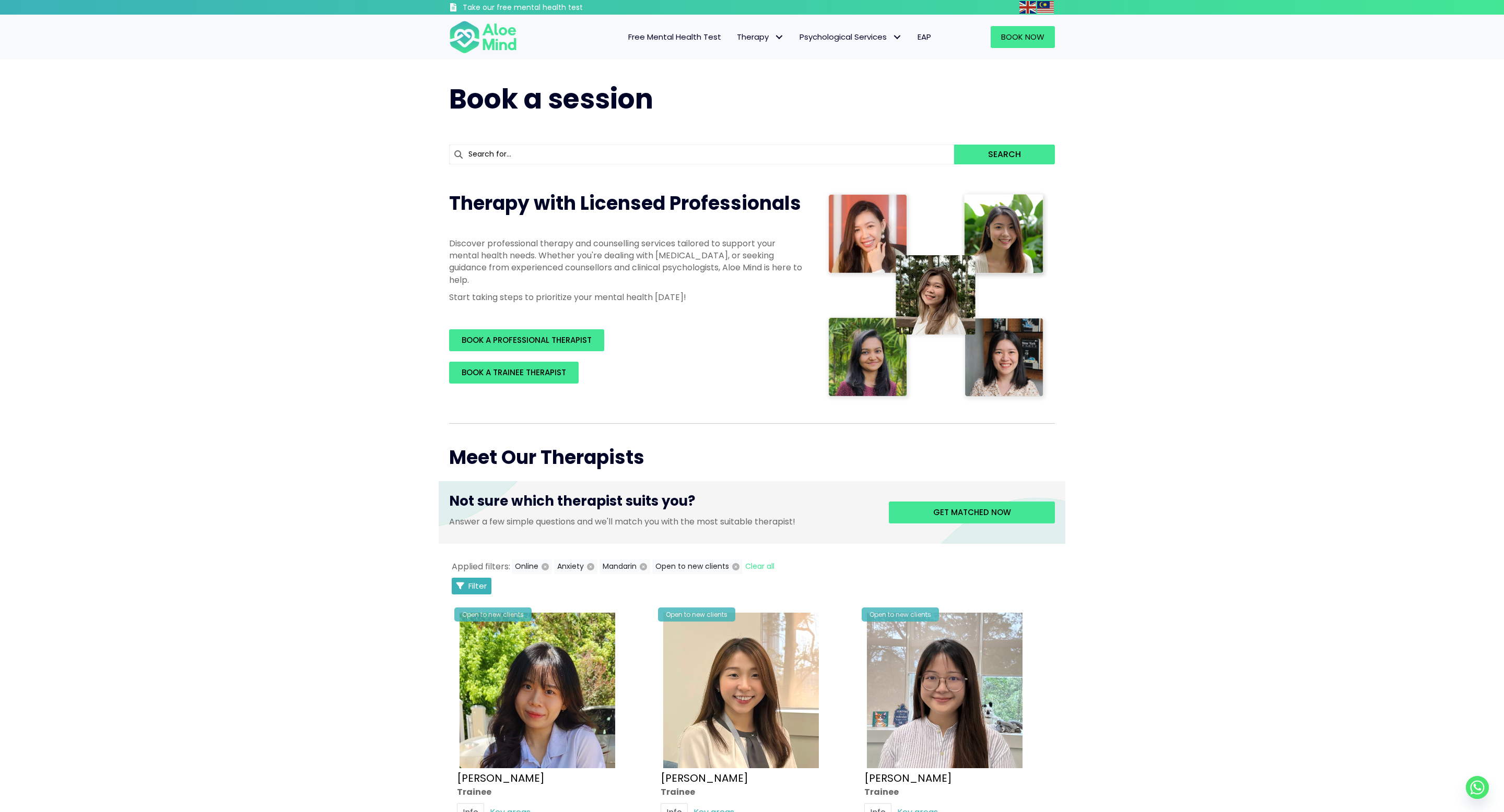
click at [469, 589] on span "Filter" at bounding box center [478, 586] width 18 height 11
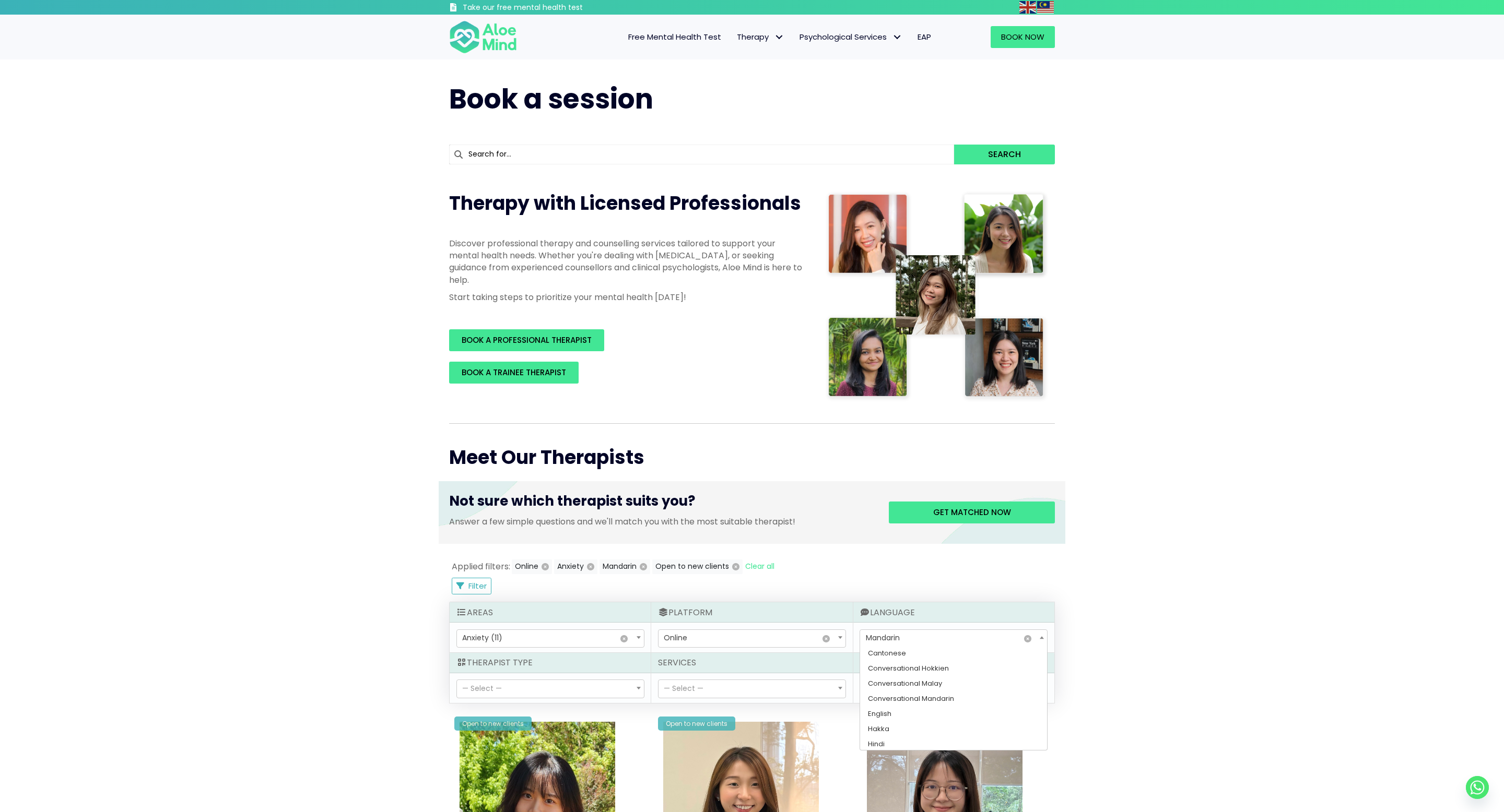
click at [877, 640] on span "Mandarin" at bounding box center [883, 638] width 34 height 10
select select "143"
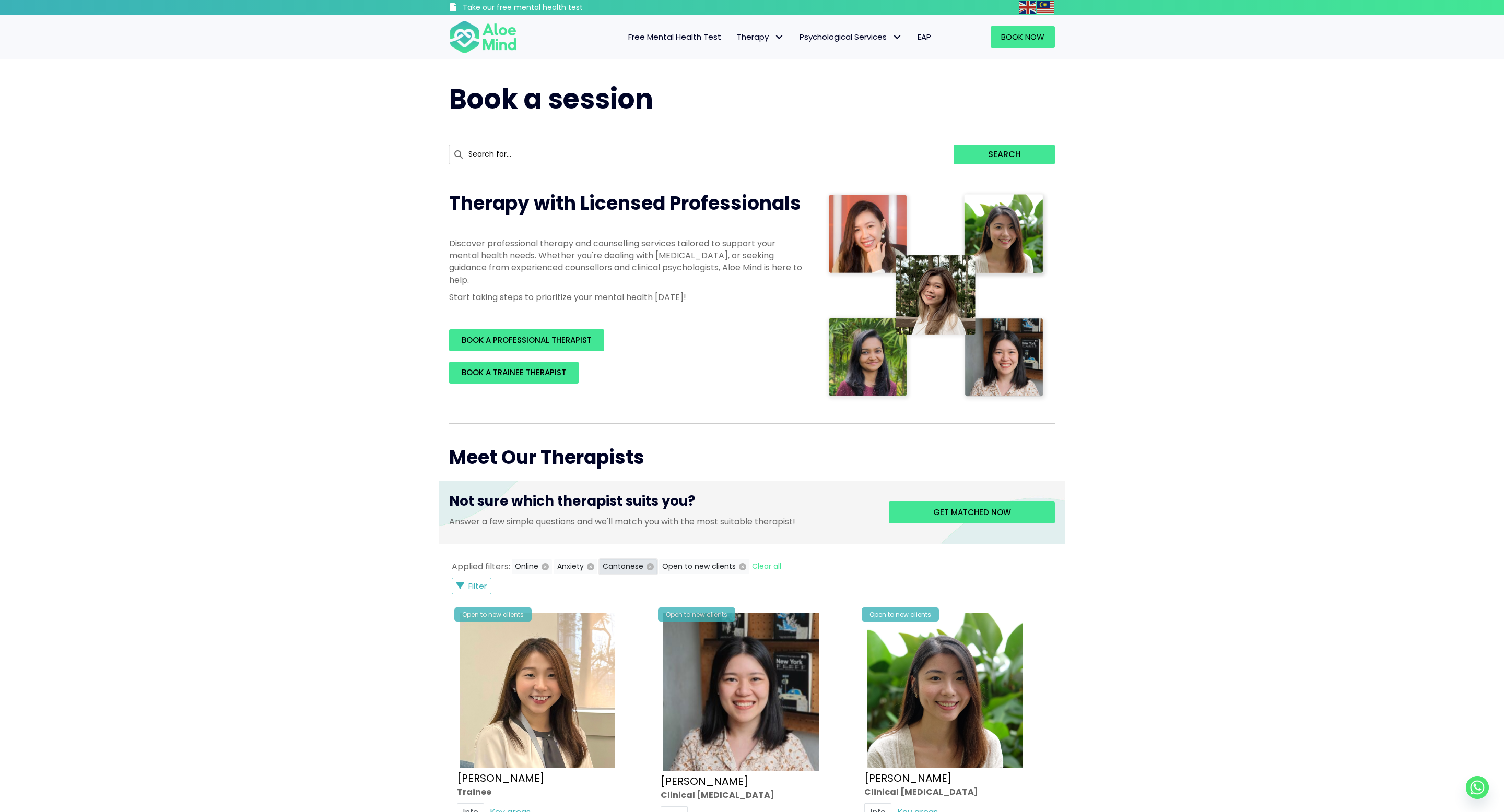
click at [649, 567] on icon "button" at bounding box center [650, 567] width 7 height 7
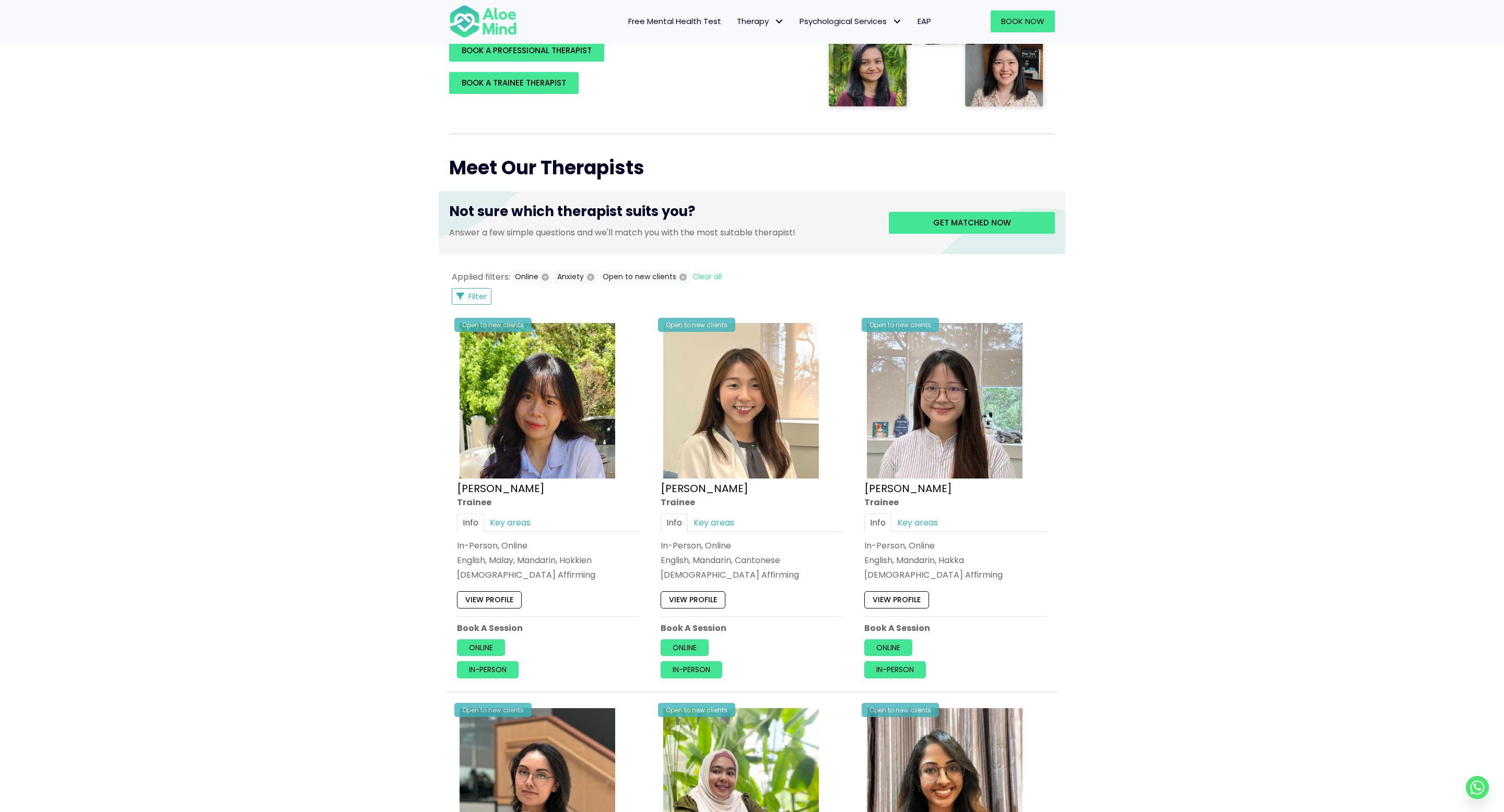
scroll to position [265, 0]
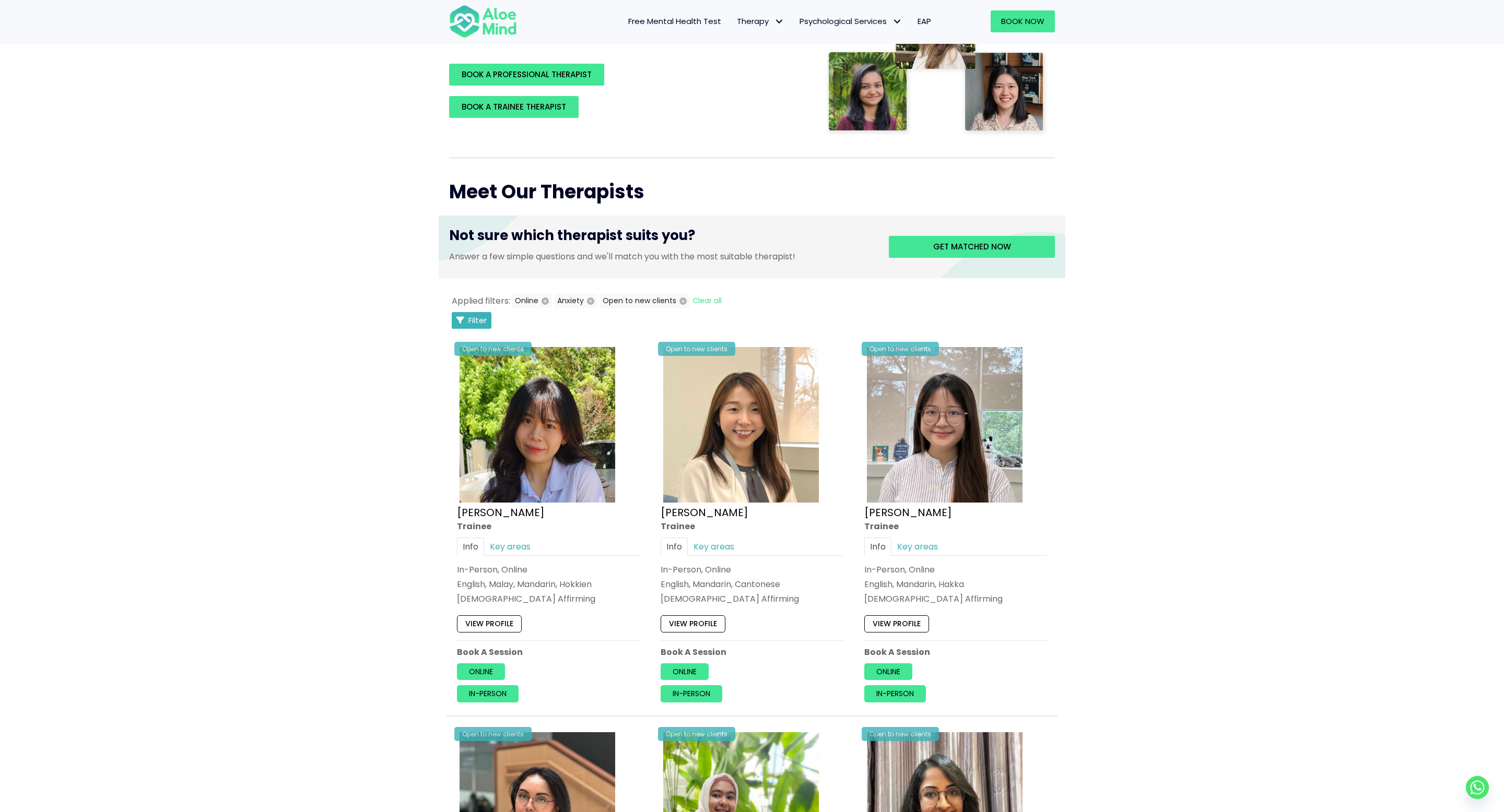
click at [471, 325] on span "Filter" at bounding box center [478, 321] width 18 height 11
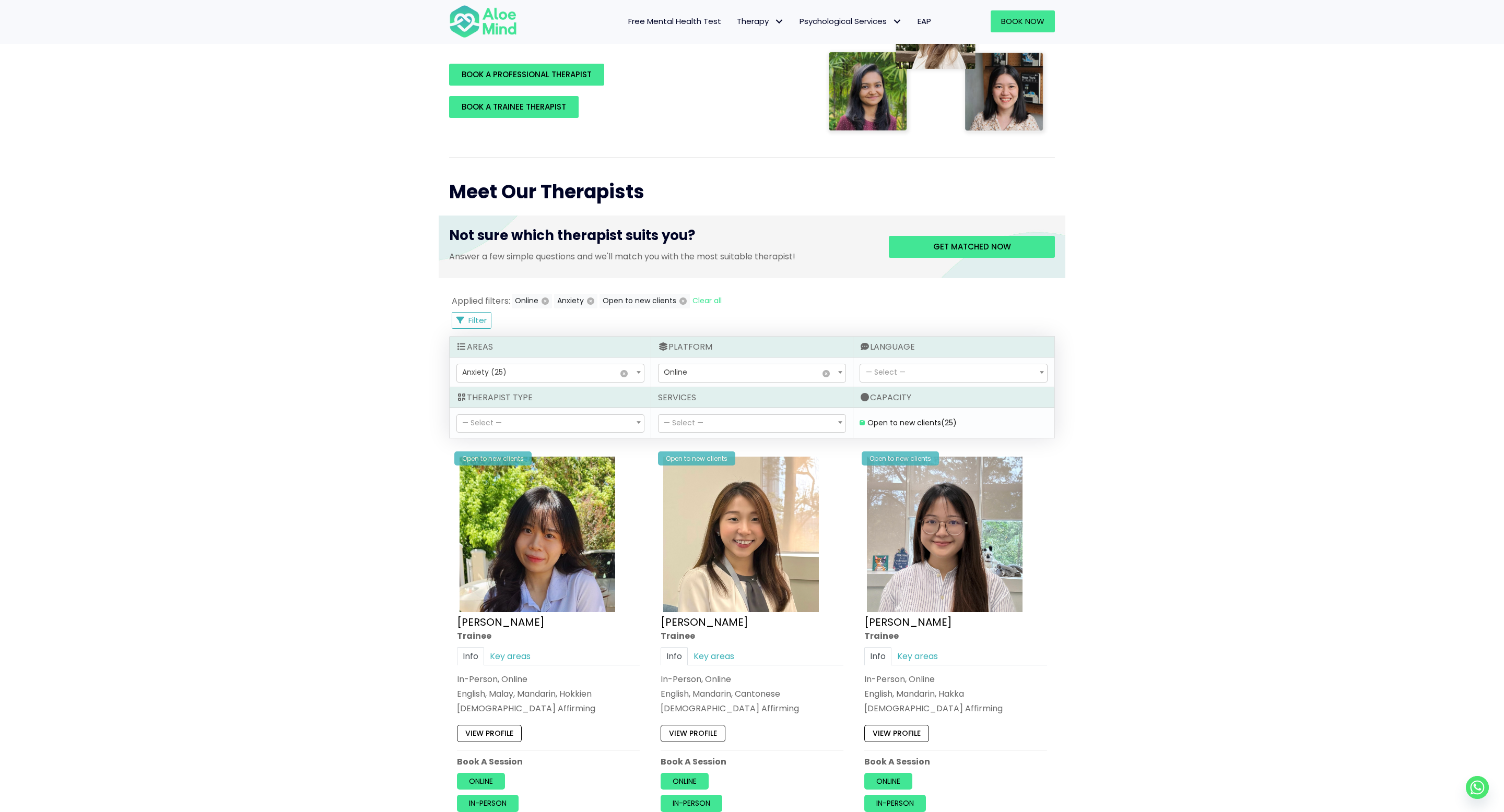
click at [936, 370] on span "— Select —" at bounding box center [954, 373] width 187 height 18
select select "142"
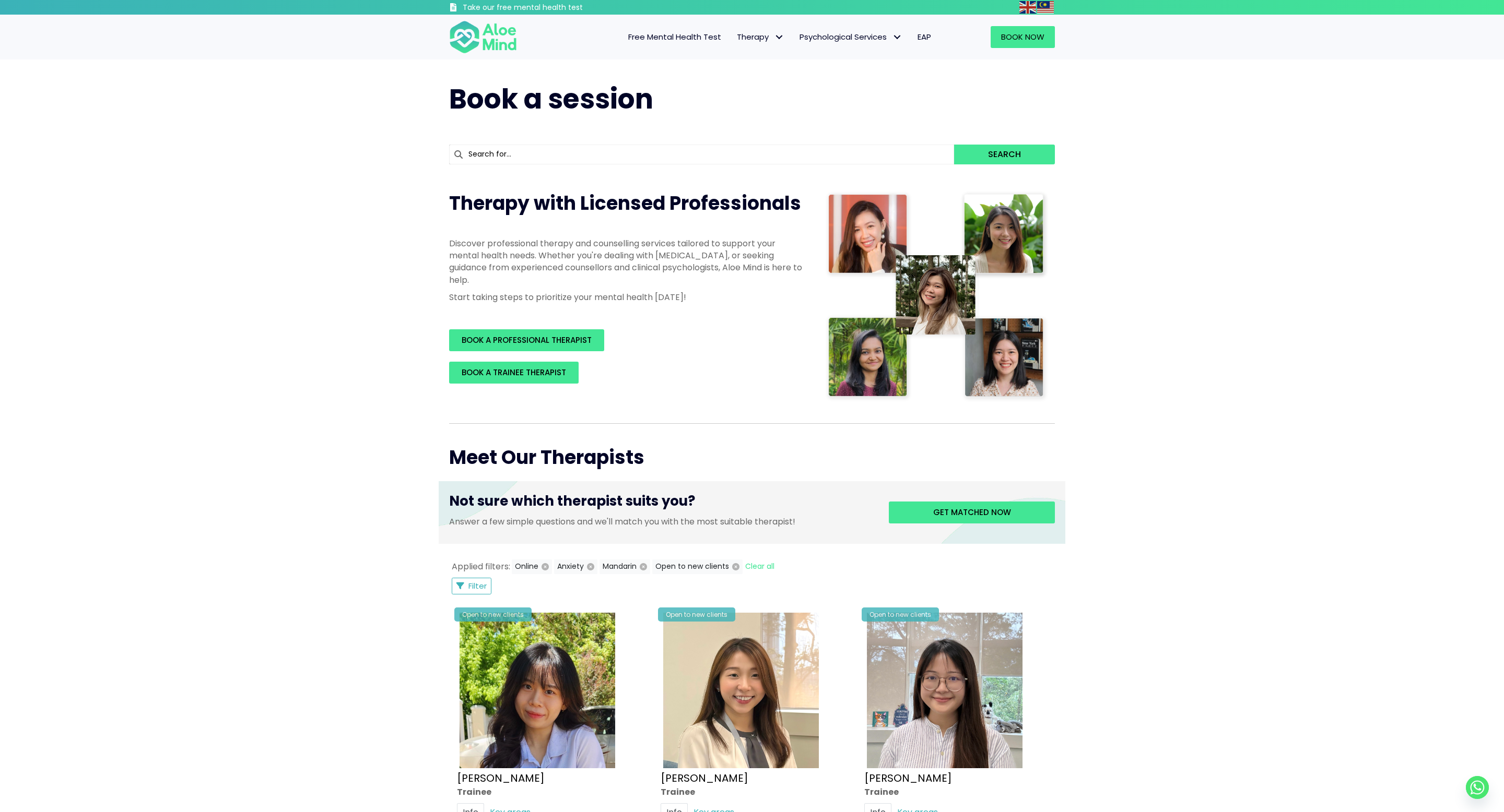
scroll to position [2, 0]
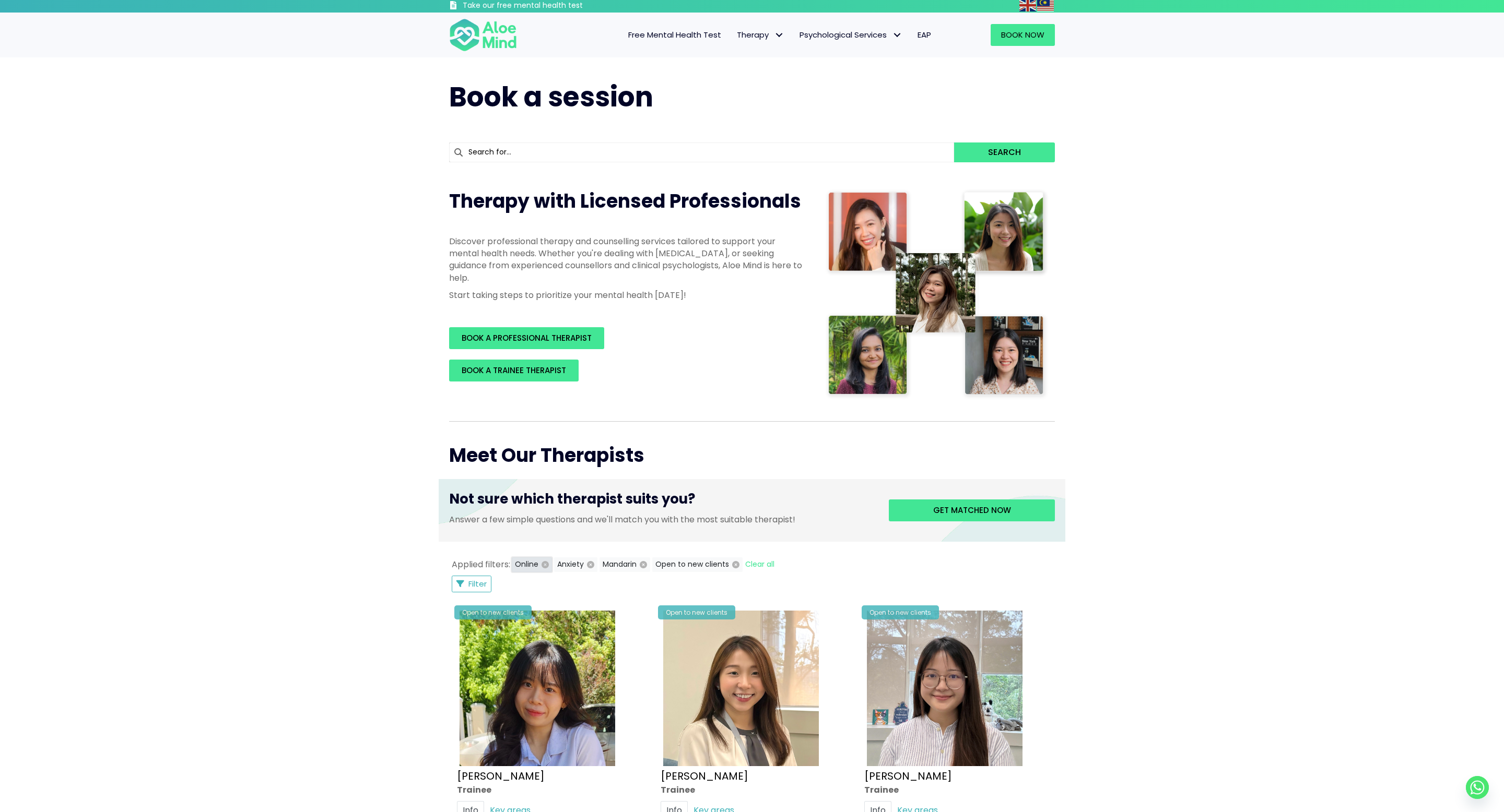
click at [546, 565] on icon "button" at bounding box center [544, 564] width 7 height 7
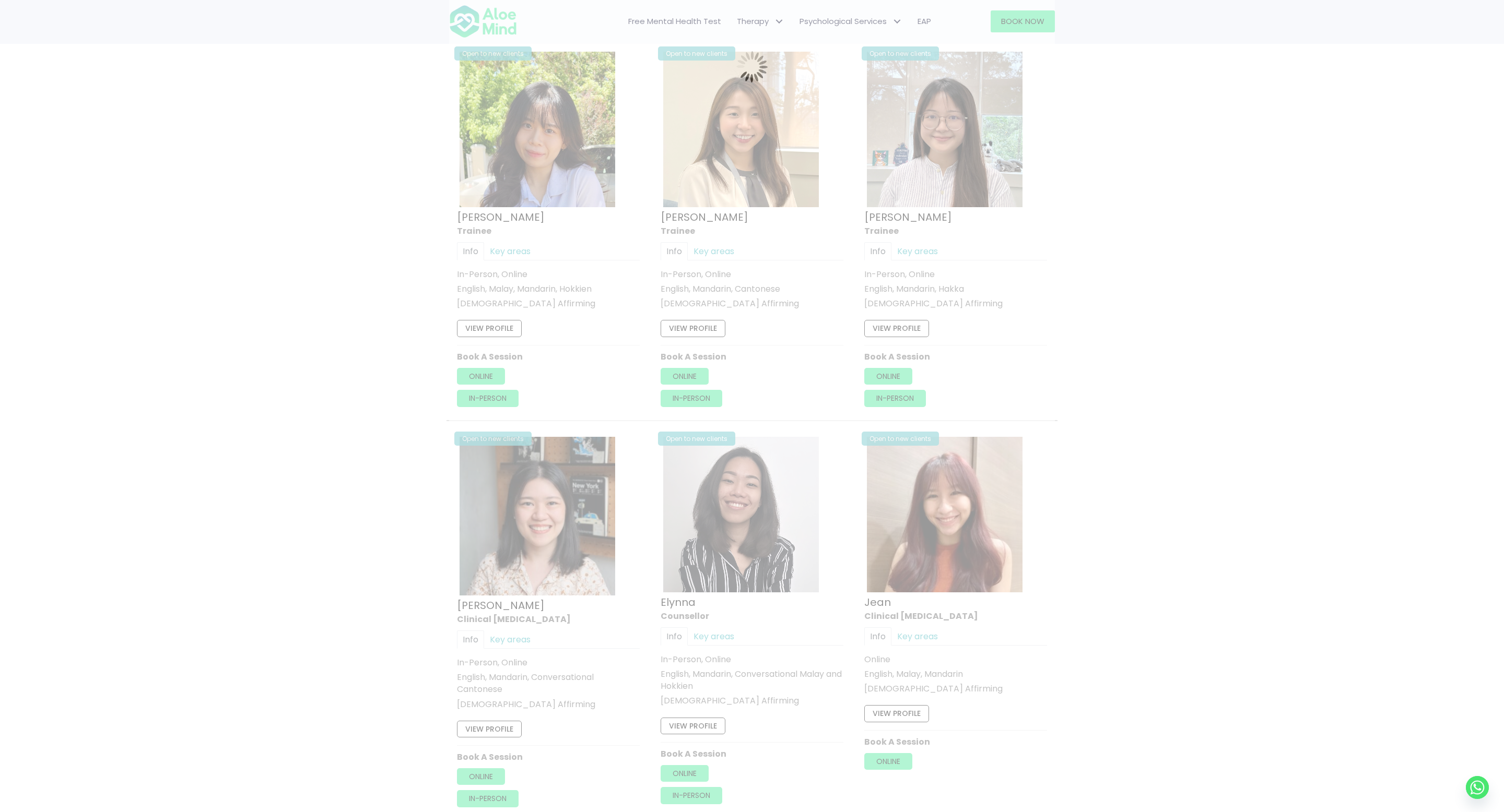
scroll to position [256, 0]
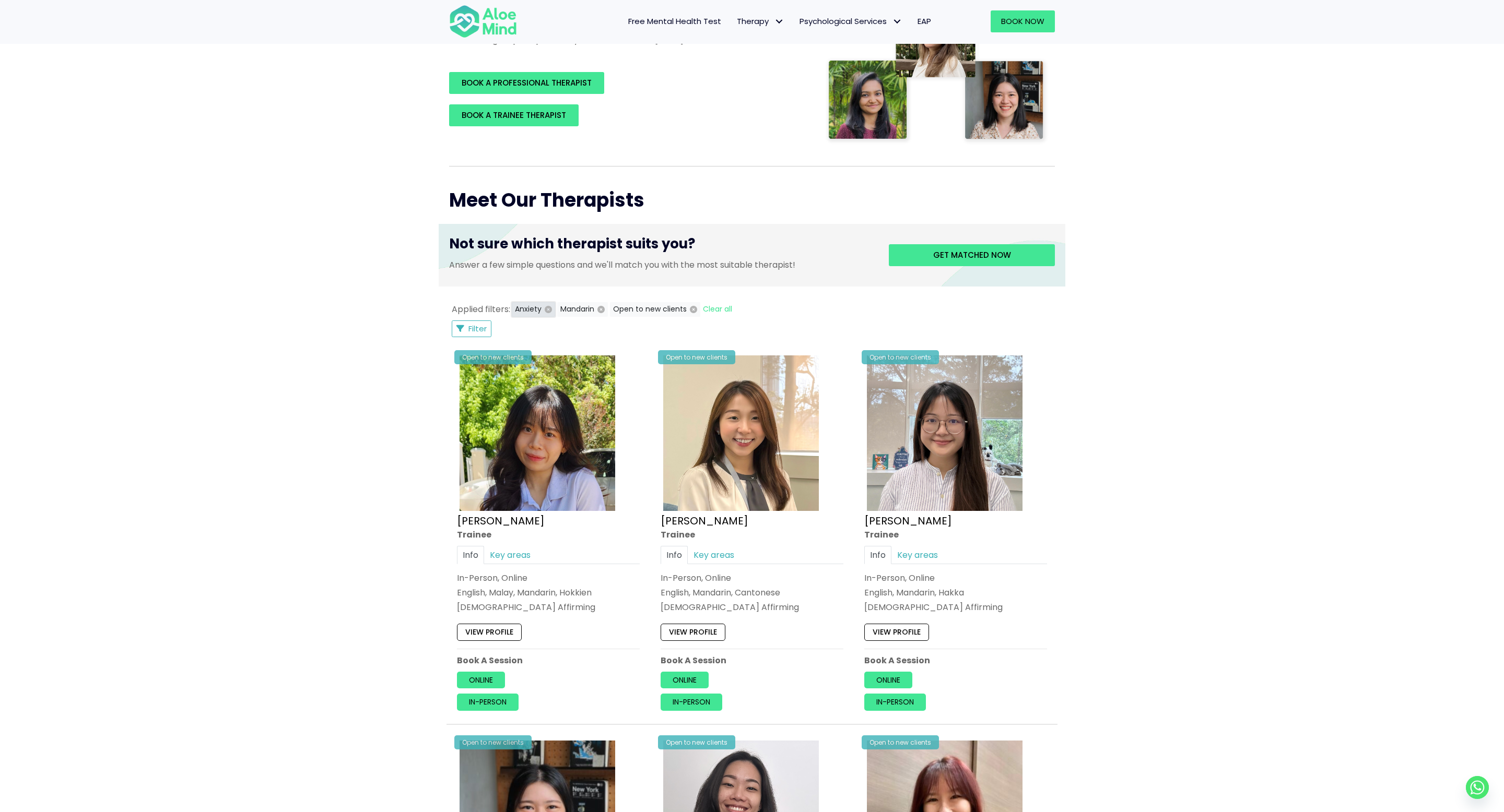
click at [548, 310] on icon "button" at bounding box center [548, 310] width 7 height 7
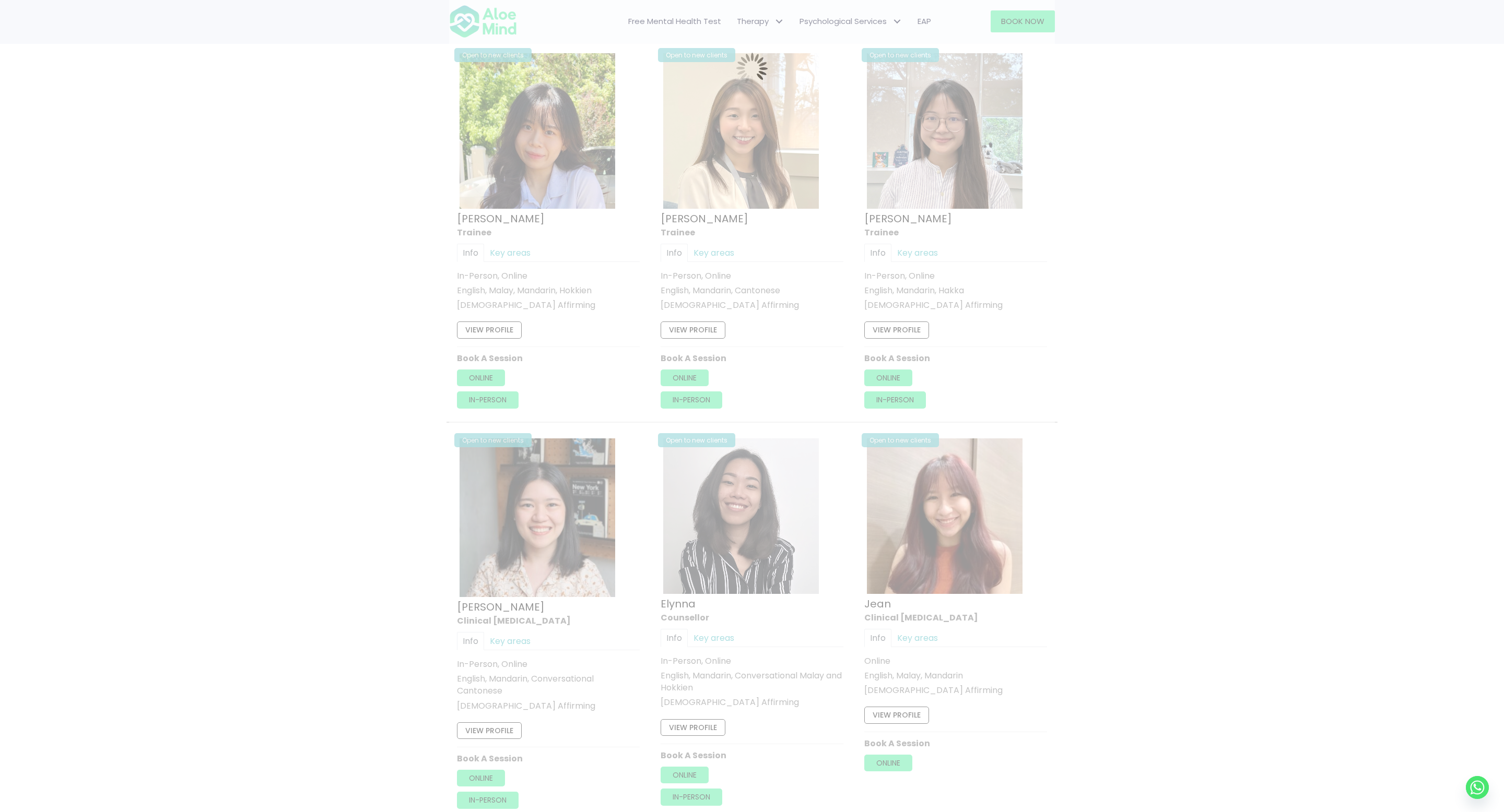
scroll to position [314, 0]
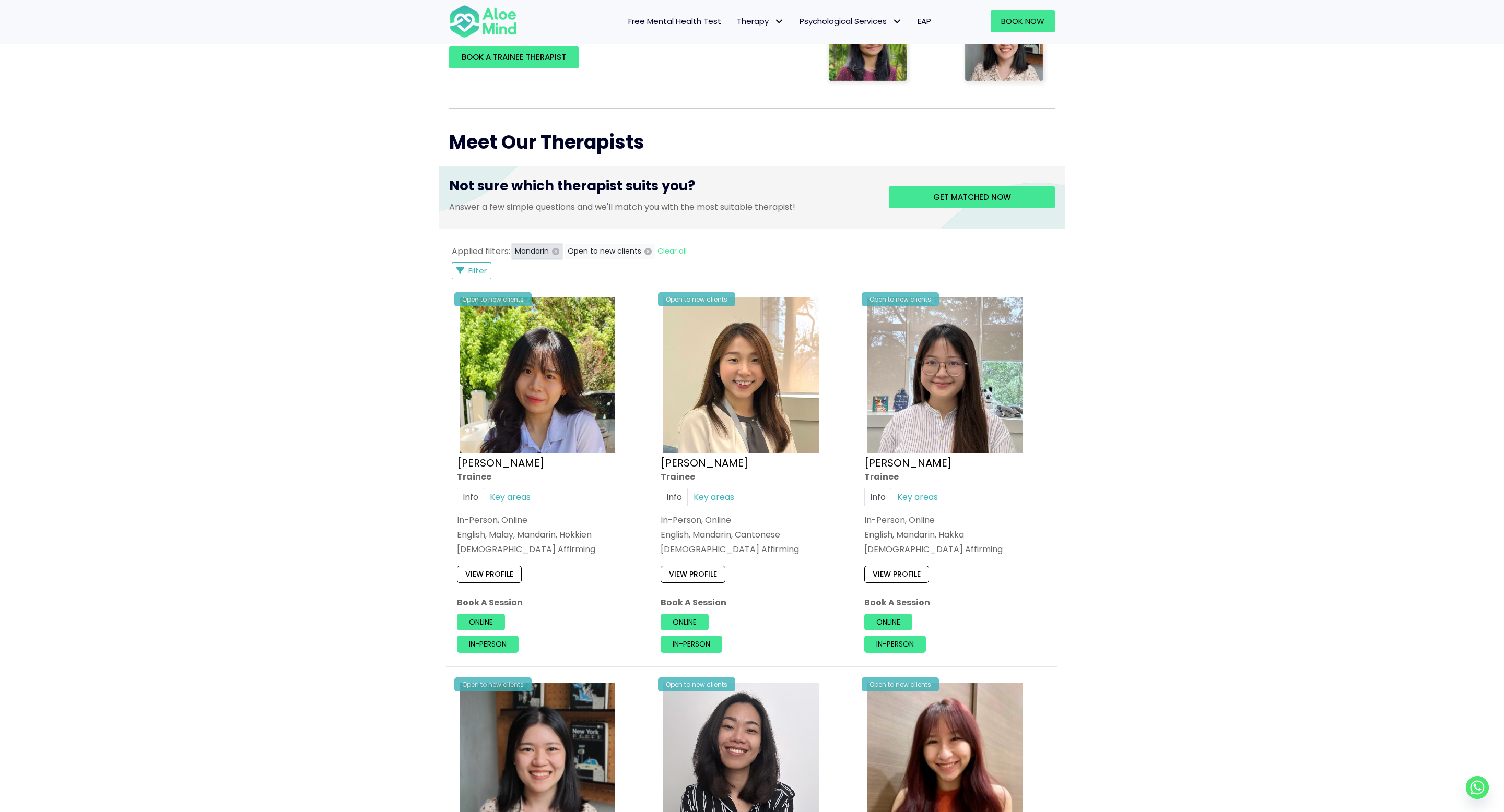
click at [552, 252] on icon "button" at bounding box center [555, 251] width 7 height 7
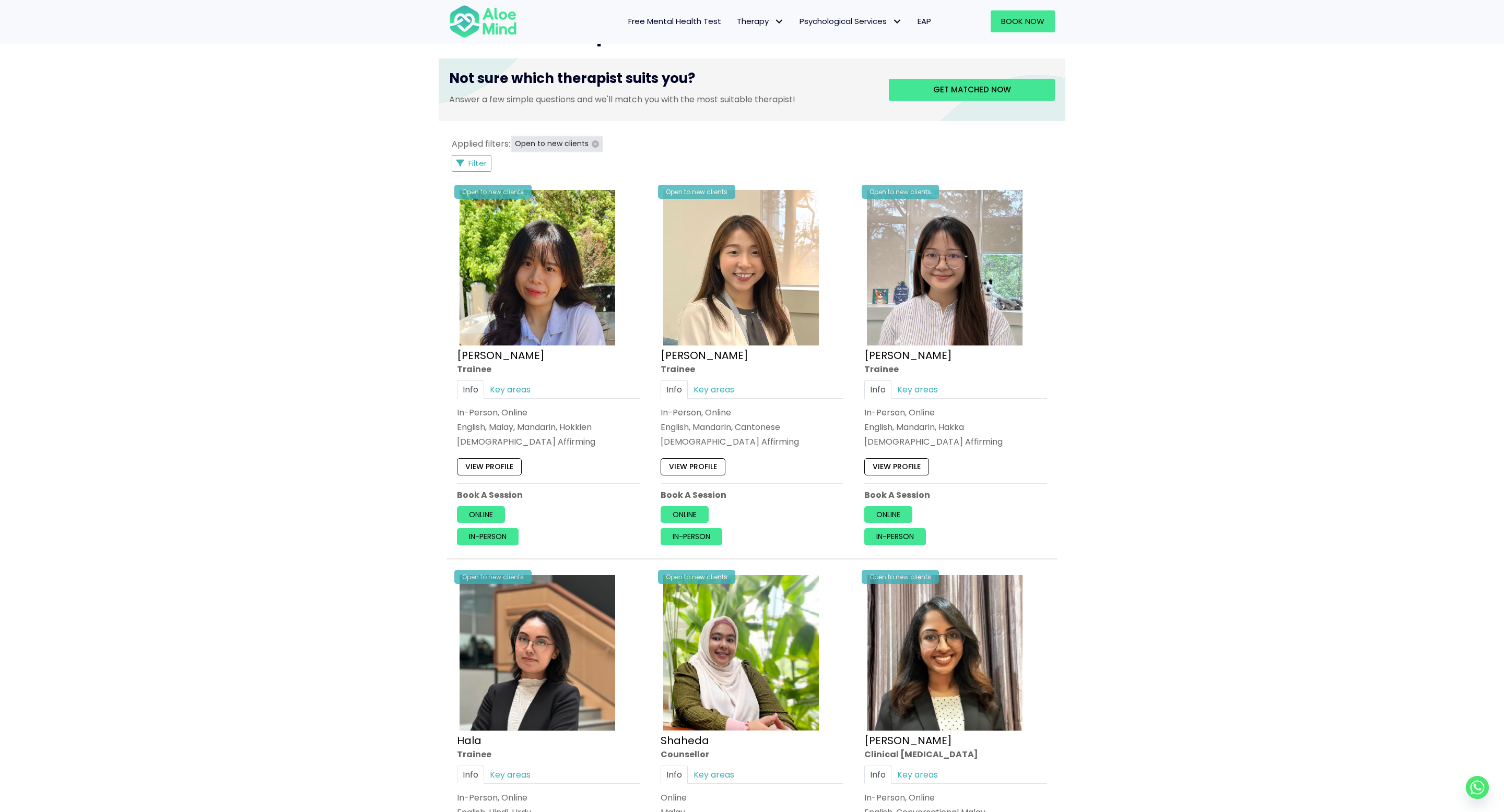
click at [592, 145] on icon "button" at bounding box center [595, 144] width 7 height 7
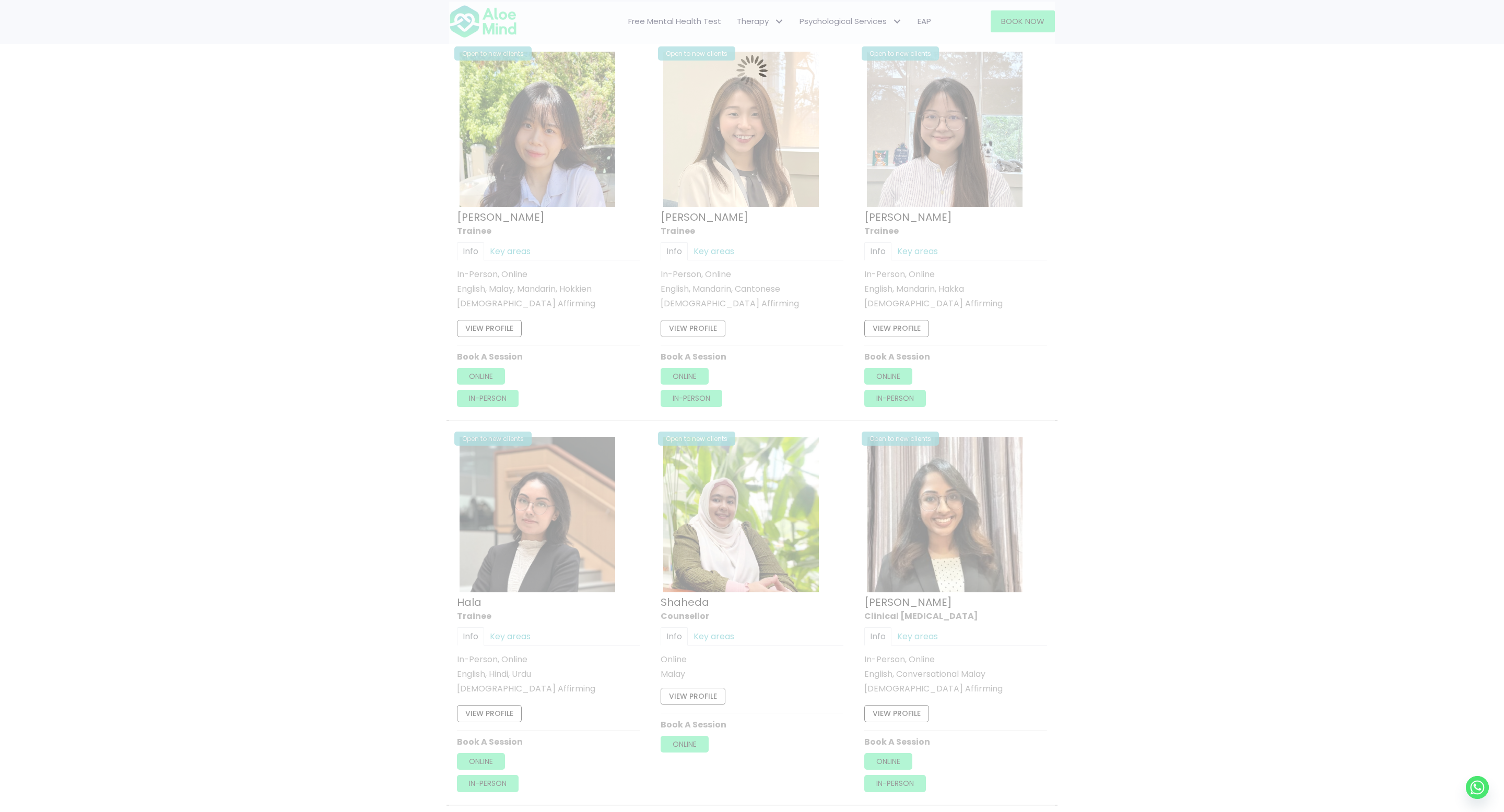
scroll to position [558, 0]
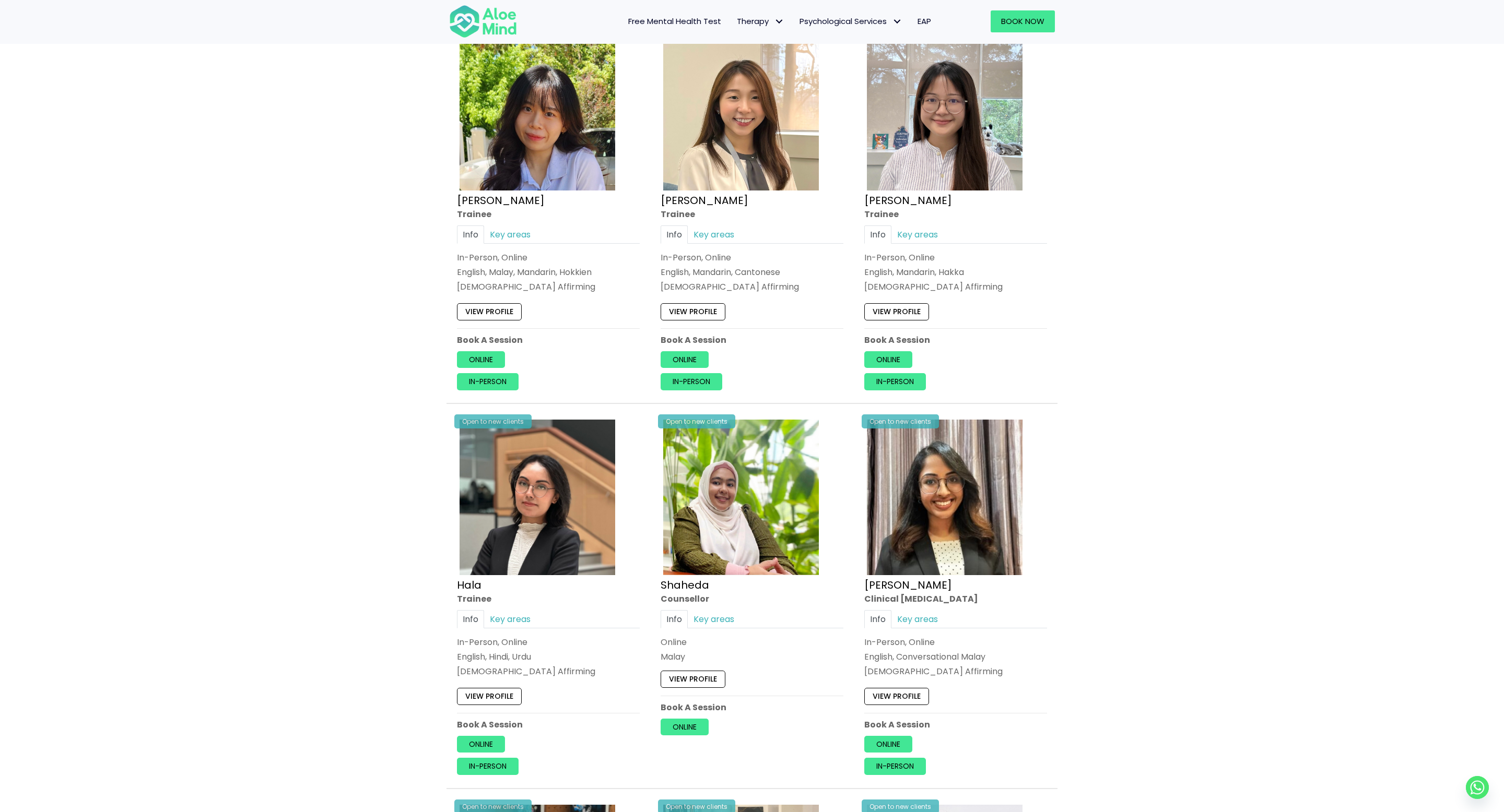
scroll to position [2690, 0]
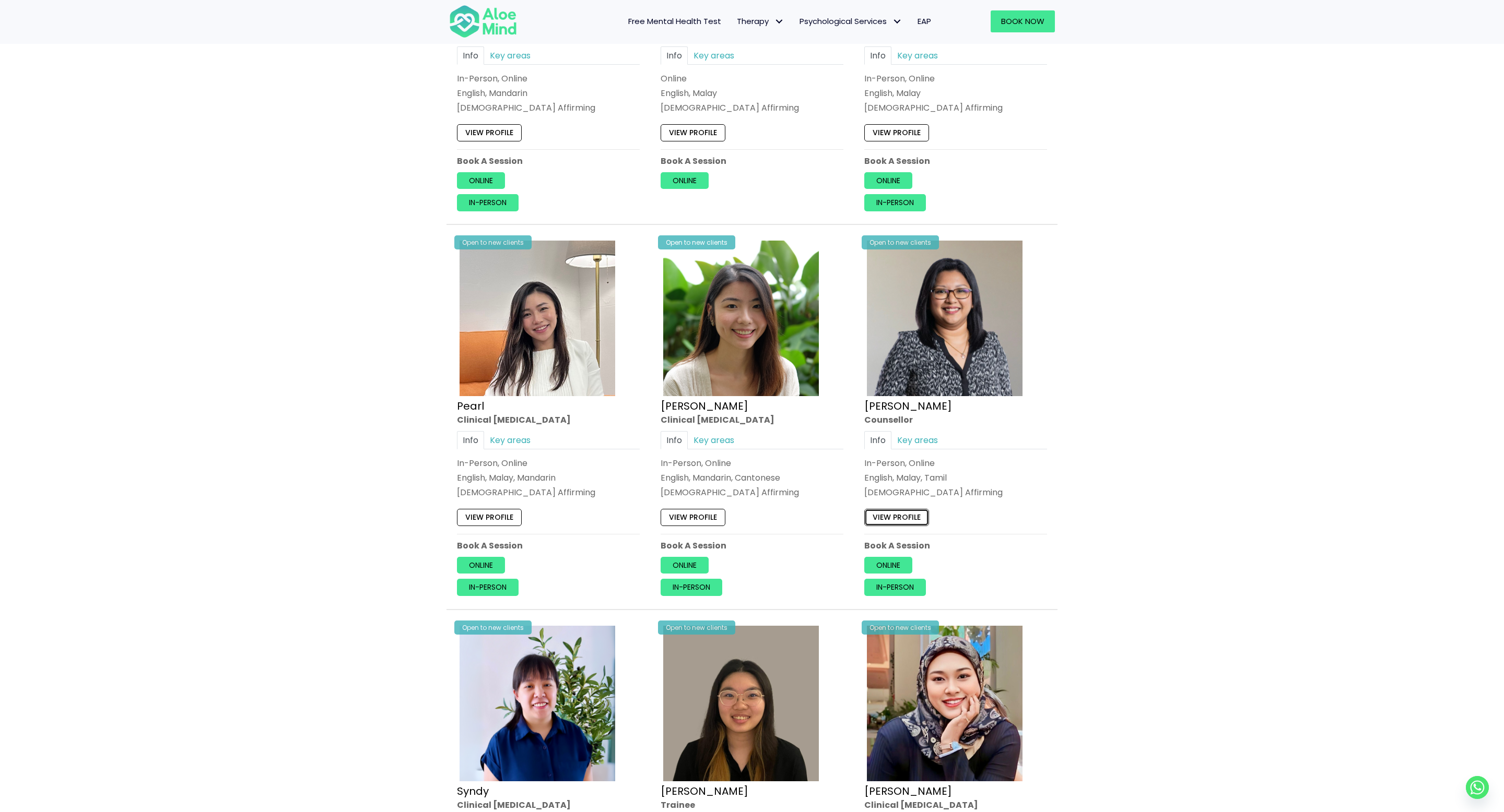
click at [898, 515] on link "View profile" at bounding box center [897, 518] width 65 height 17
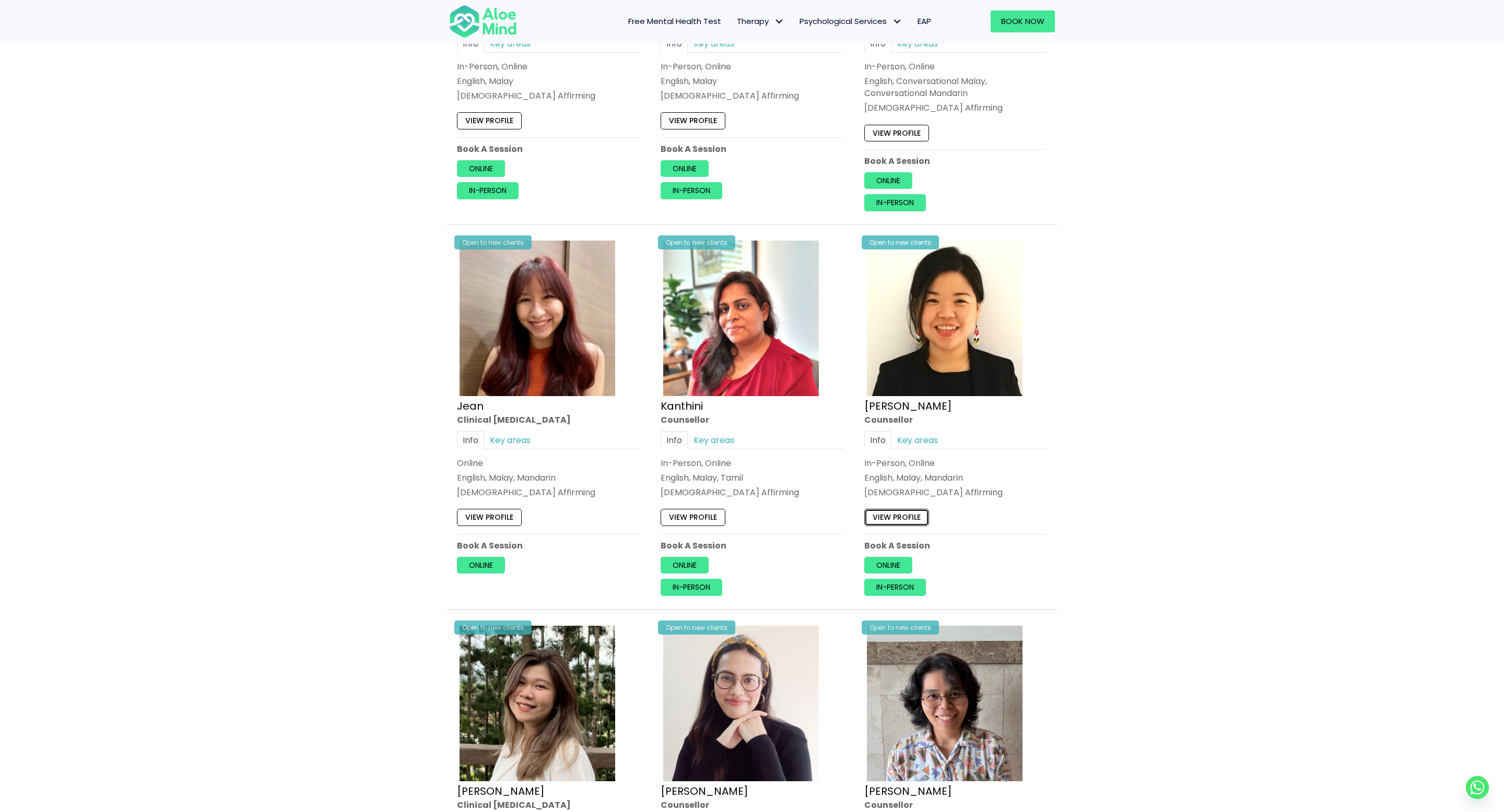
click at [890, 516] on link "View profile" at bounding box center [897, 518] width 65 height 17
click at [695, 514] on link "View profile" at bounding box center [692, 518] width 65 height 17
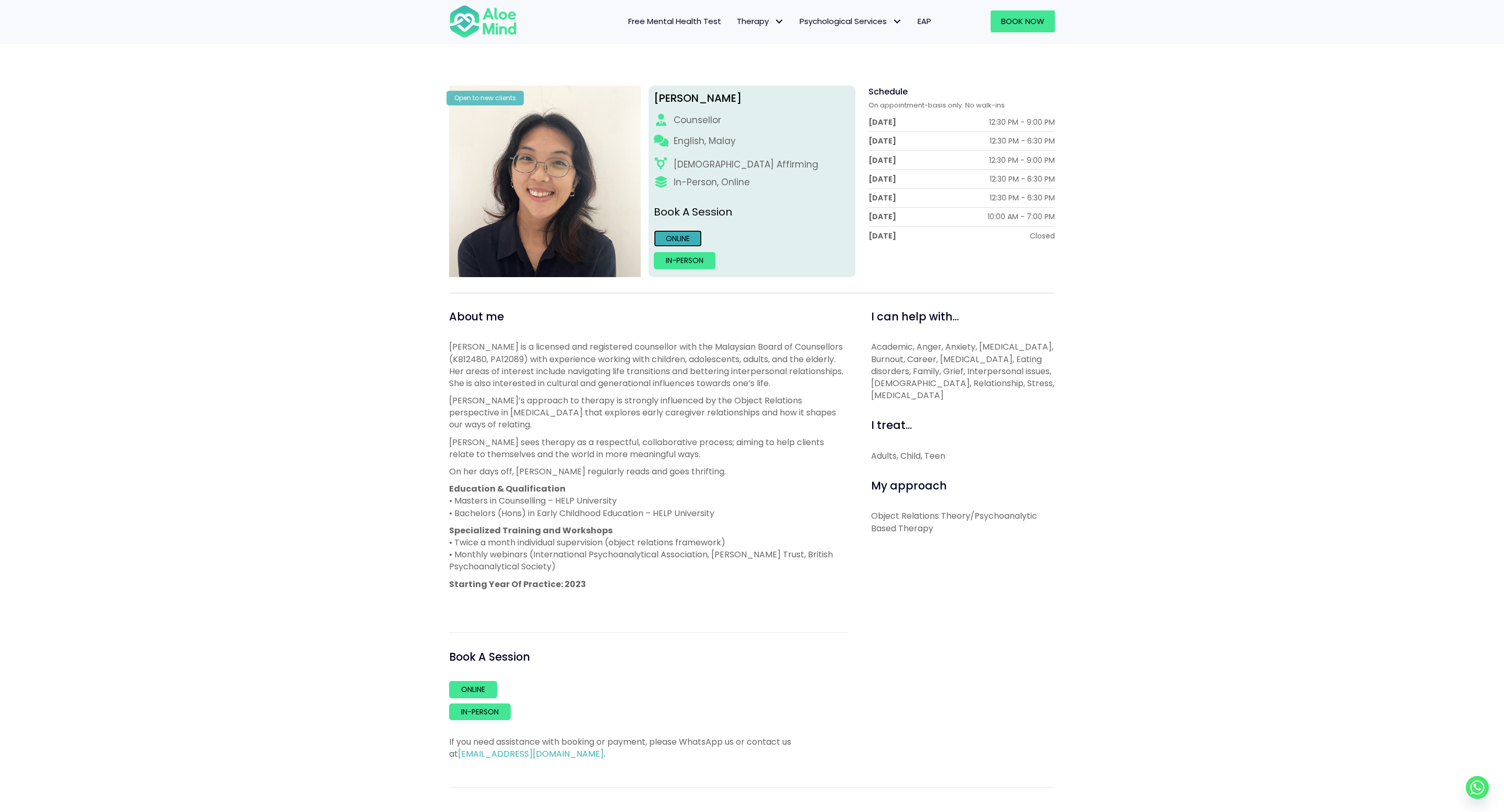
click at [676, 243] on link "Online" at bounding box center [678, 238] width 48 height 17
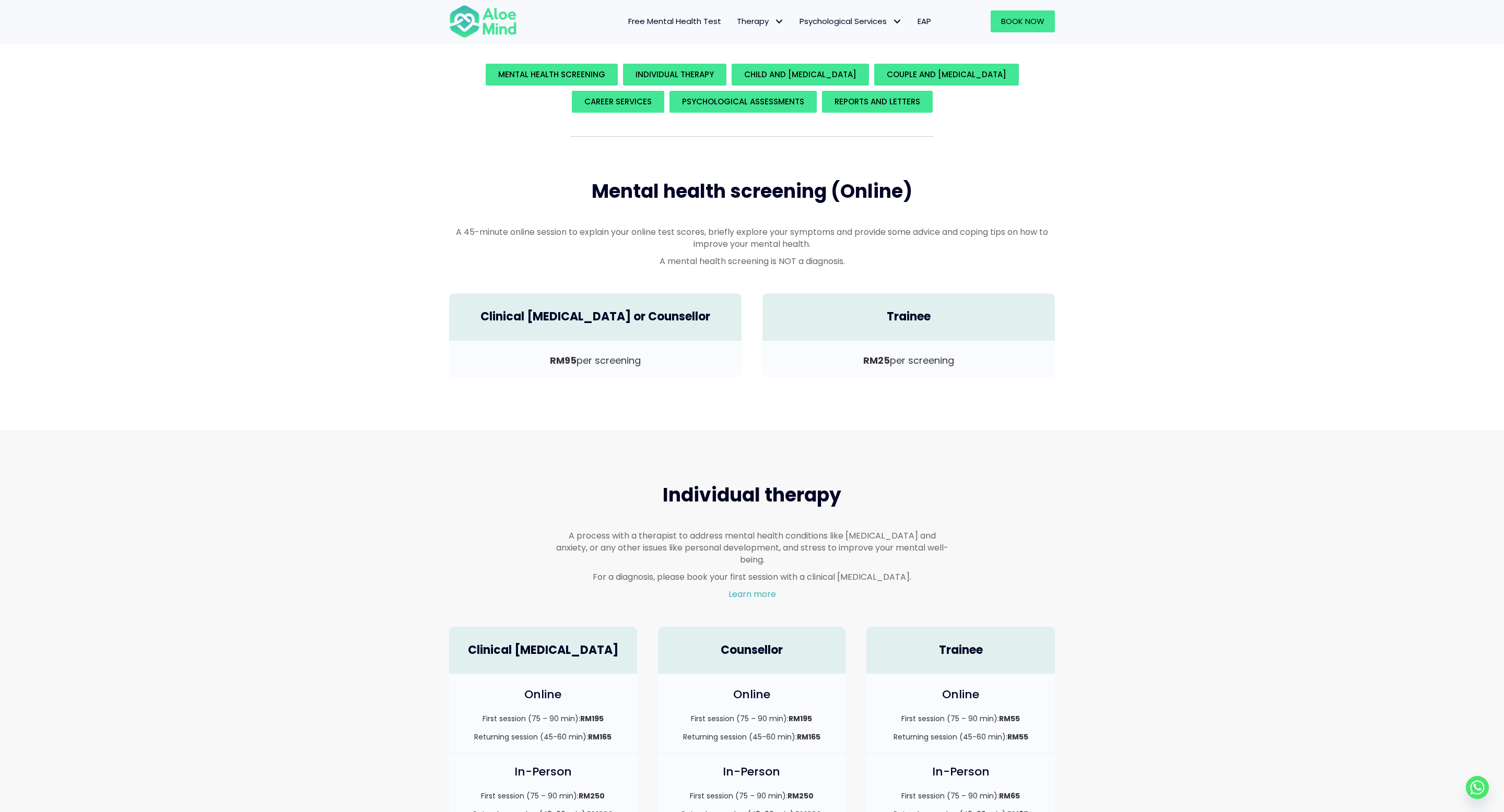
click at [655, 464] on div "Individual therapy A process with a therapist to address mental health conditio…" at bounding box center [752, 678] width 1504 height 495
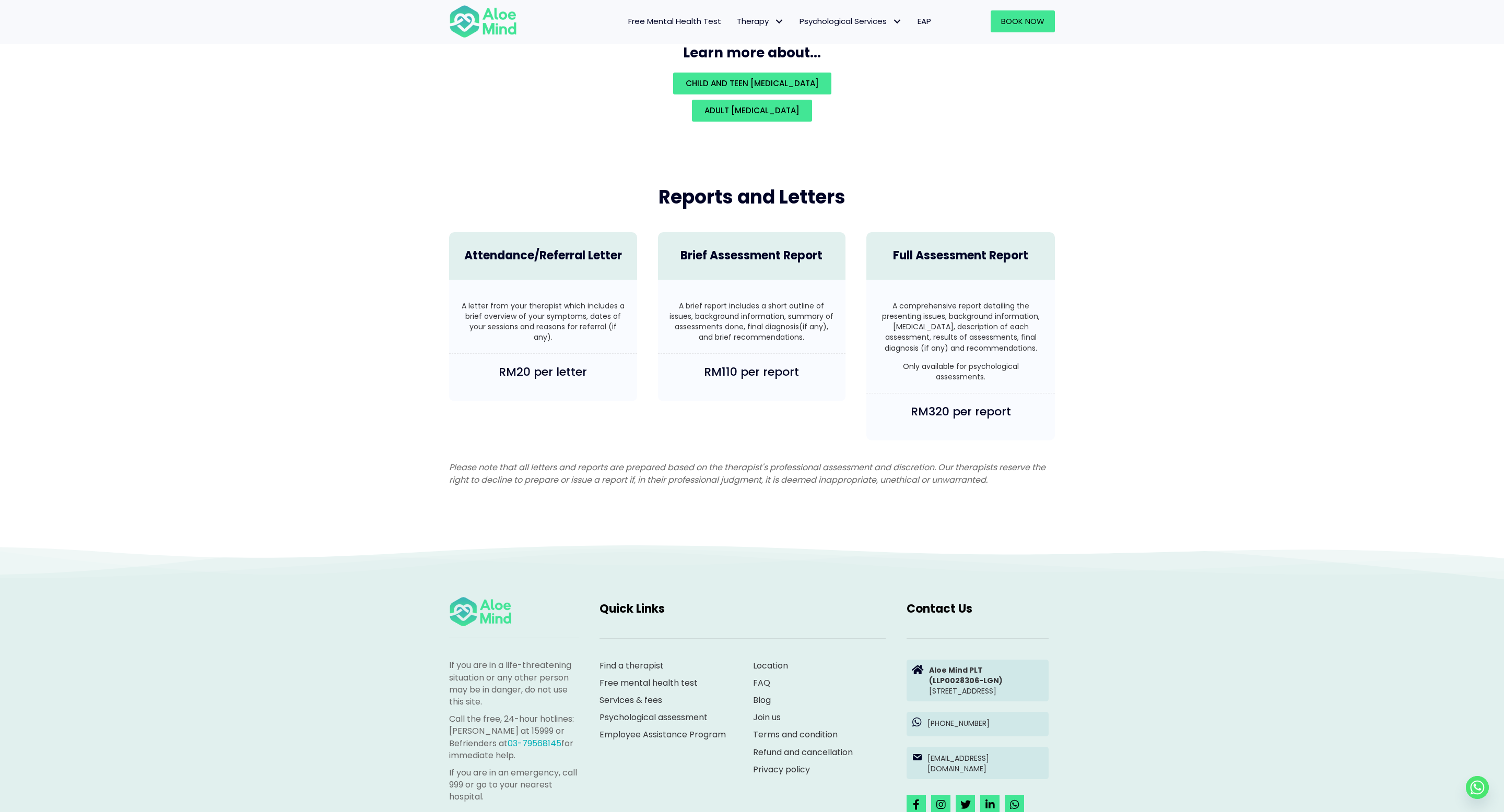
scroll to position [2575, 0]
